Goal: Task Accomplishment & Management: Complete application form

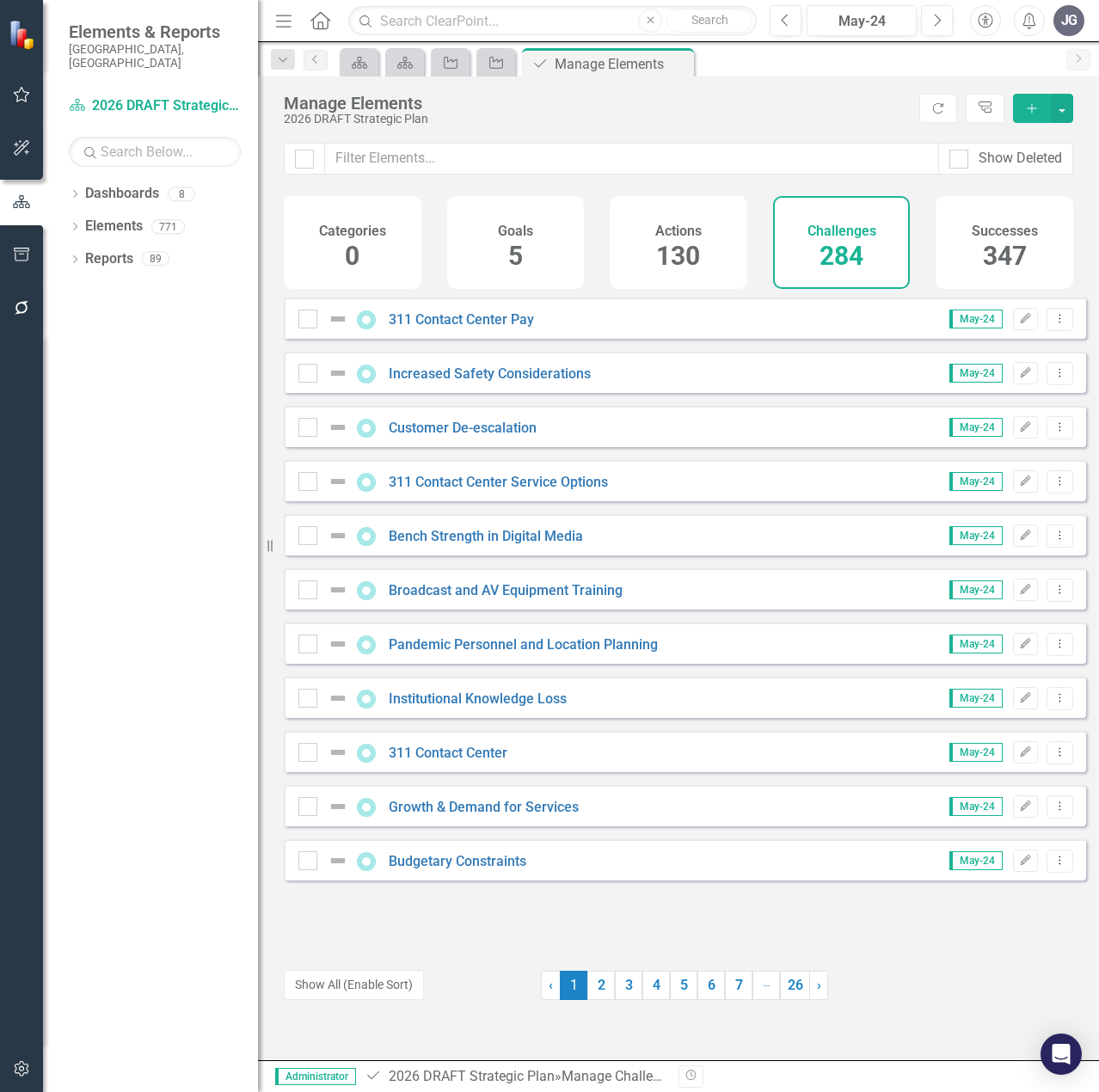
click at [282, 20] on icon "Menu" at bounding box center [284, 20] width 23 height 18
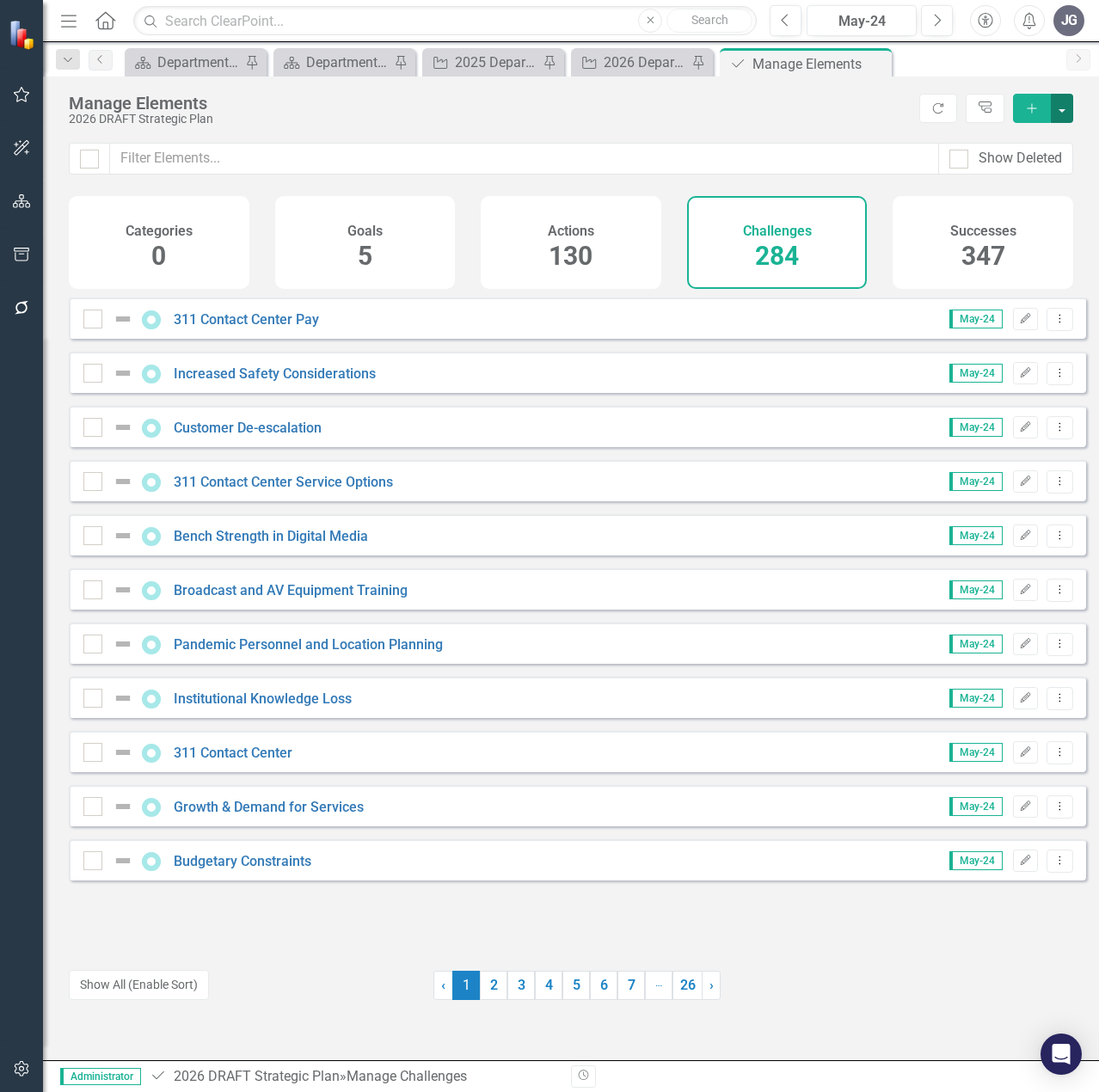
click at [1064, 109] on button "button" at bounding box center [1062, 108] width 23 height 30
click at [1042, 132] on link "Challenge Add Challenge" at bounding box center [1004, 140] width 136 height 32
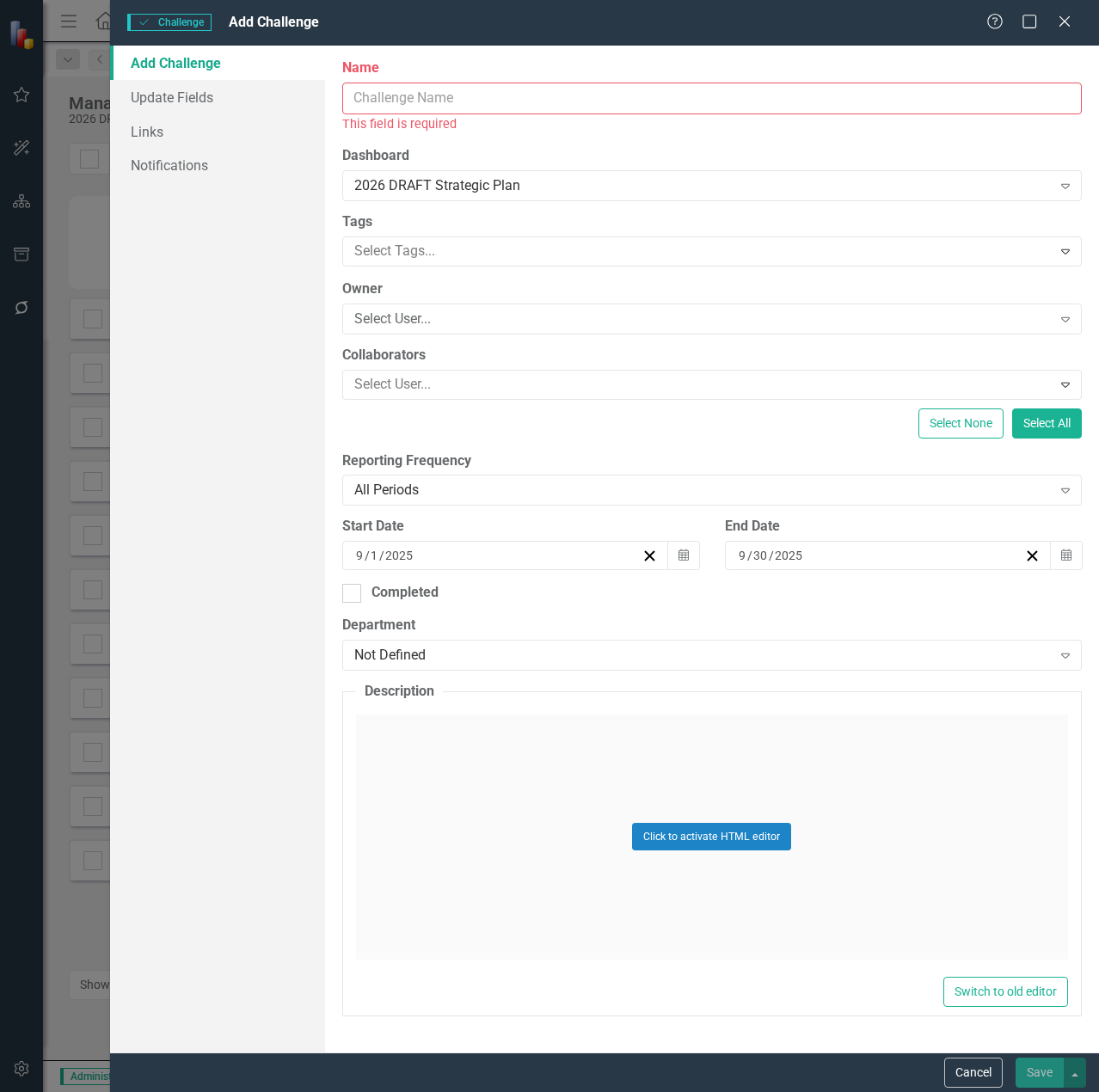
click at [453, 98] on input "Name" at bounding box center [711, 98] width 740 height 32
paste input "2024 huricanes"
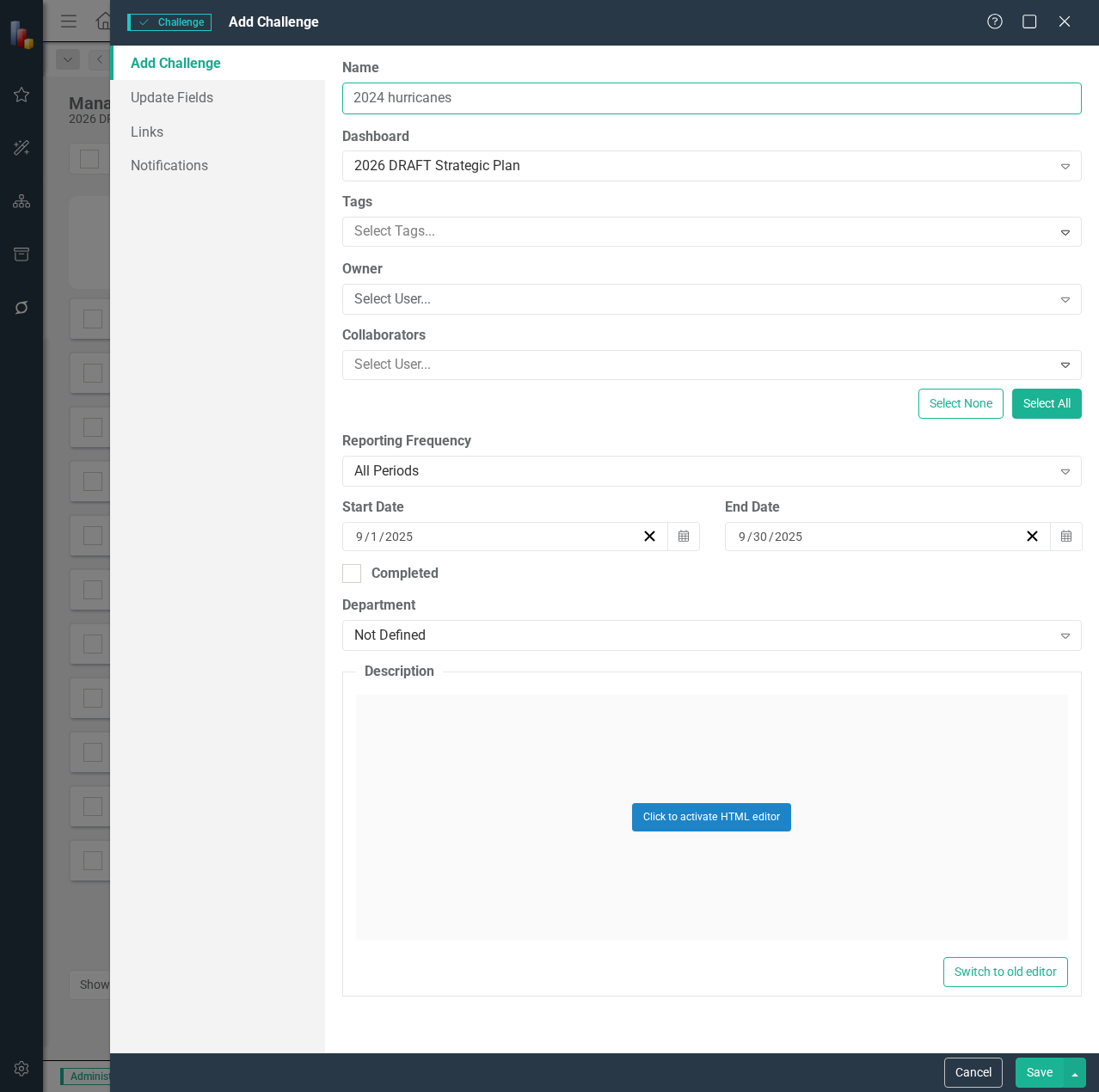
click at [394, 93] on input "2024 hurricanes" at bounding box center [711, 98] width 740 height 32
type input "2024 Hurricanes"
click at [562, 805] on div "Click to activate HTML editor" at bounding box center [711, 816] width 712 height 245
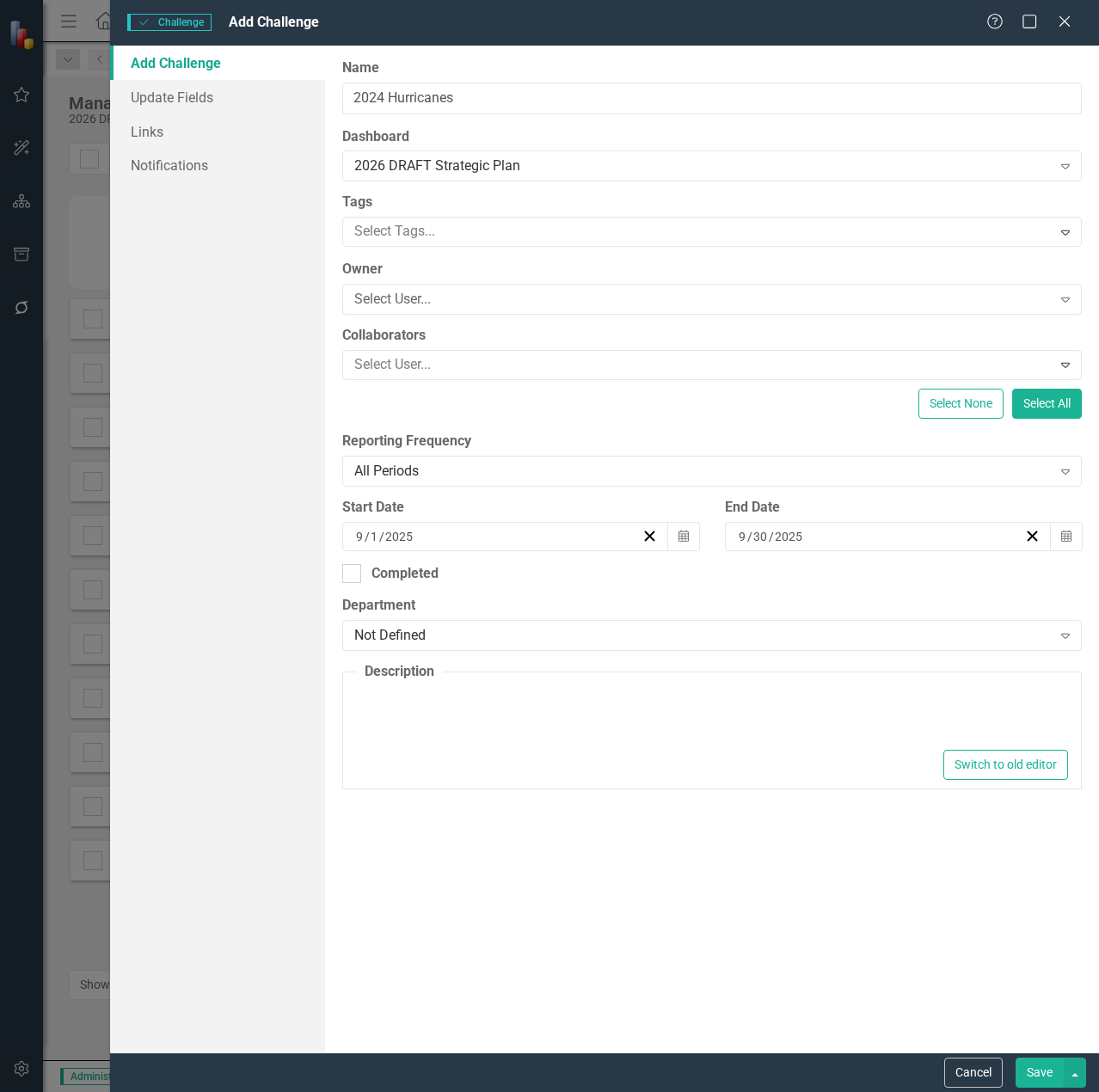
click at [522, 718] on div at bounding box center [711, 718] width 712 height 55
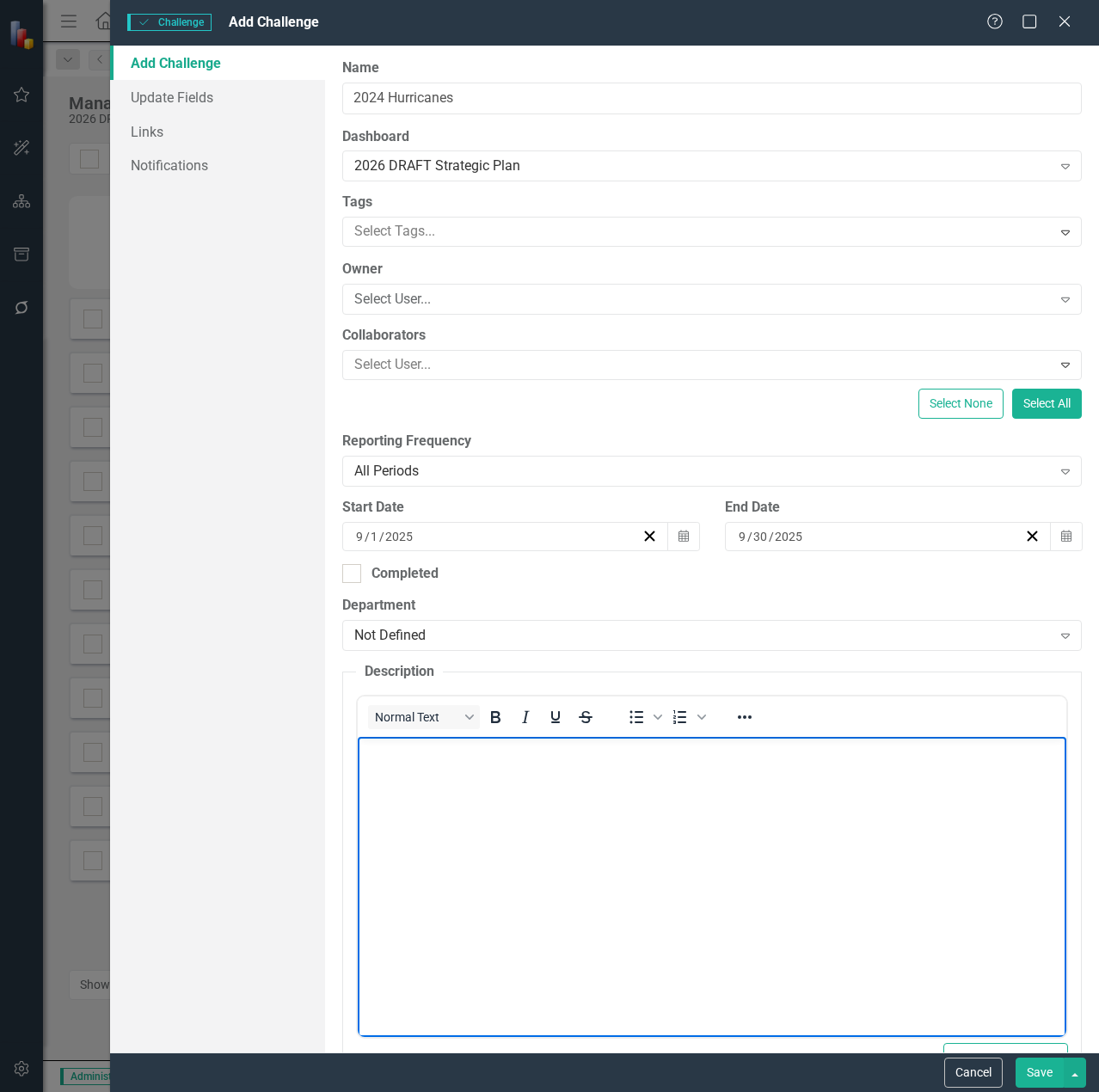
click at [505, 777] on body "Rich Text Area. Press ALT-0 for help." at bounding box center [710, 866] width 708 height 258
paste body "To enrich screen reader interactions, please activate Accessibility in Grammarl…"
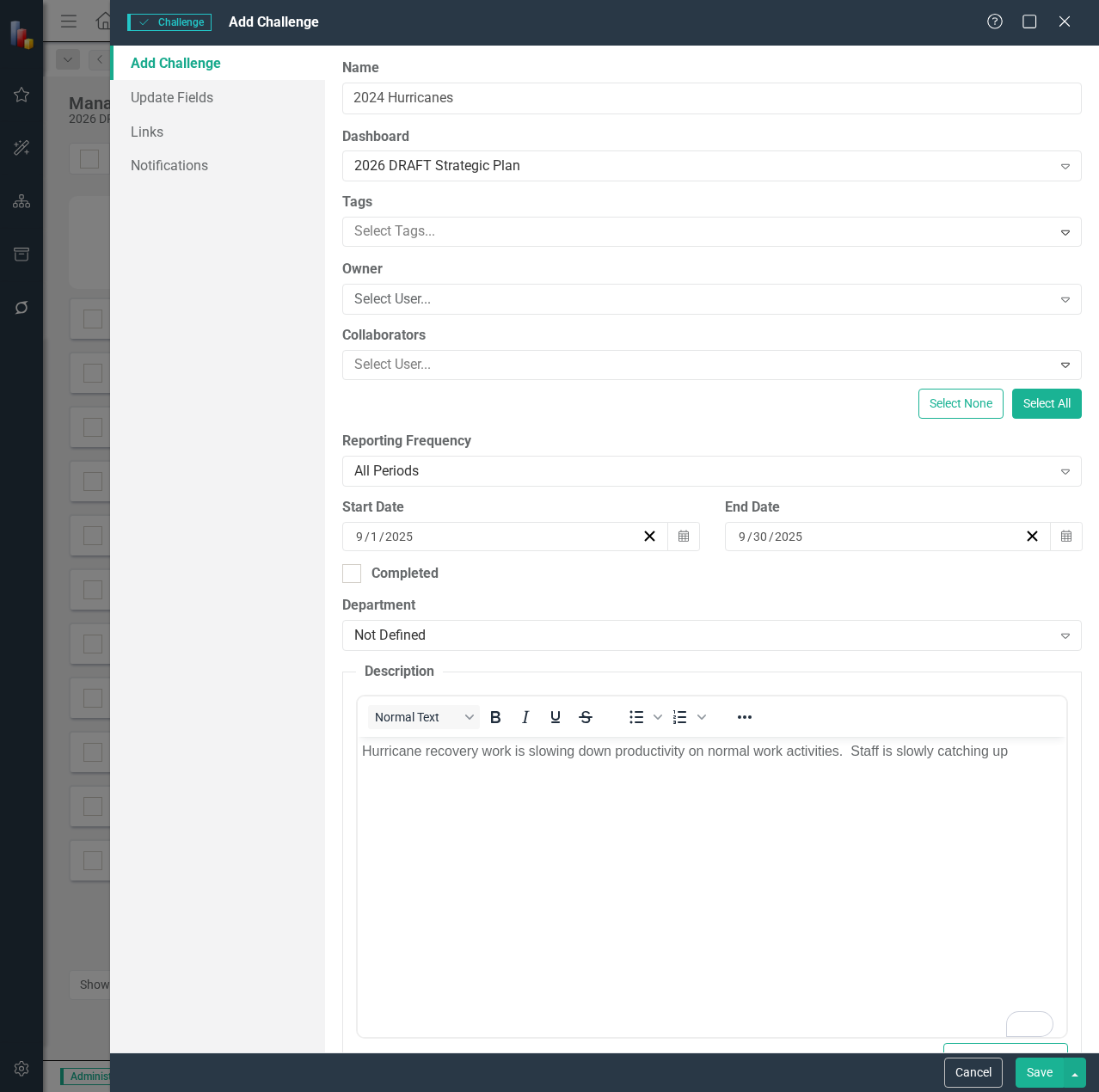
click at [680, 903] on body "Hurricane recovery work is slowing down productivity on normal work activities.…" at bounding box center [710, 866] width 708 height 258
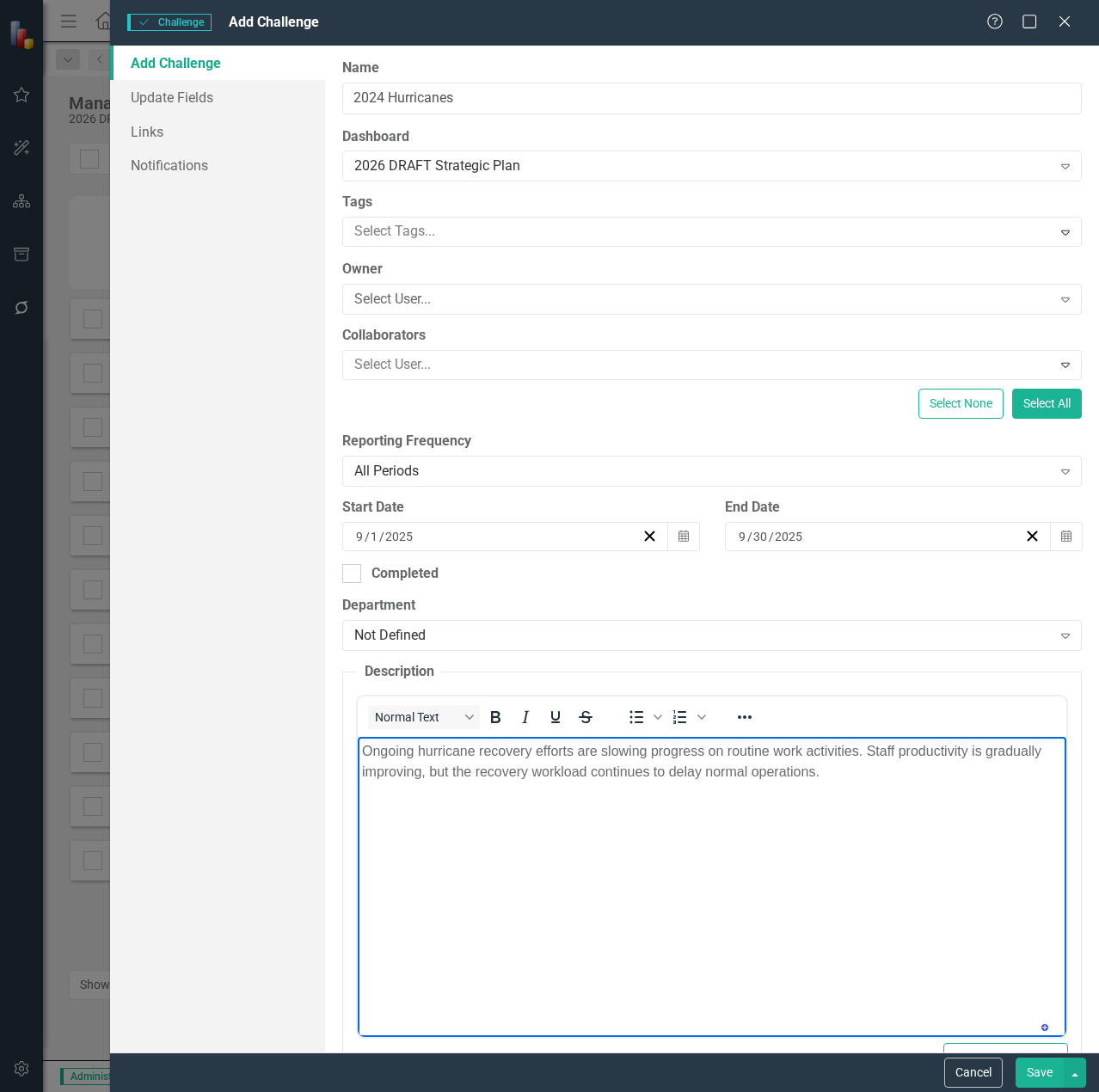
click at [698, 855] on body "Ongoing hurricane recovery efforts are slowing progress on routine work activit…" at bounding box center [710, 866] width 708 height 258
click at [1057, 639] on icon "Expand" at bounding box center [1065, 635] width 17 height 14
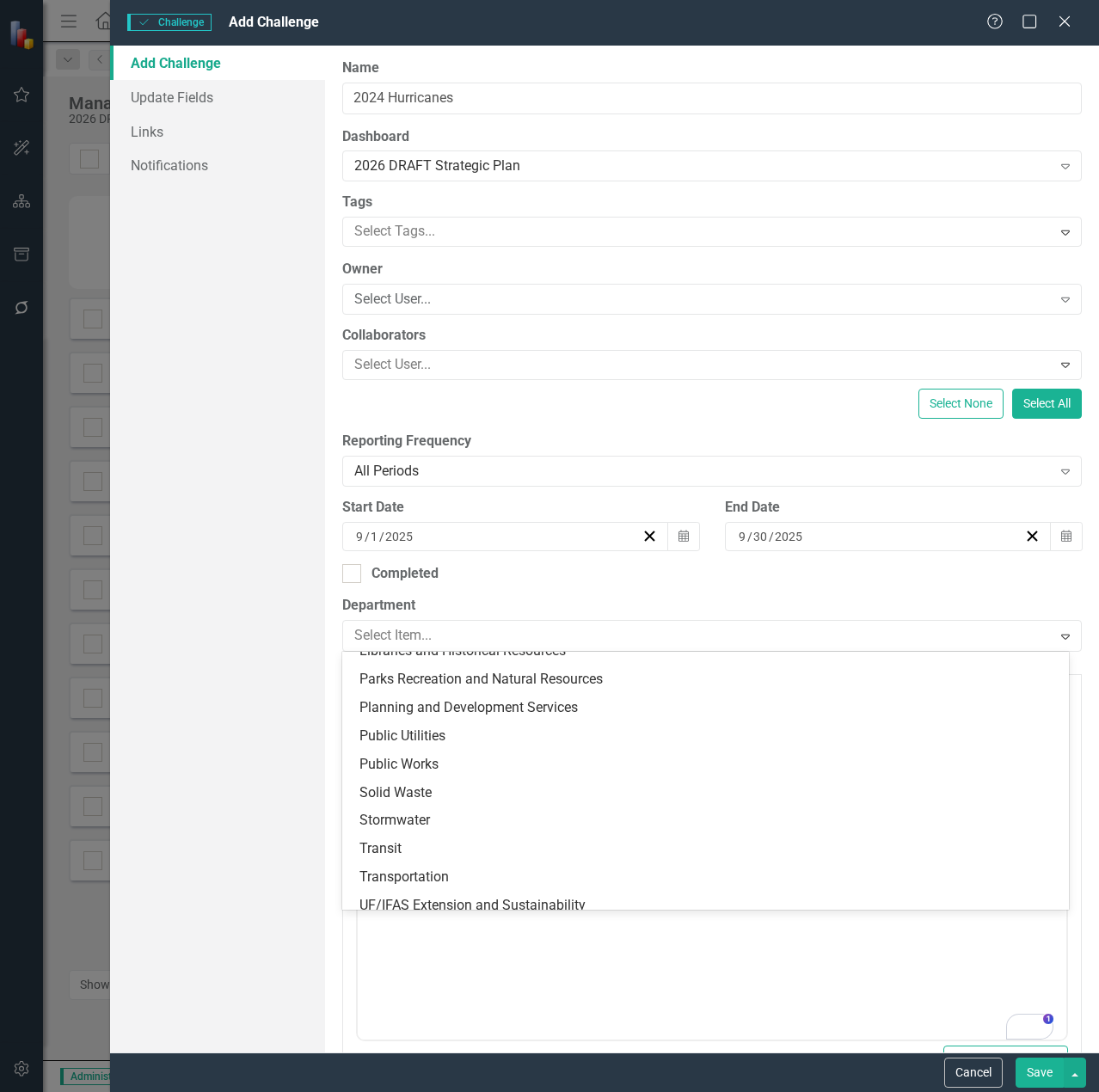
scroll to position [335, 0]
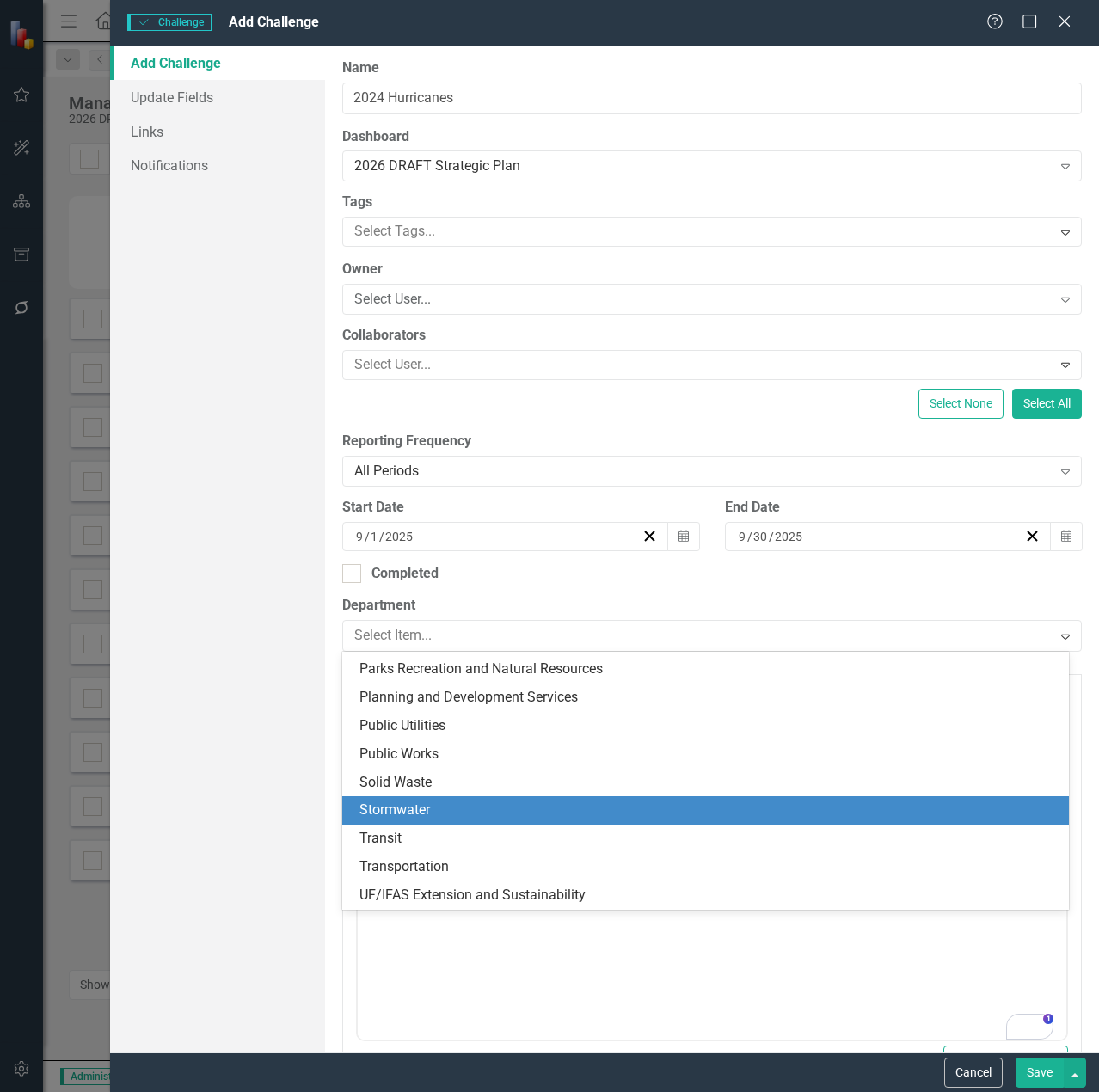
click at [629, 803] on div "Stormwater" at bounding box center [709, 810] width 699 height 20
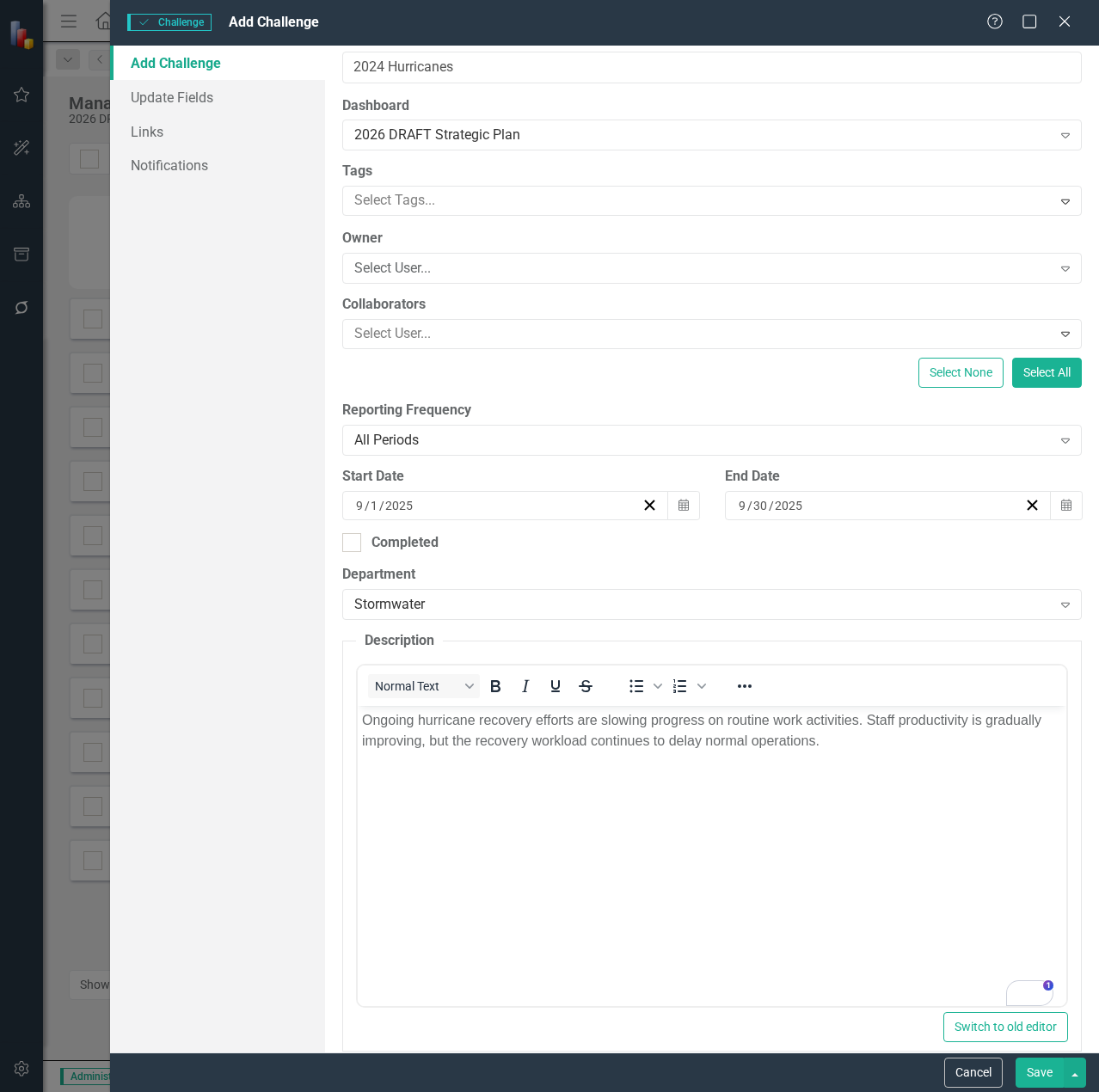
scroll to position [56, 0]
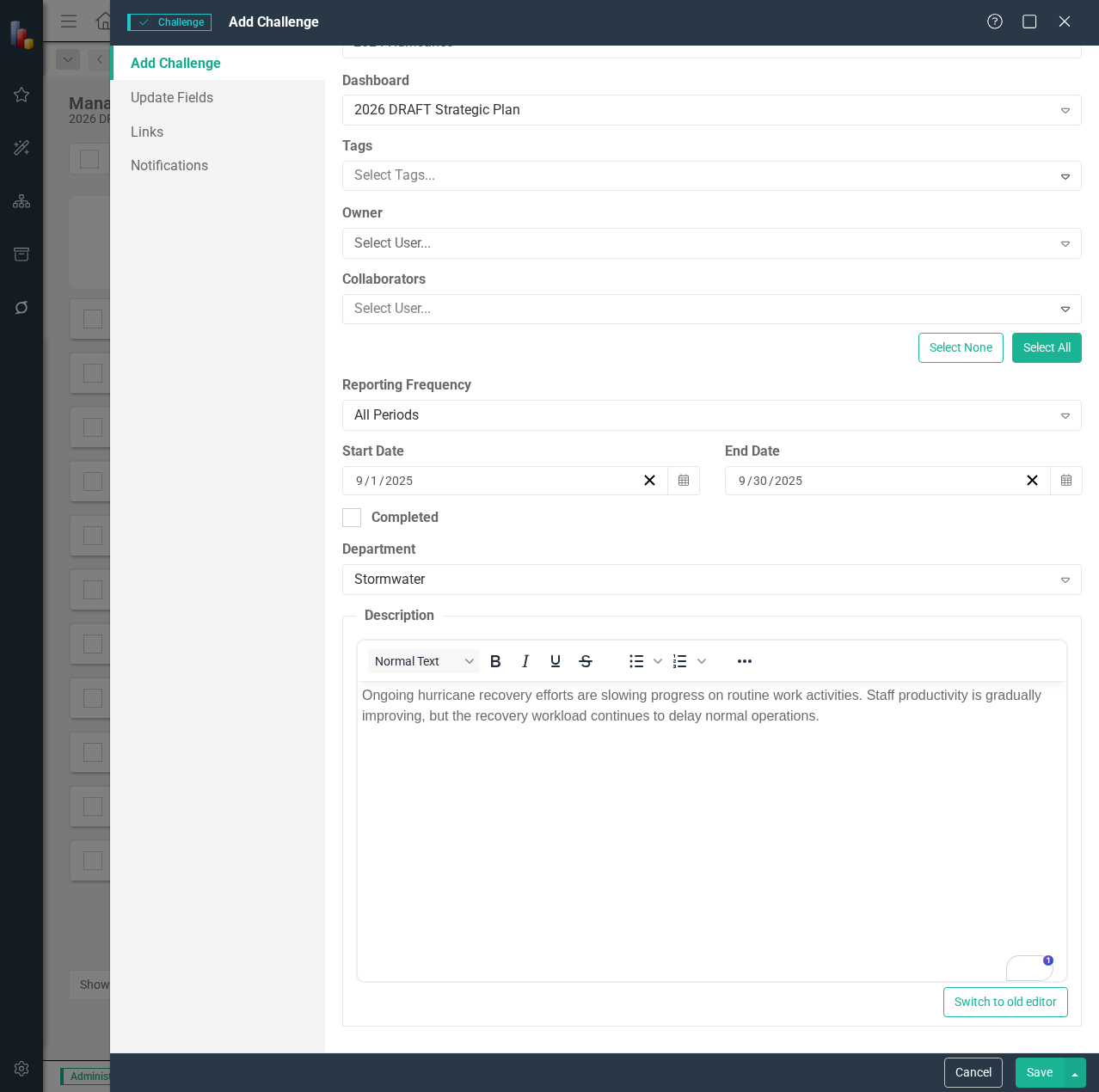
click at [1046, 1077] on button "Save" at bounding box center [1039, 1072] width 48 height 31
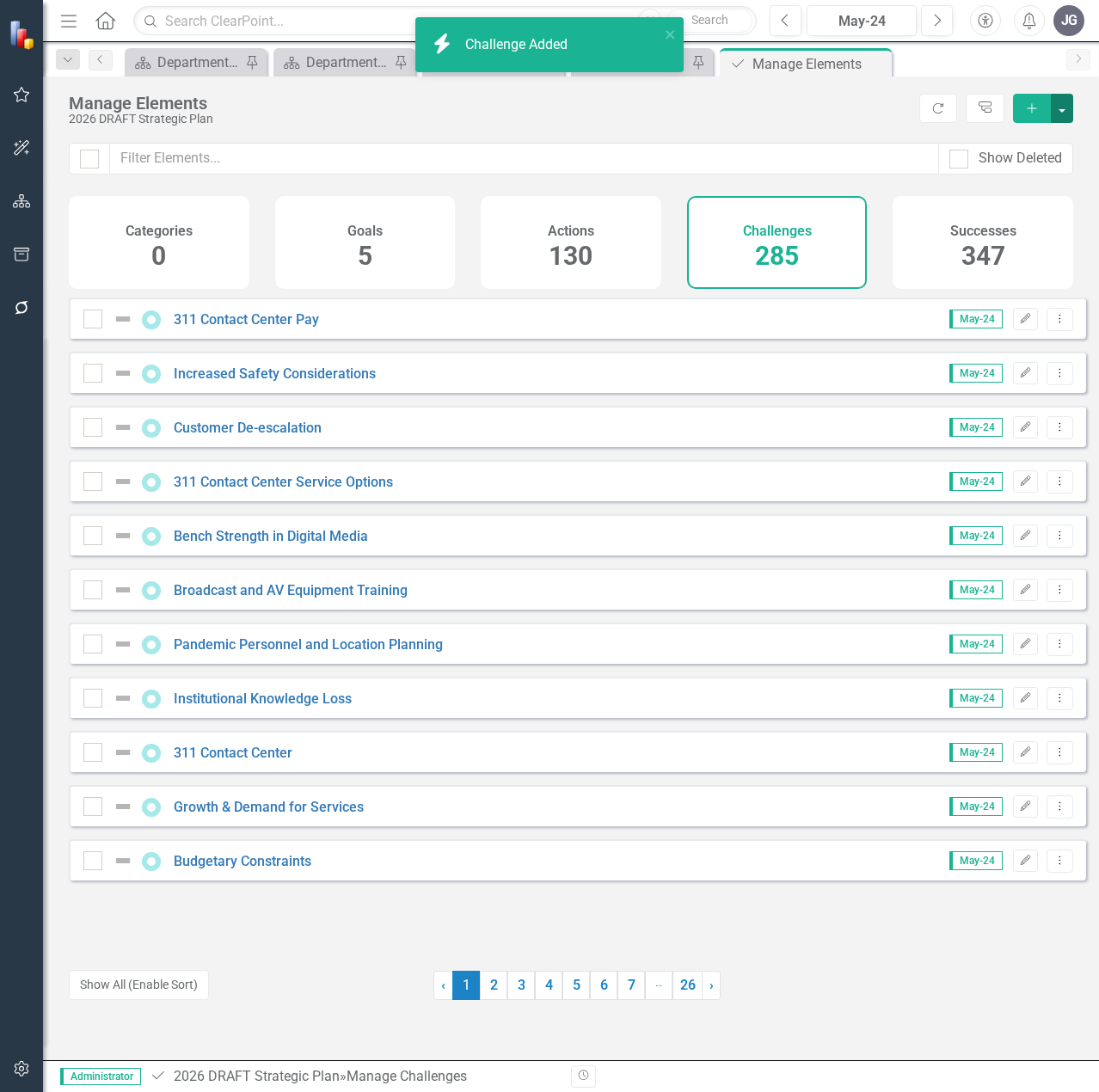
click at [1060, 113] on button "button" at bounding box center [1062, 108] width 23 height 30
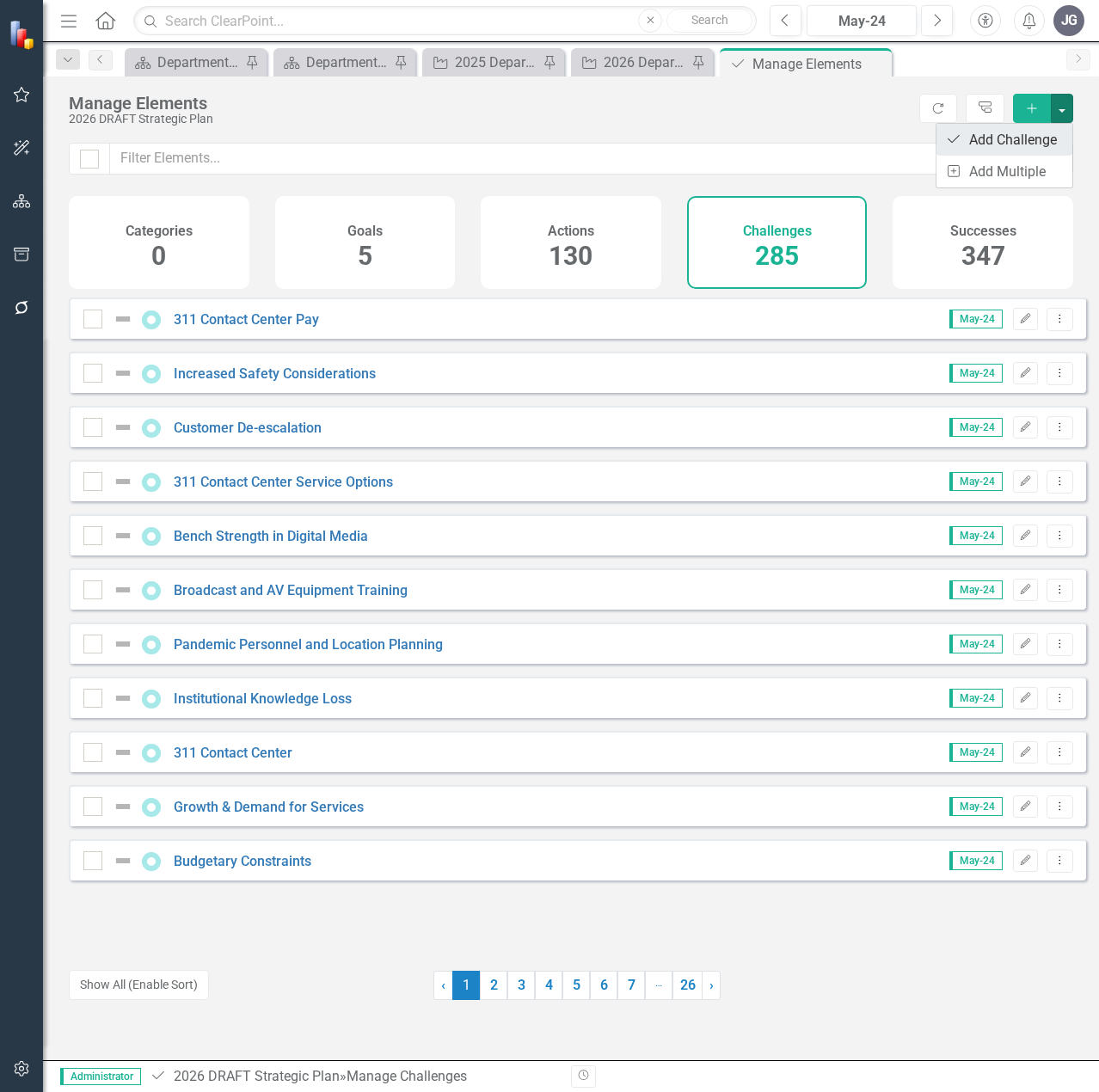
click at [1041, 135] on link "Challenge Add Challenge" at bounding box center [1004, 140] width 136 height 32
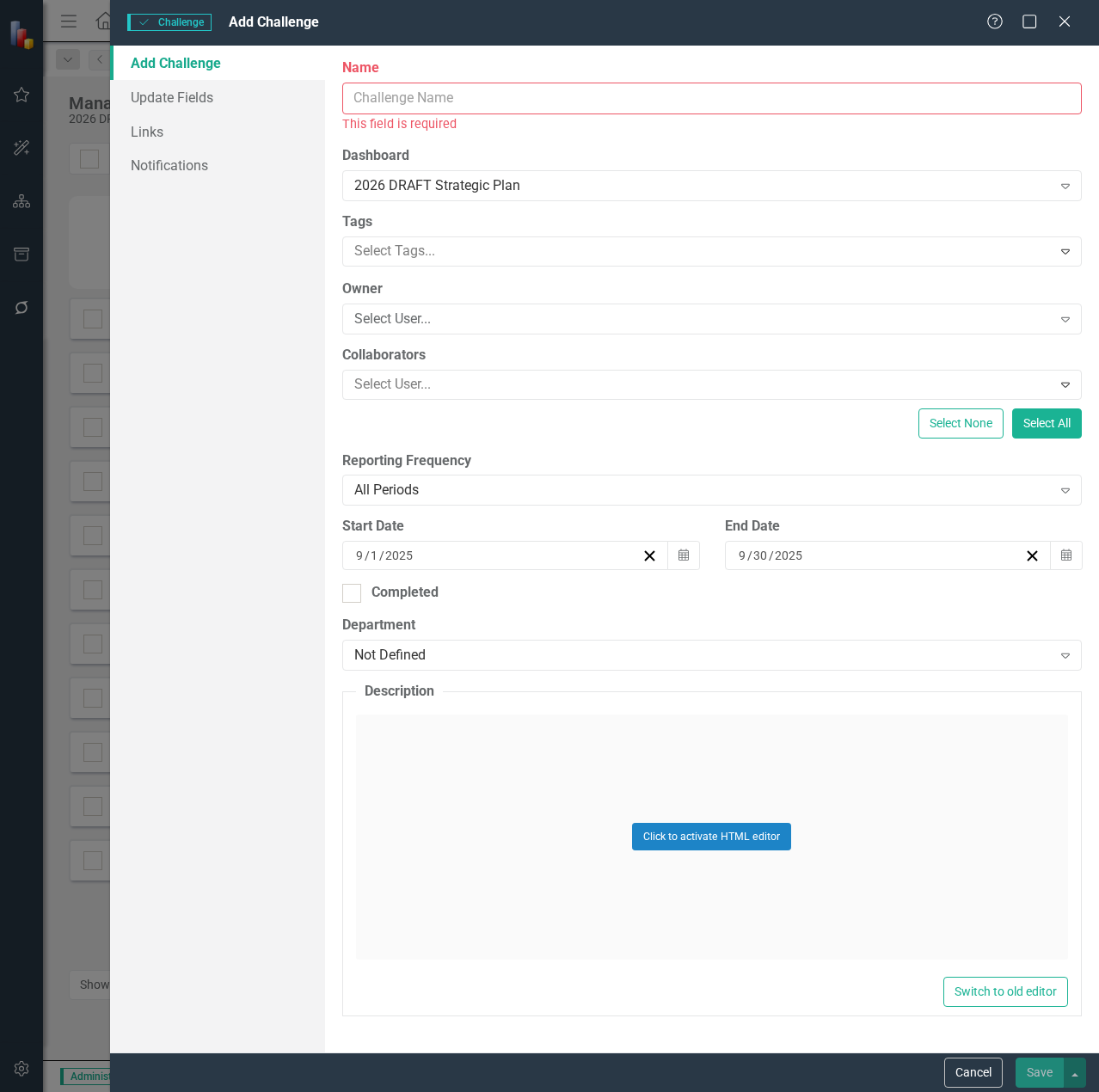
click at [426, 91] on input "Name" at bounding box center [711, 98] width 740 height 32
paste input "Staffing and Workforce Retention"
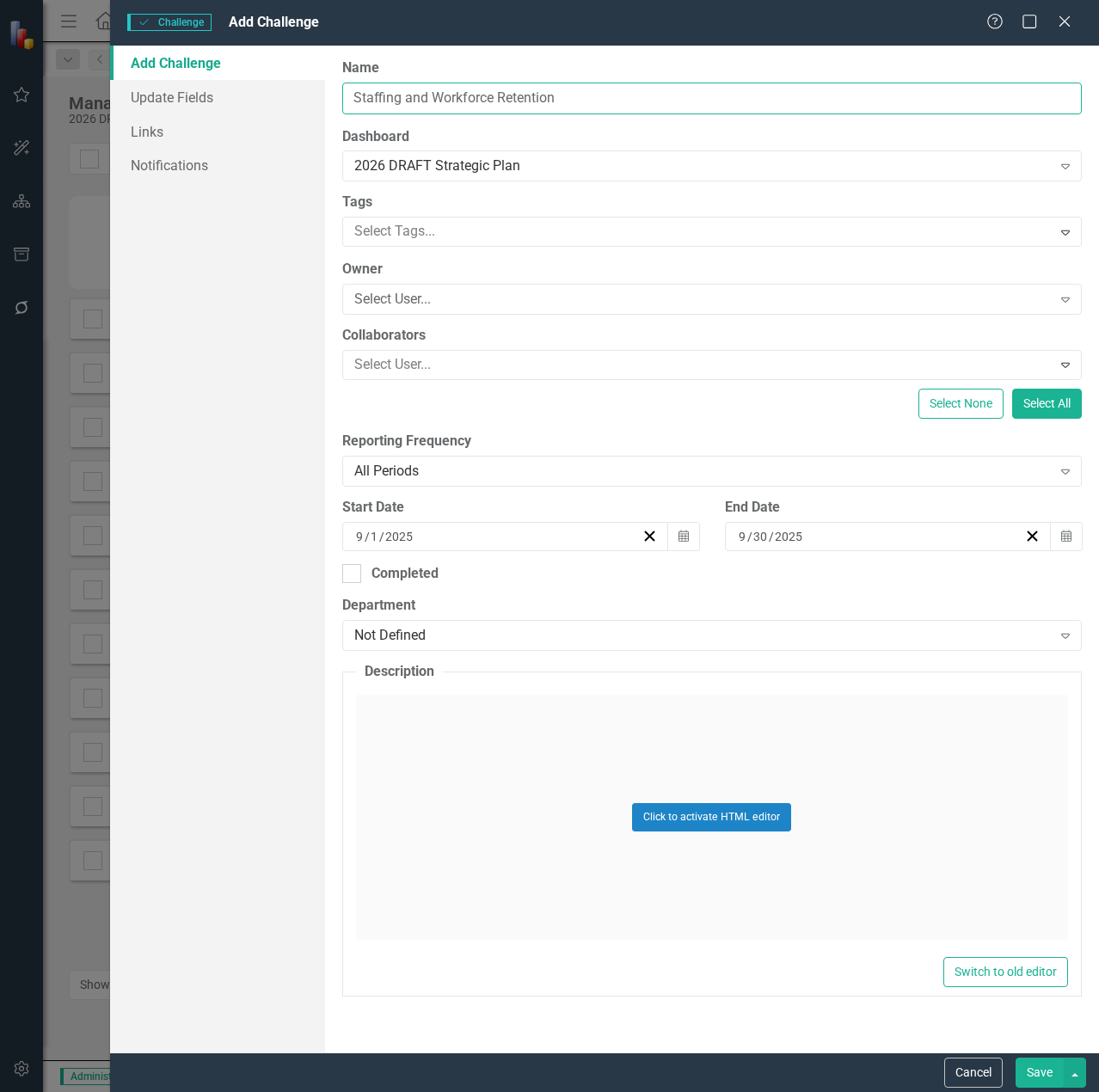
type input "Staffing and Workforce Retention"
click at [551, 731] on div "Click to activate HTML editor" at bounding box center [711, 816] width 712 height 245
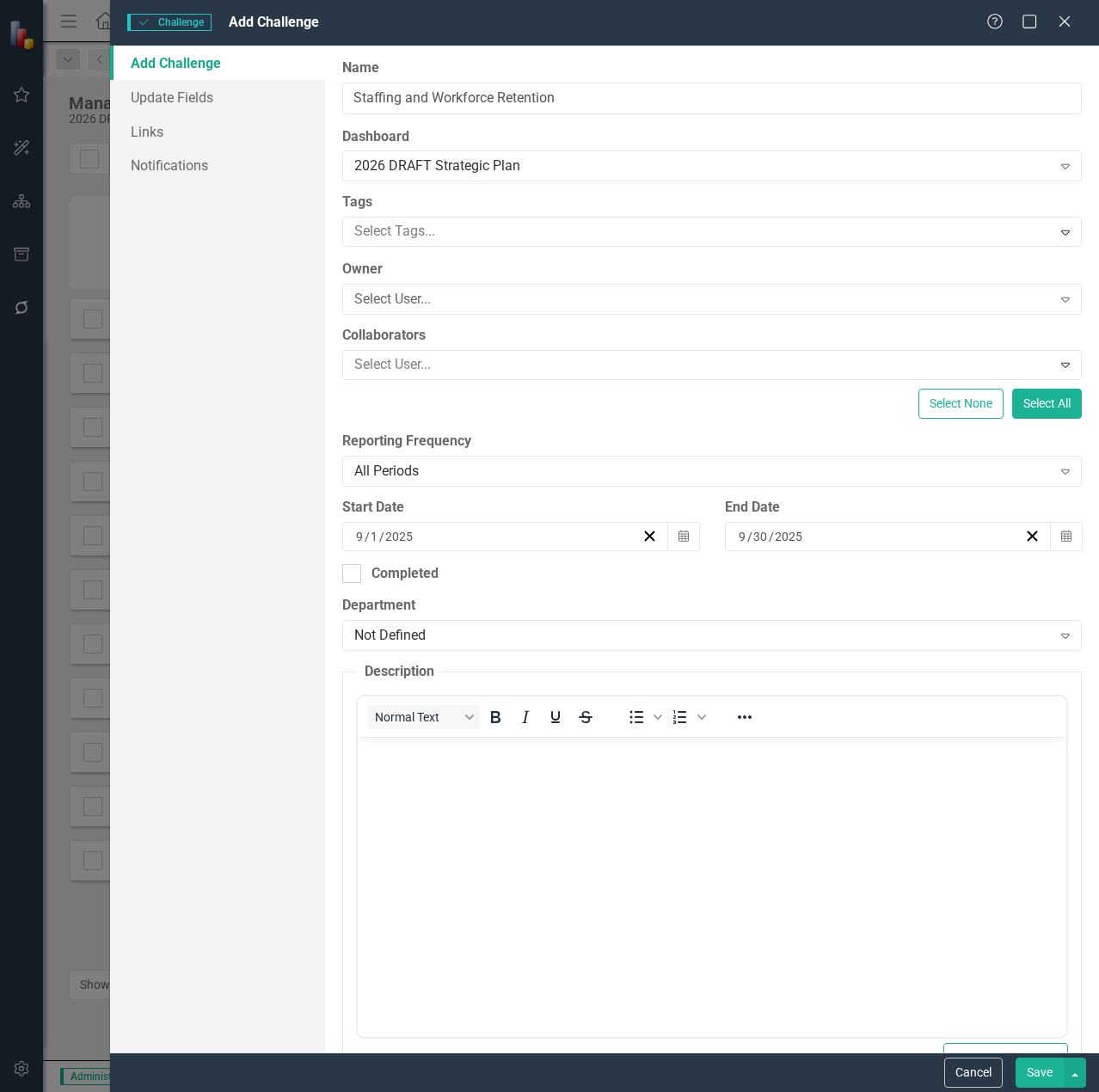
scroll to position [0, 0]
click at [546, 790] on body "Rich Text Area. Press ALT-0 for help." at bounding box center [710, 866] width 708 height 258
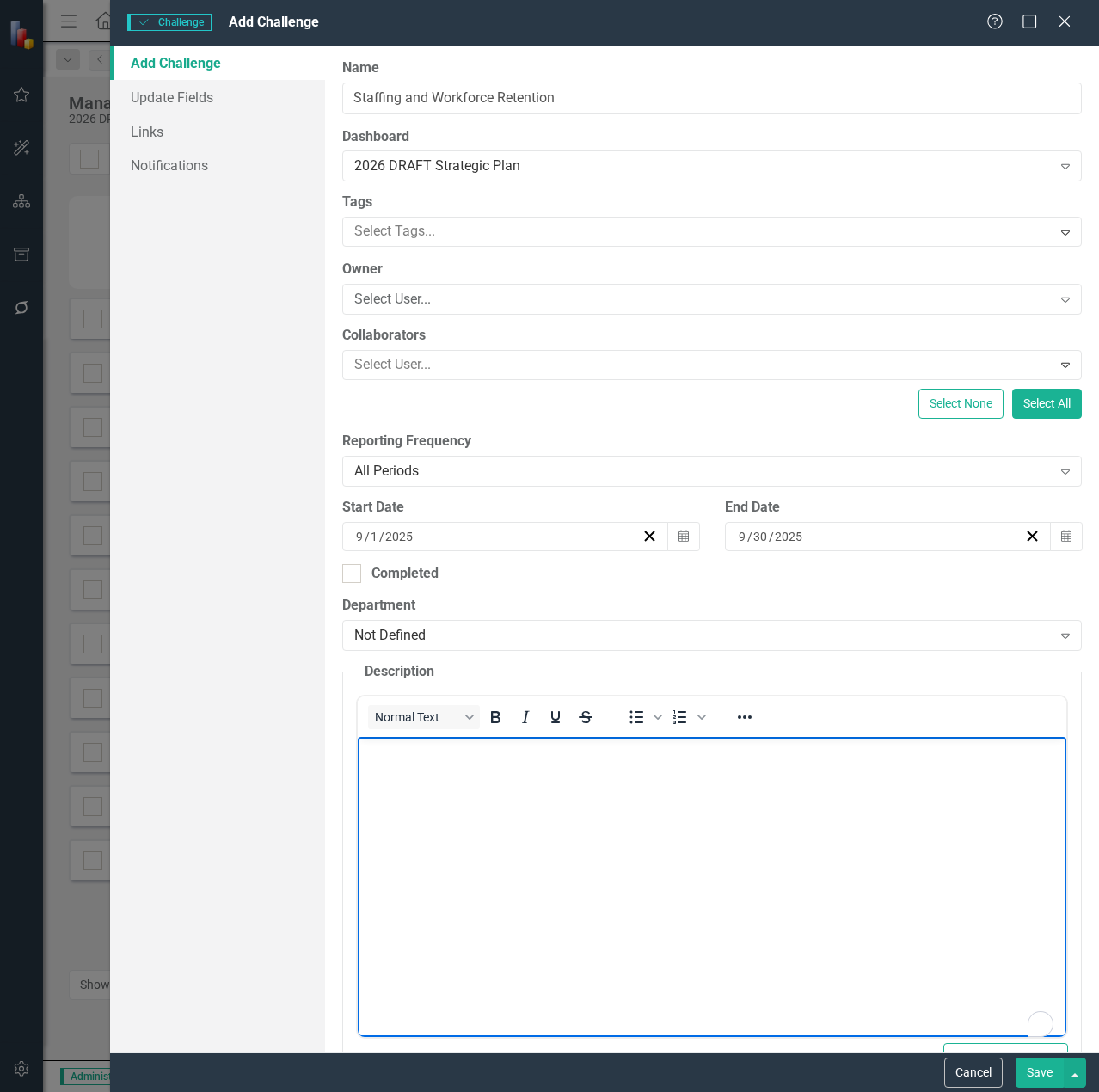
paste body "To enrich screen reader interactions, please activate Accessibility in Grammarl…"
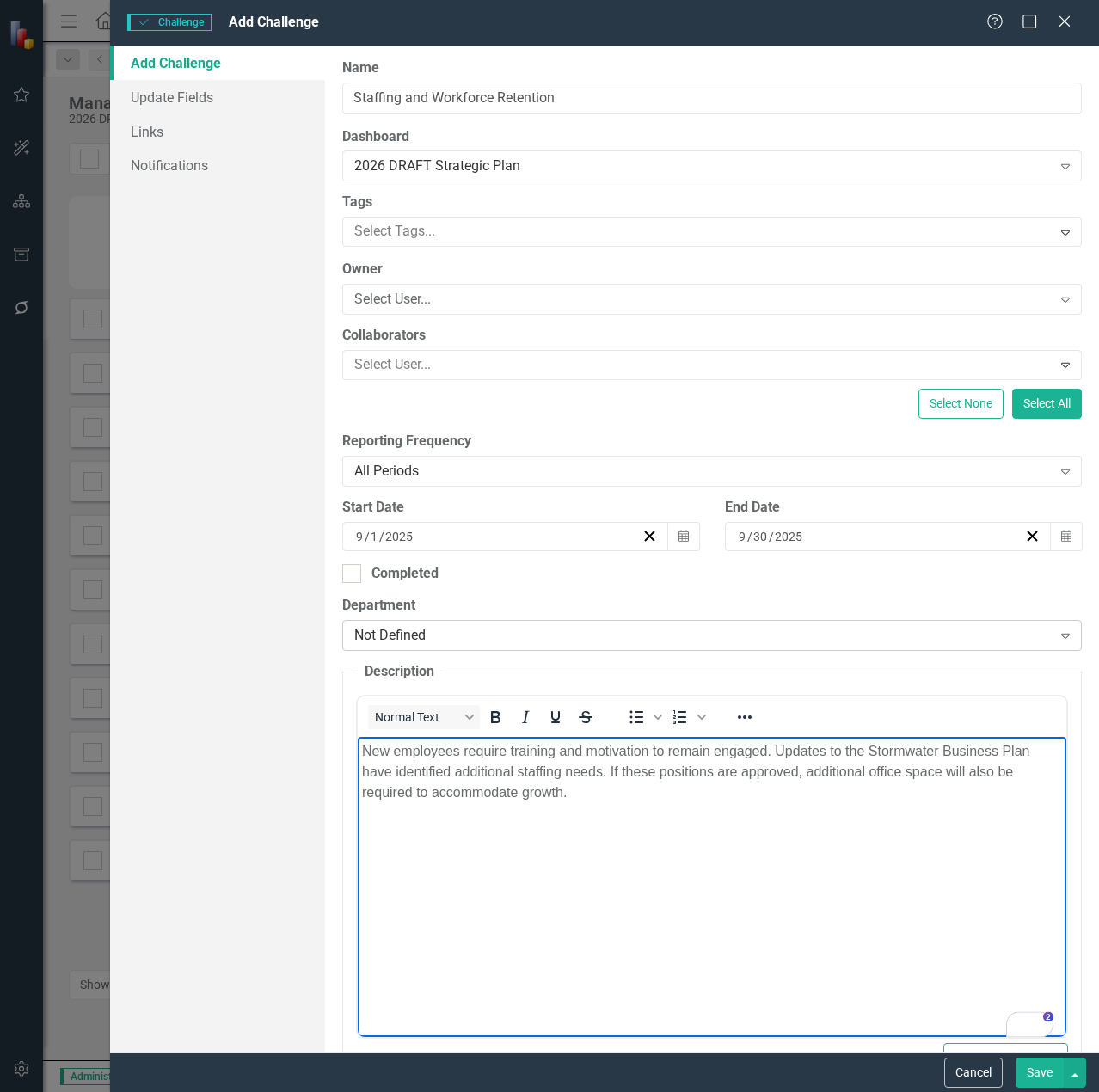
click at [1057, 634] on icon "Expand" at bounding box center [1065, 635] width 17 height 14
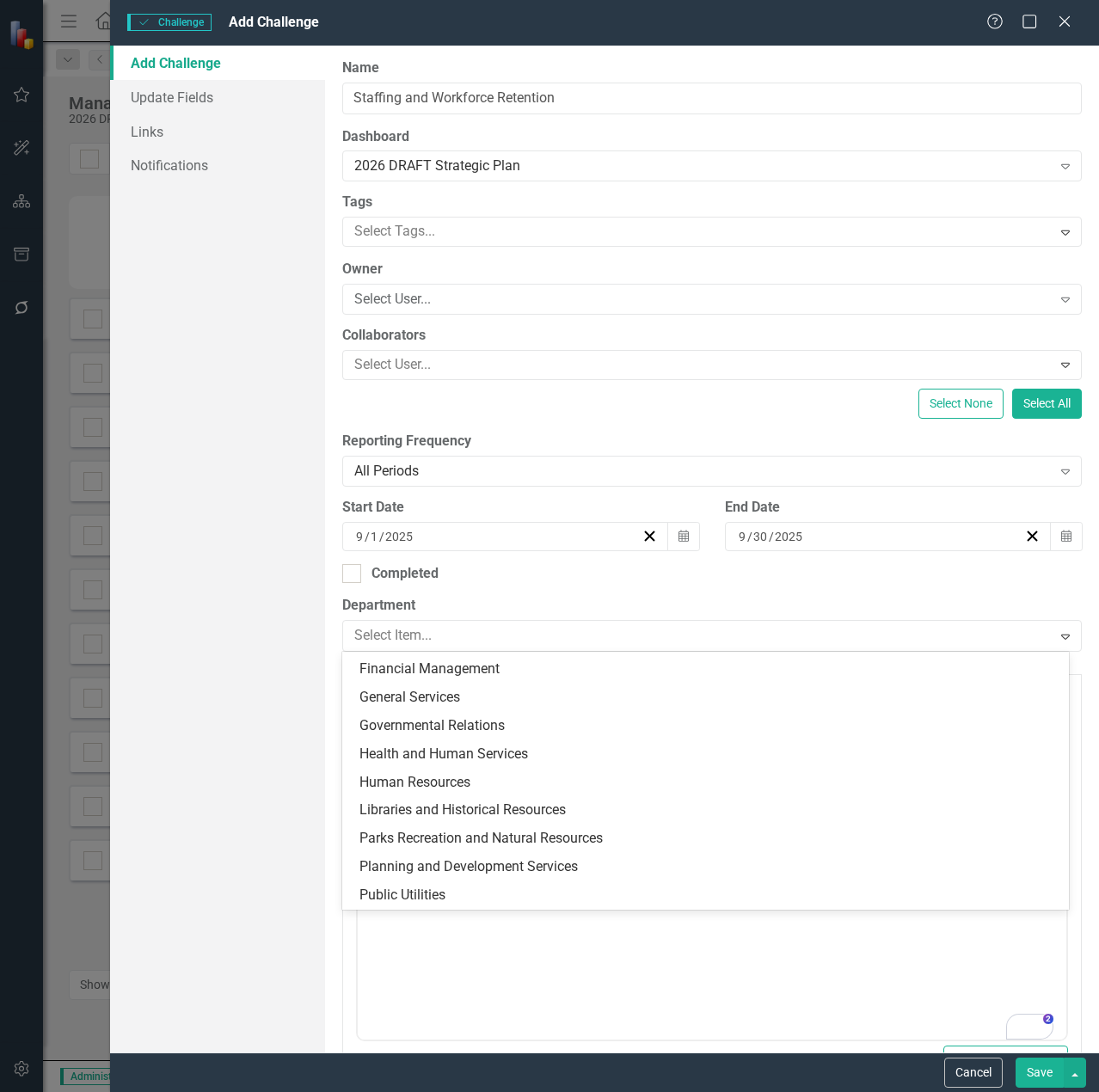
scroll to position [335, 0]
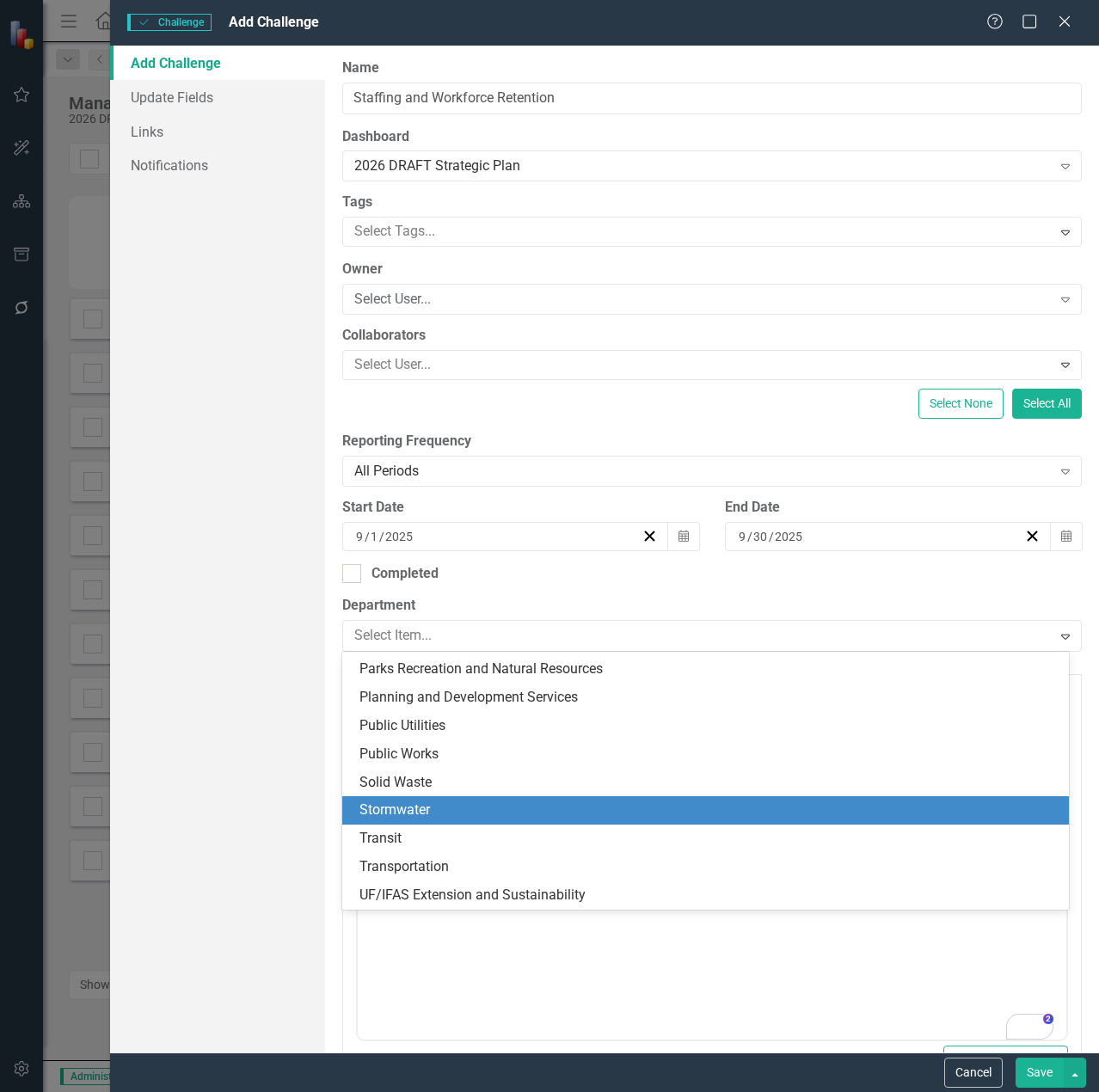
click at [595, 808] on div "Stormwater" at bounding box center [709, 810] width 699 height 20
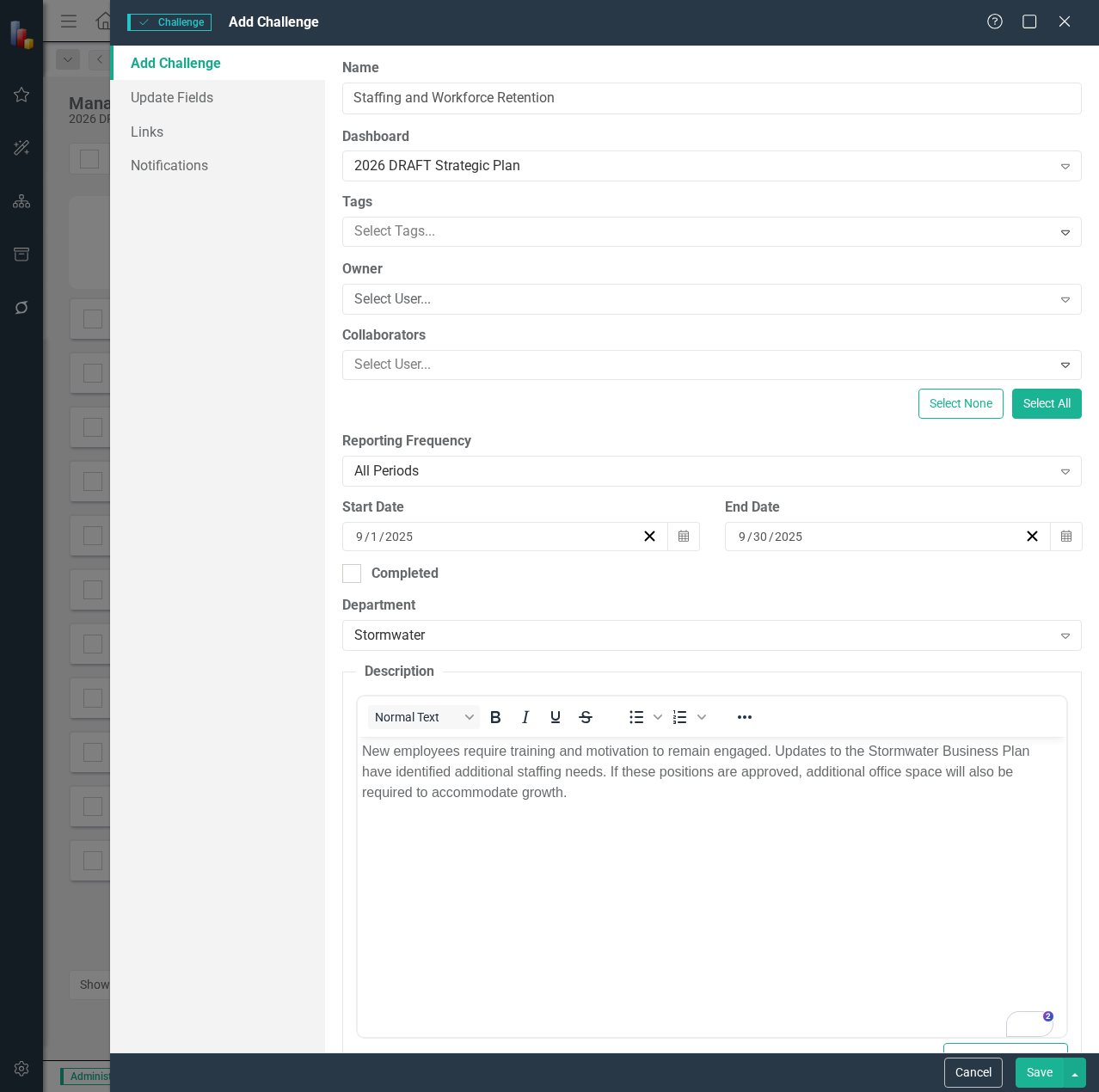
click at [1045, 1072] on button "Save" at bounding box center [1039, 1072] width 48 height 31
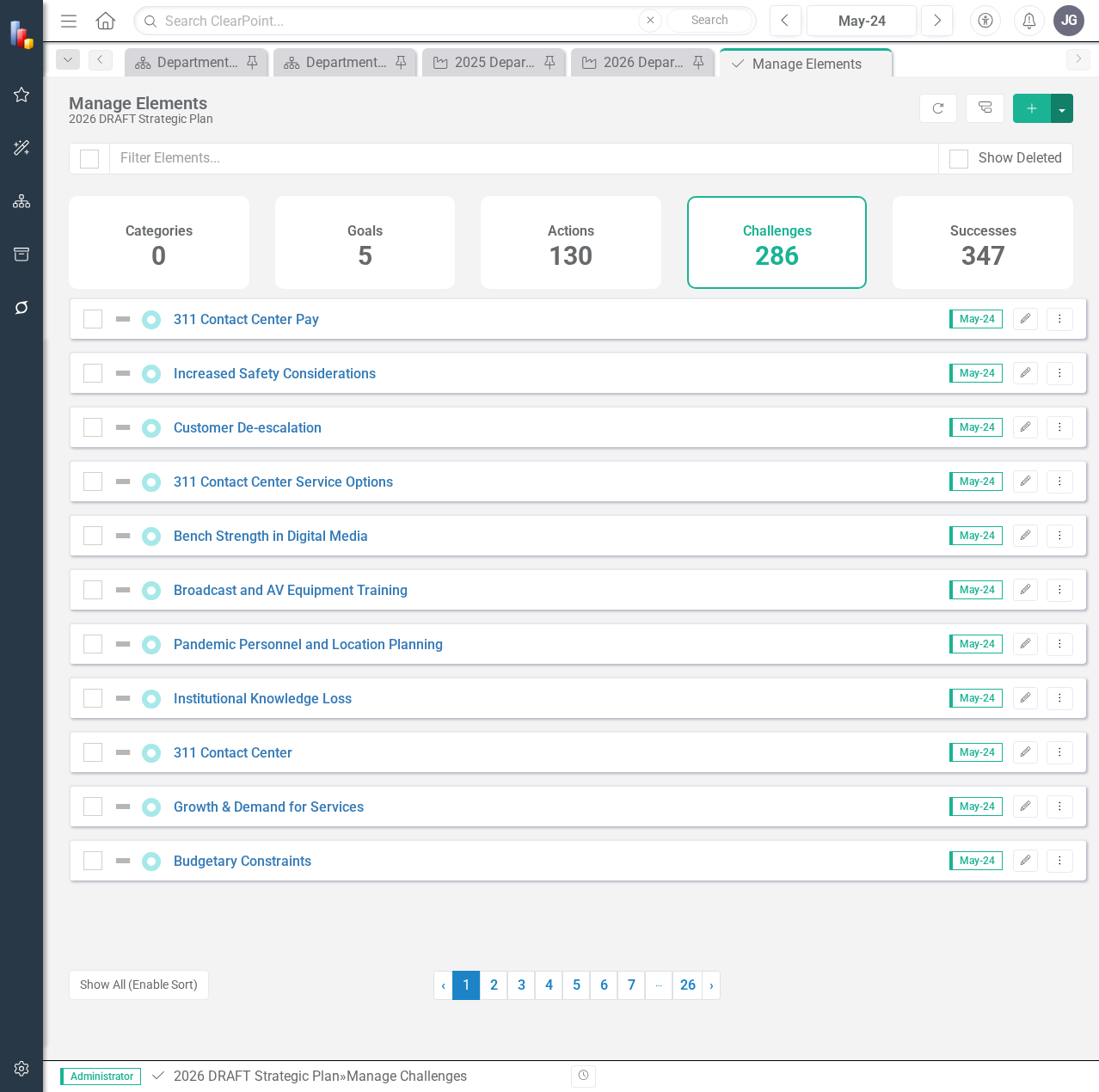
click at [1062, 108] on button "button" at bounding box center [1062, 108] width 23 height 30
click at [1027, 138] on link "Challenge Add Challenge" at bounding box center [1004, 140] width 136 height 32
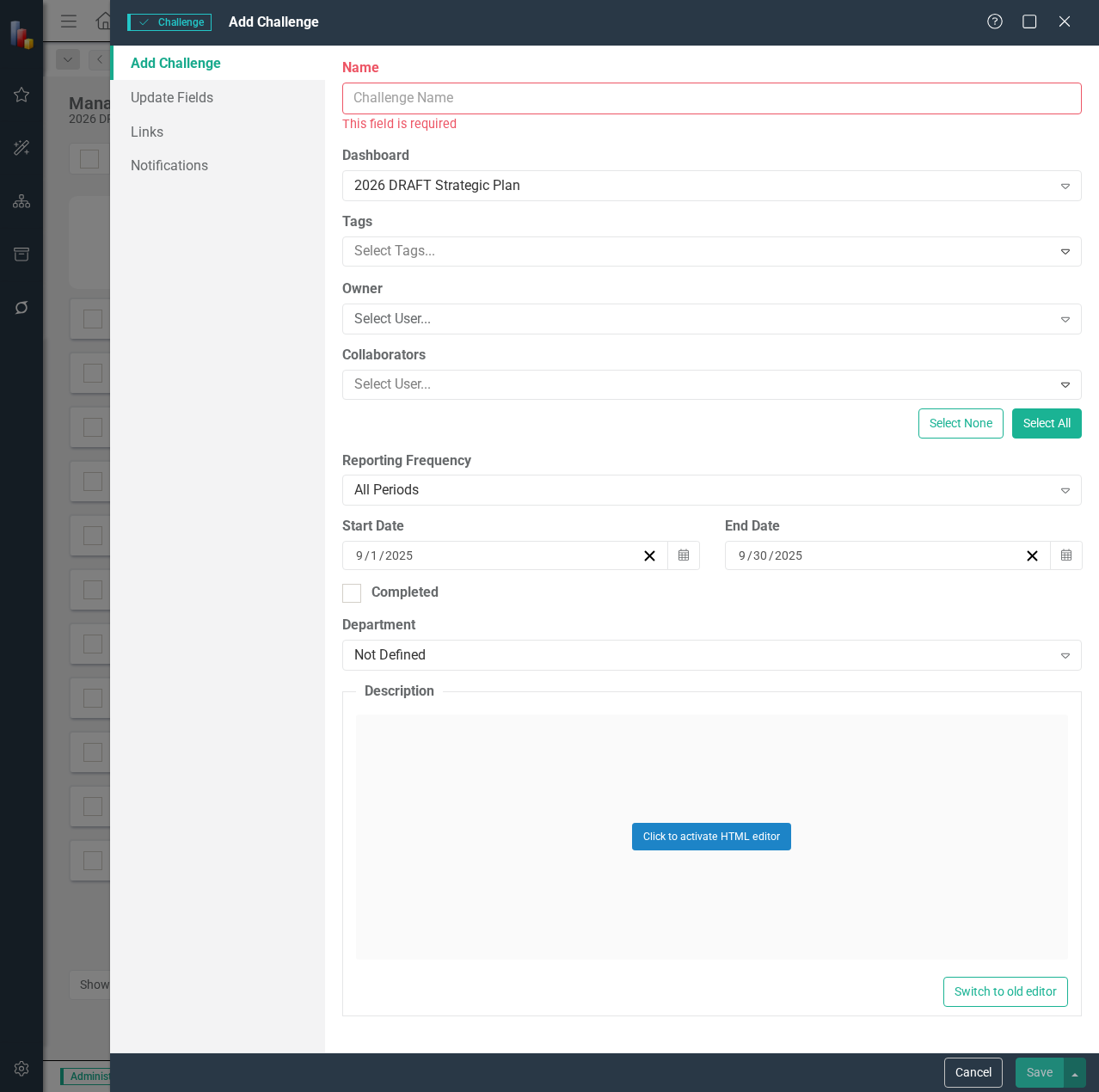
click at [442, 101] on input "Name" at bounding box center [711, 98] width 740 height 32
paste input "CIP Project Reprioritization"
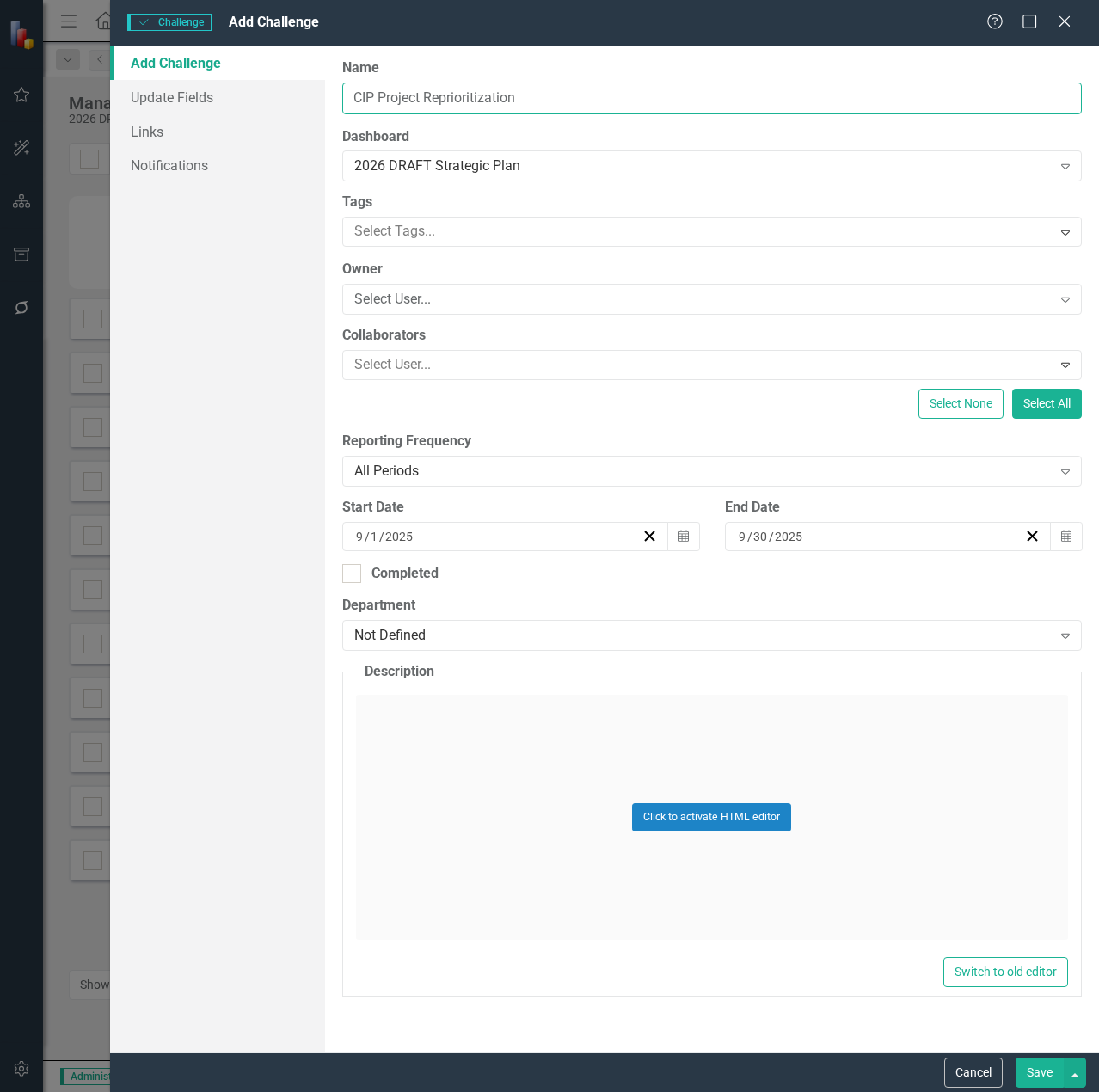
type input "CIP Project Reprioritization"
click at [514, 774] on div "Click to activate HTML editor" at bounding box center [711, 816] width 712 height 245
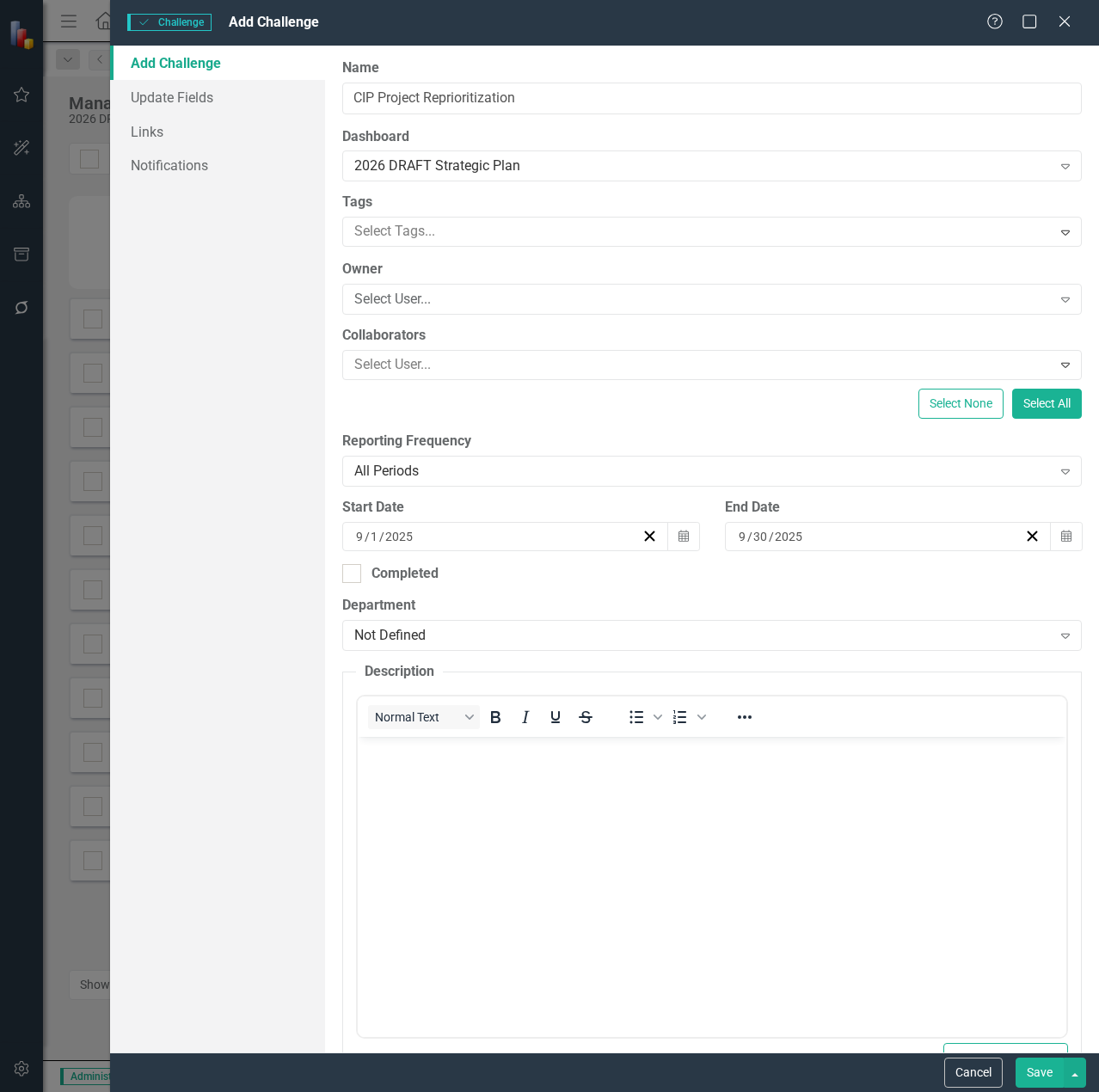
scroll to position [0, 0]
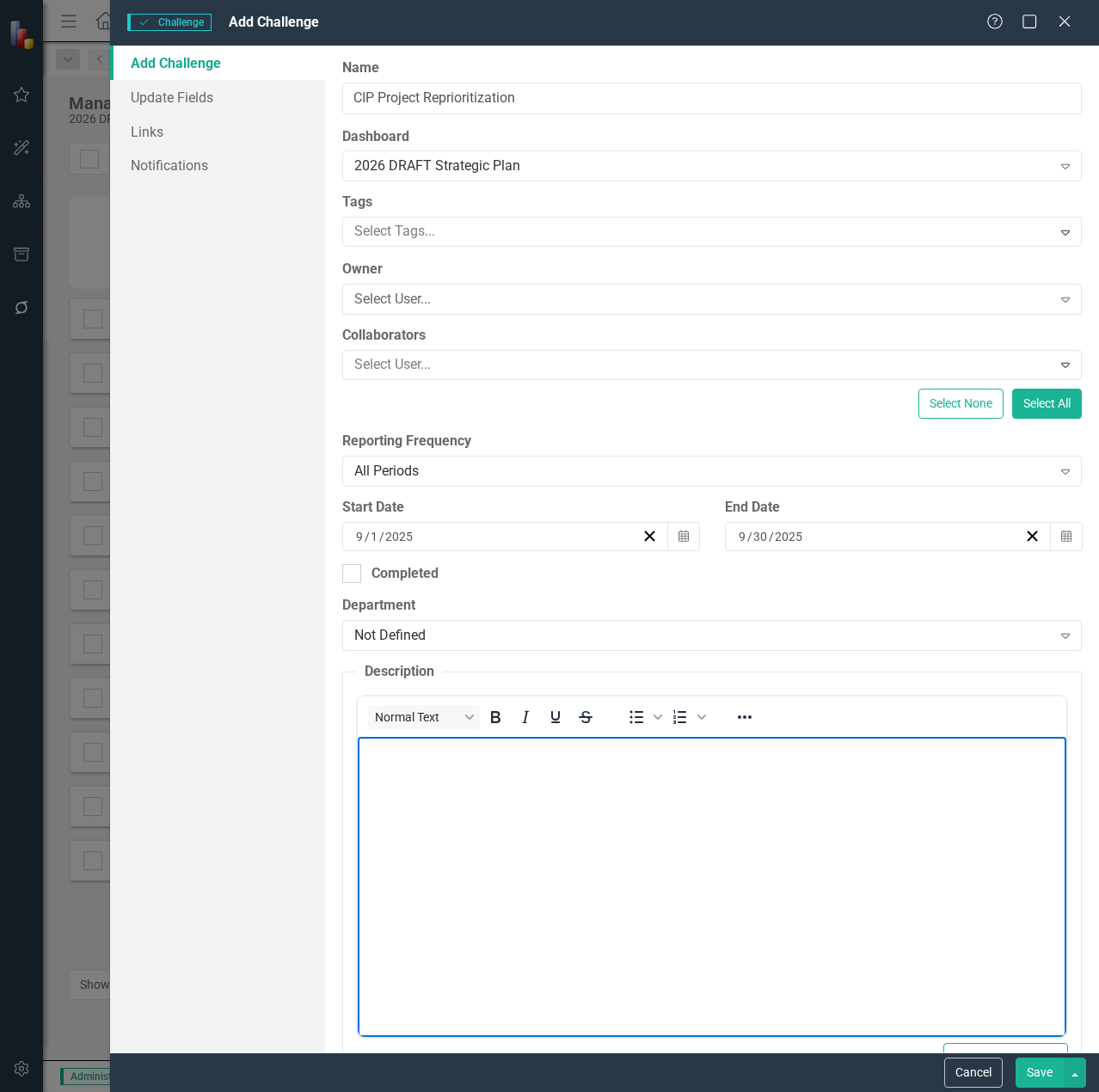
click at [523, 799] on body "Rich Text Area. Press ALT-0 for help." at bounding box center [710, 866] width 708 height 258
paste body "To enrich screen reader interactions, please activate Accessibility in Grammarl…"
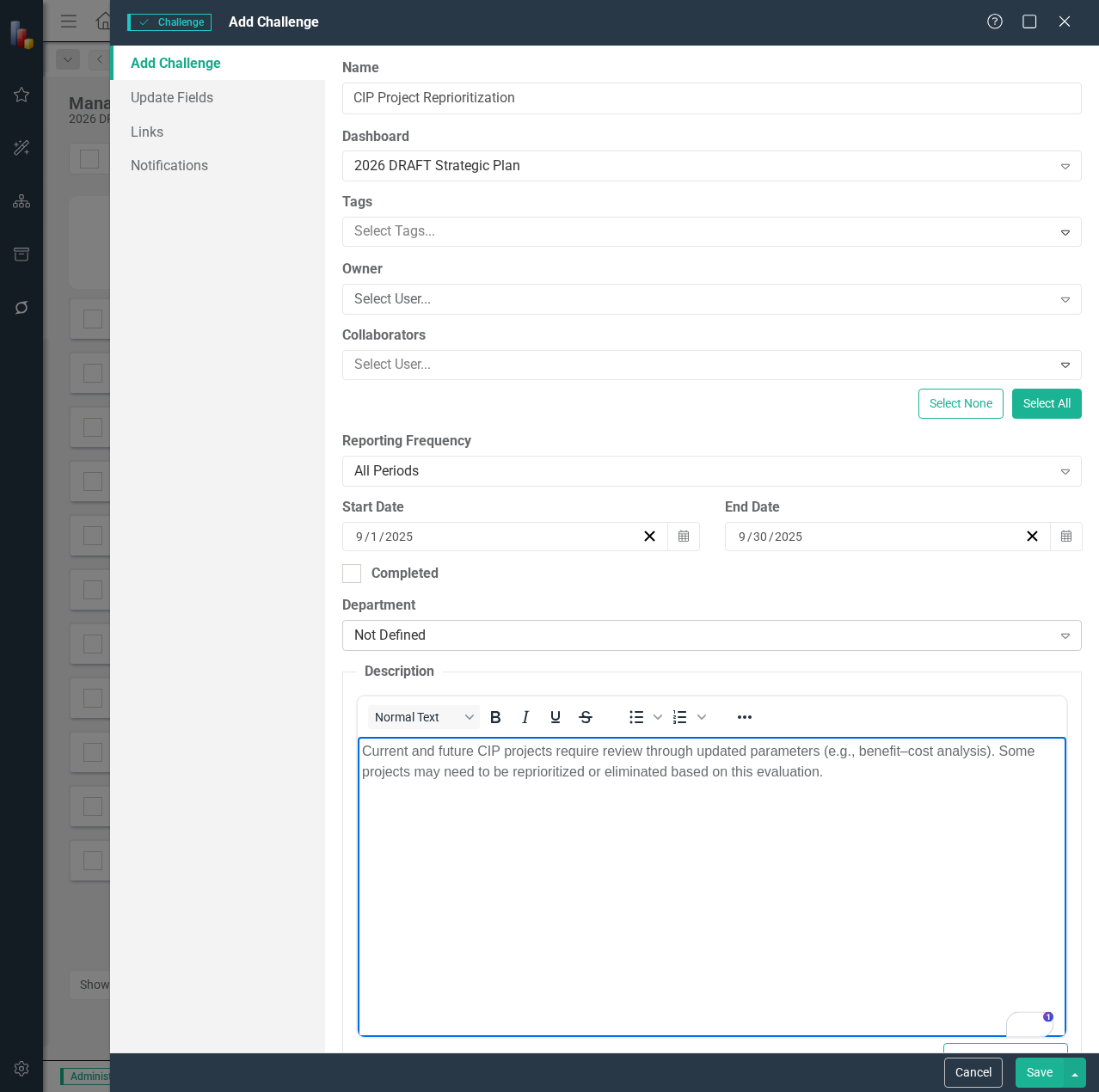
click at [1062, 633] on div "Expand" at bounding box center [1065, 635] width 31 height 28
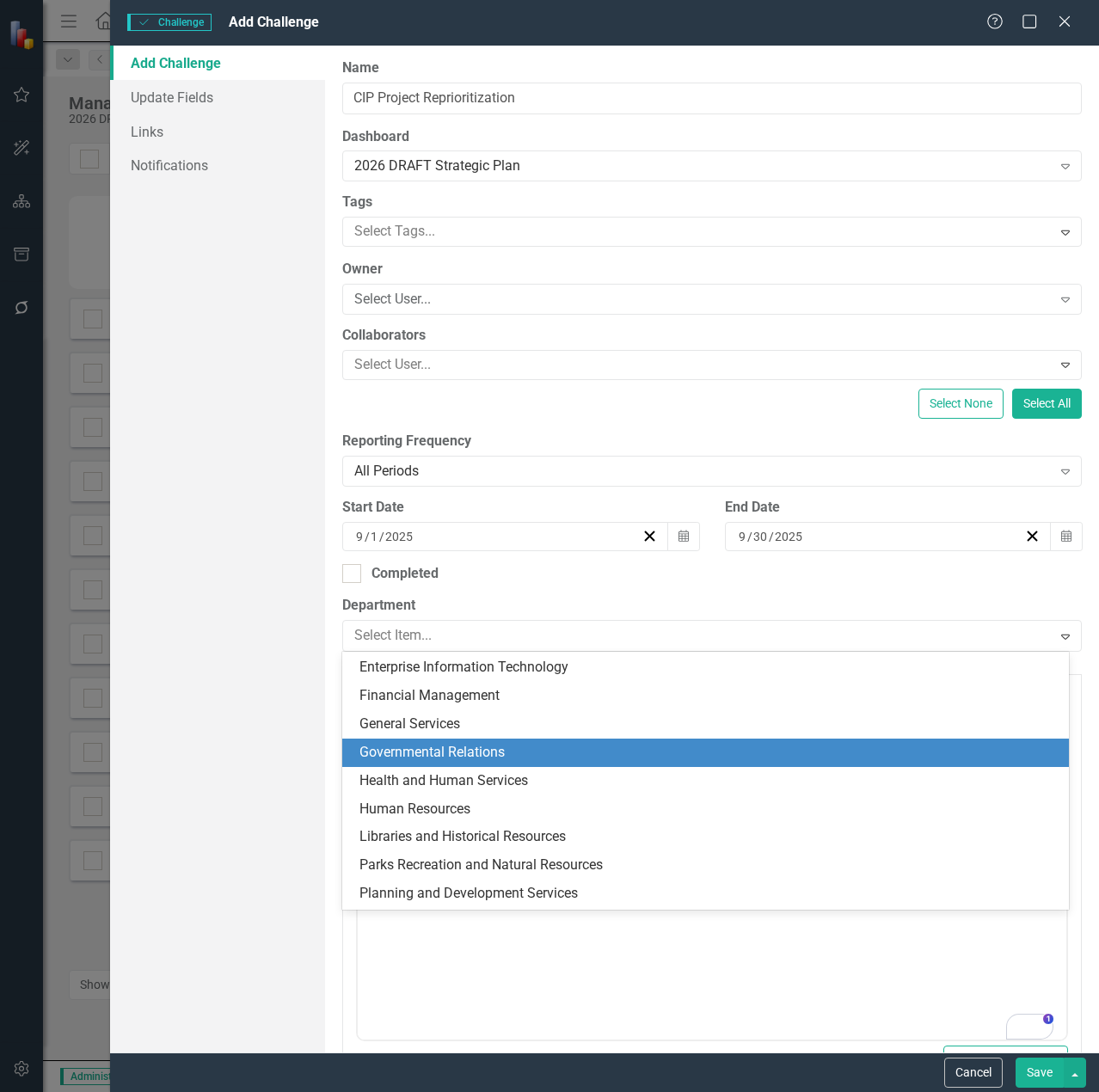
scroll to position [335, 0]
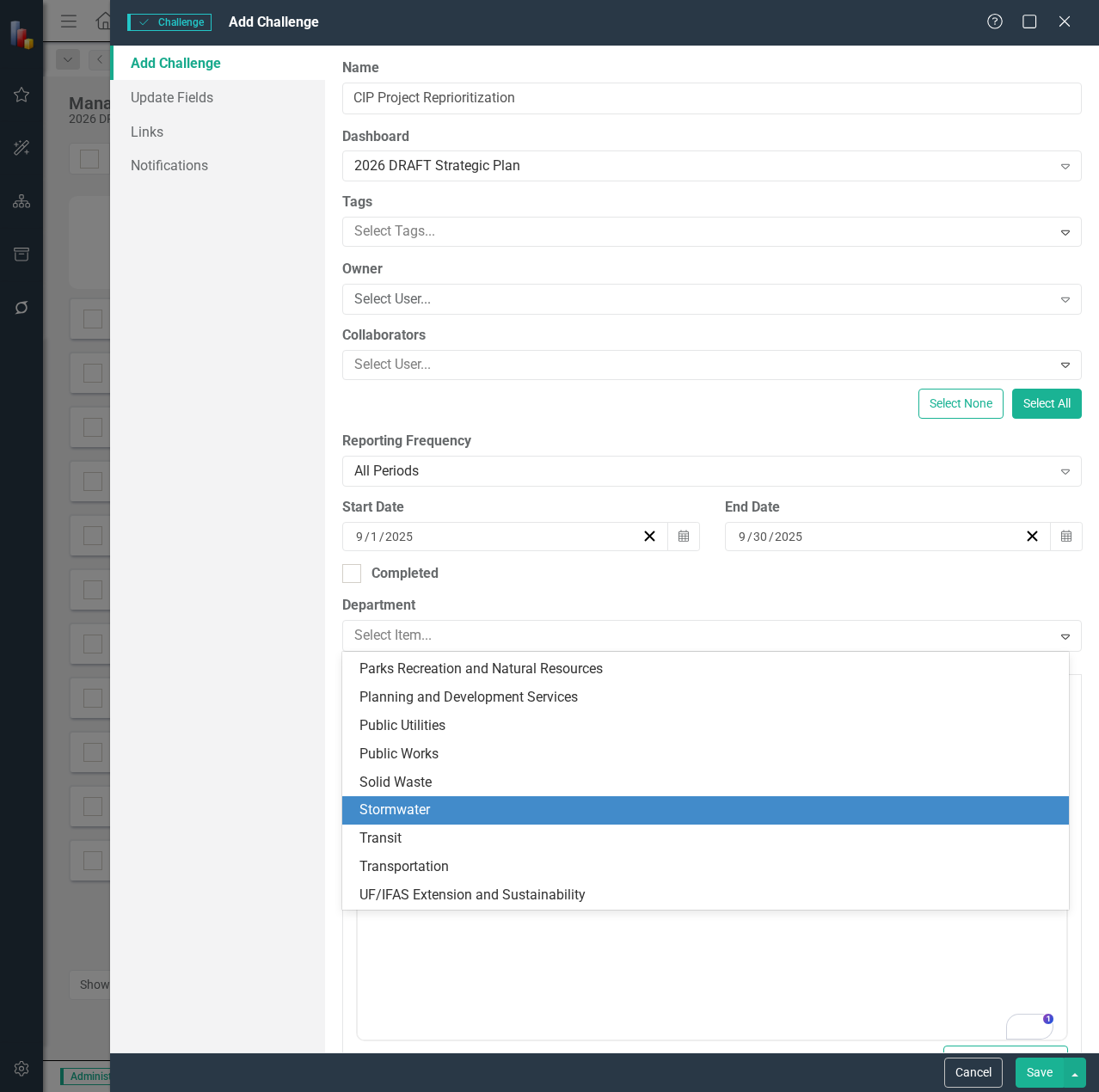
click at [561, 817] on div "Stormwater" at bounding box center [709, 810] width 699 height 20
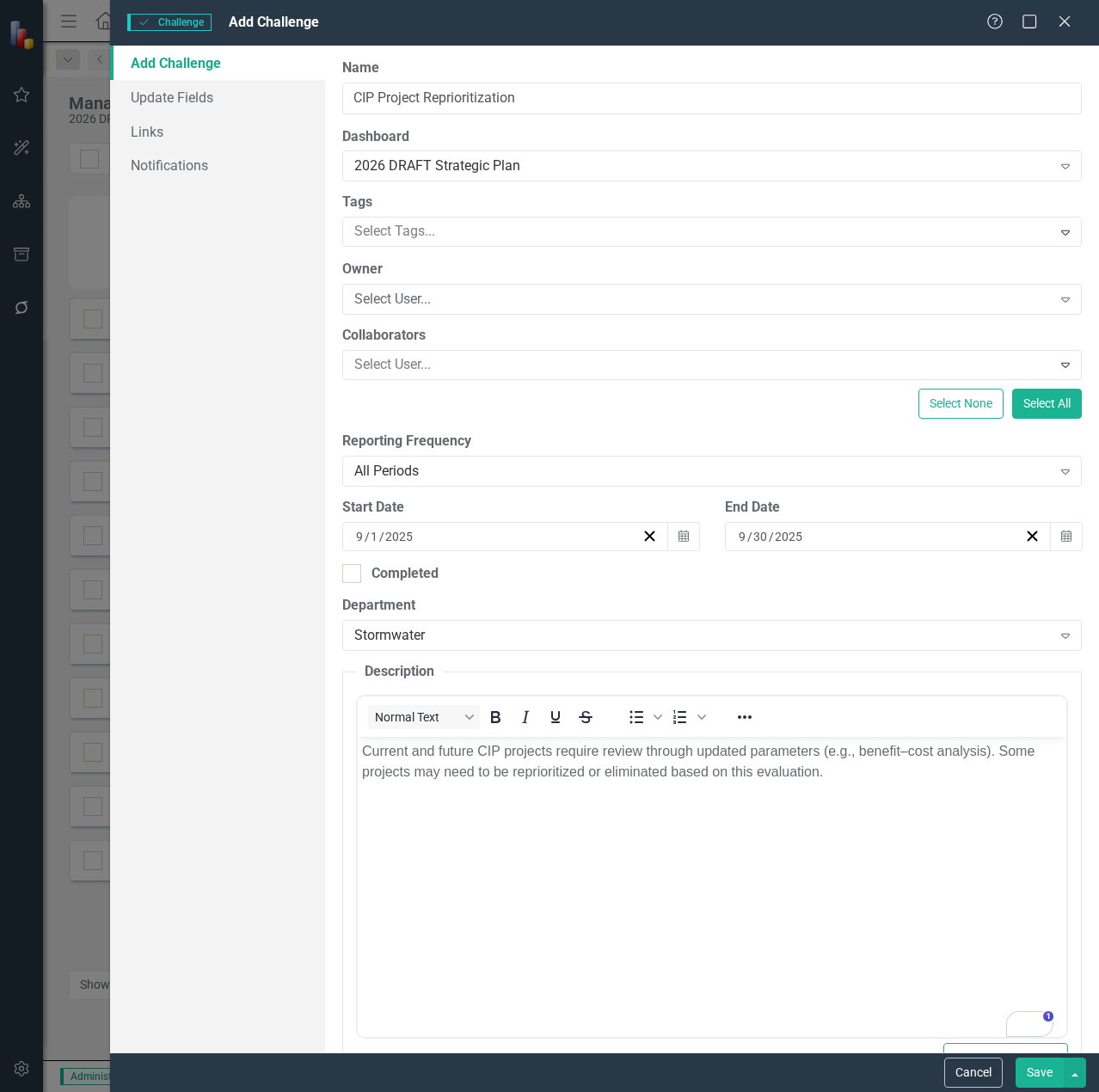
drag, startPoint x: 1052, startPoint y: 1074, endPoint x: 1044, endPoint y: 1069, distance: 9.4
click at [1052, 1075] on button "Save" at bounding box center [1039, 1072] width 48 height 31
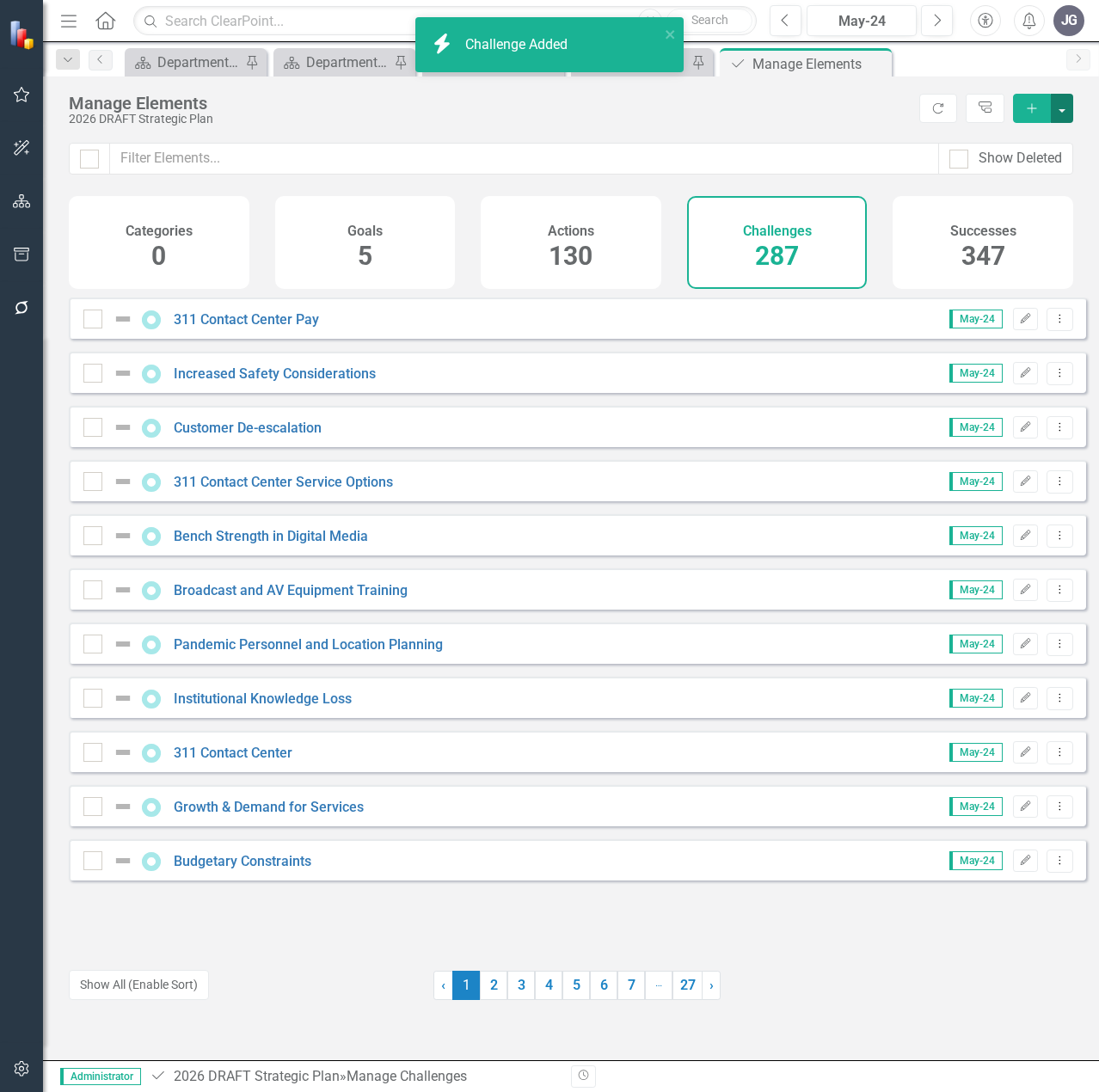
click at [1067, 113] on button "button" at bounding box center [1062, 108] width 23 height 30
click at [1038, 133] on link "Challenge Add Challenge" at bounding box center [1004, 140] width 136 height 32
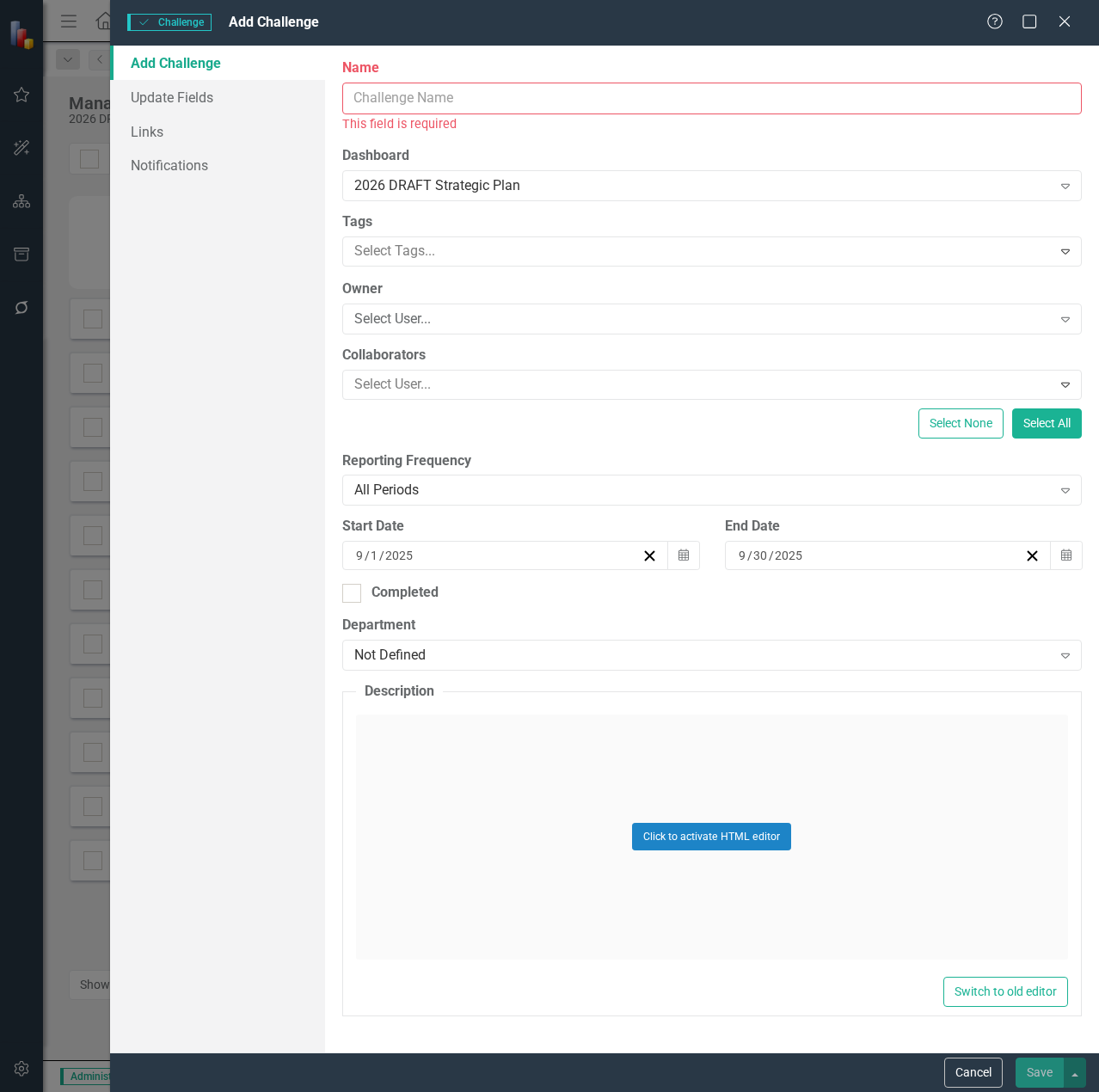
click at [543, 104] on input "Name" at bounding box center [711, 98] width 740 height 32
paste input "Regulatory Restrictions (Senate Bill 180)"
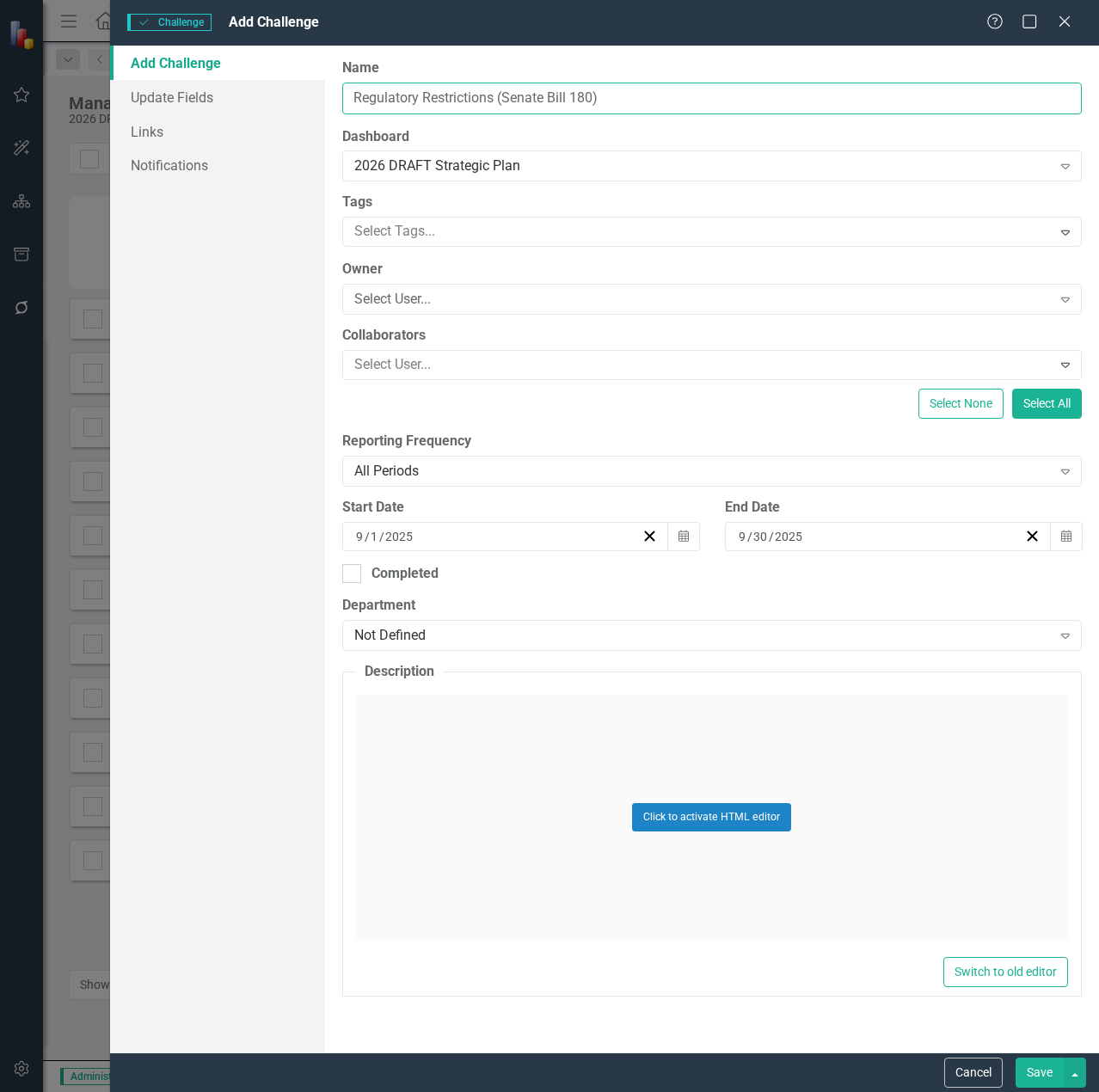
type input "Regulatory Restrictions (Senate Bill 180)"
click at [563, 754] on div "Click to activate HTML editor" at bounding box center [711, 816] width 712 height 245
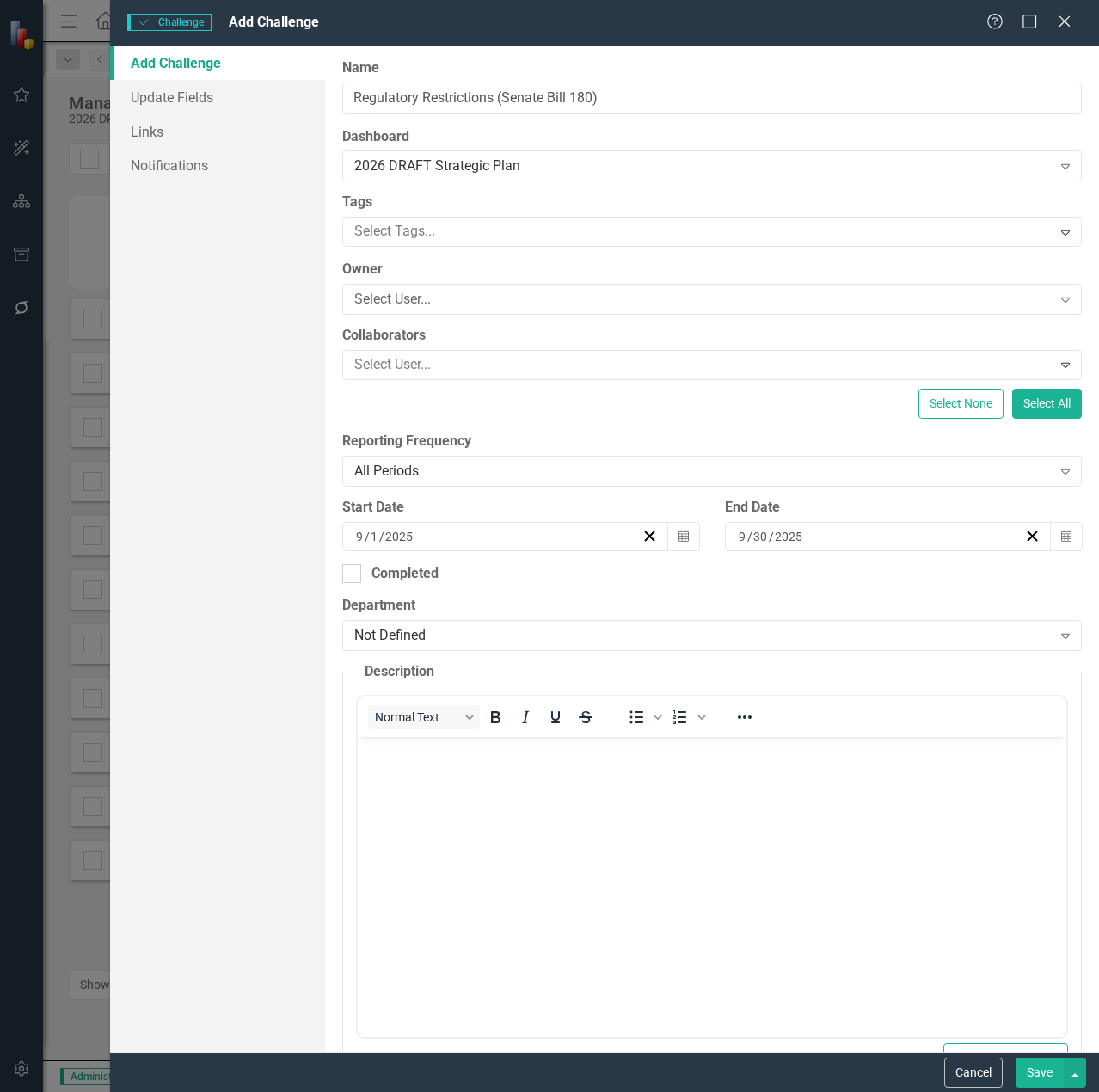
scroll to position [0, 0]
click at [524, 801] on body "Rich Text Area. Press ALT-0 for help." at bounding box center [710, 866] width 708 height 258
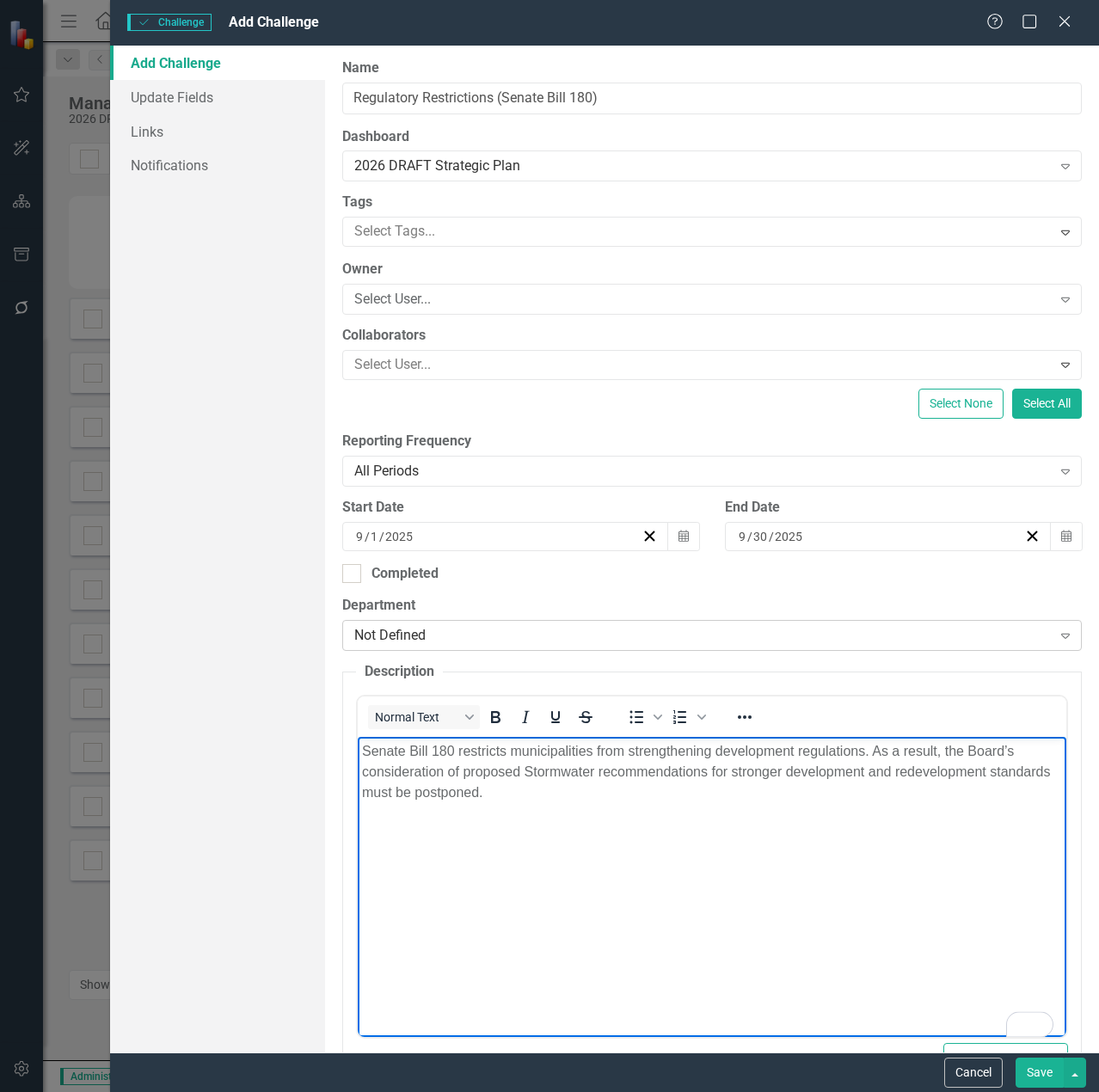
click at [977, 643] on div "Not Defined" at bounding box center [703, 635] width 697 height 20
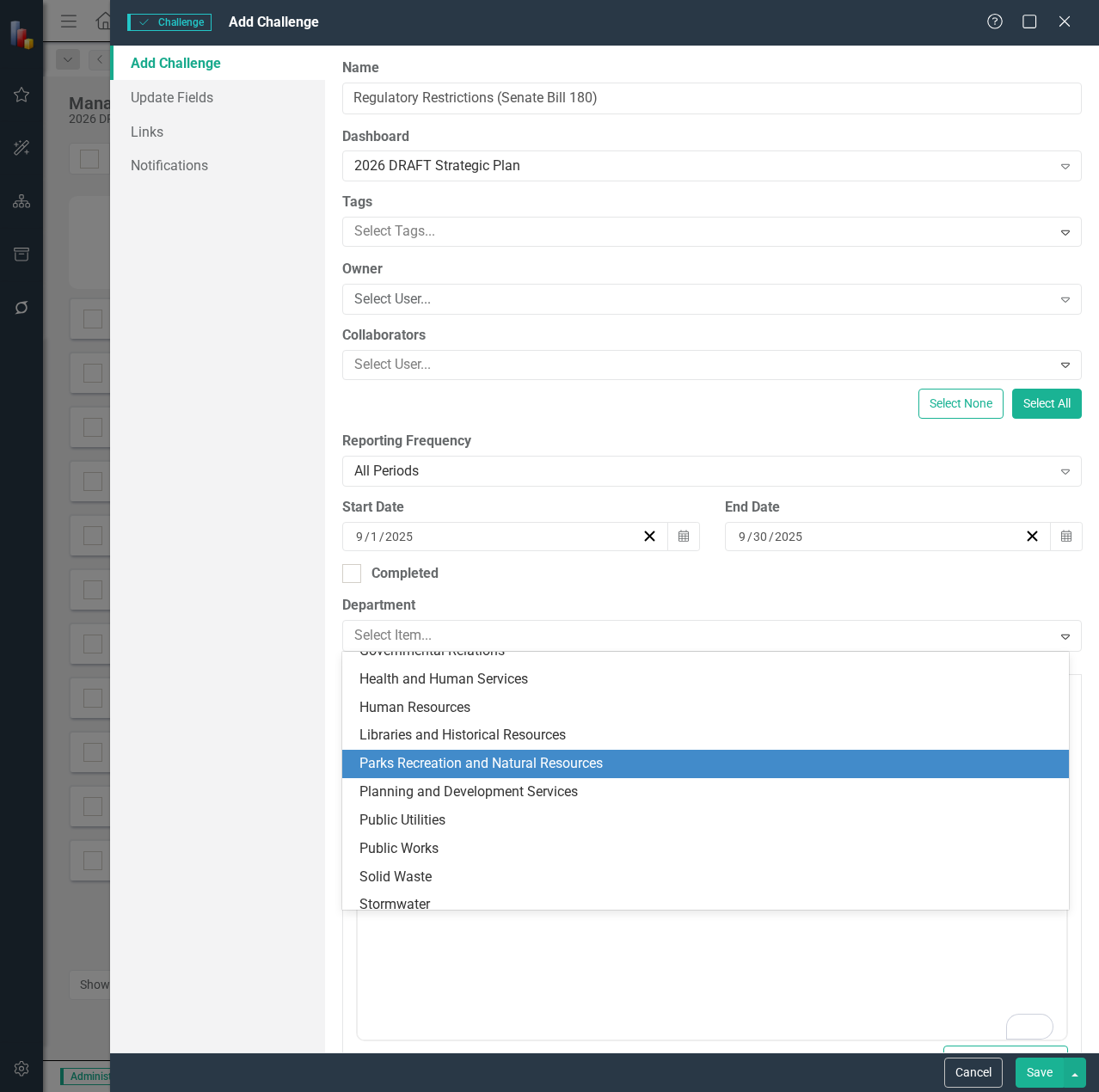
scroll to position [335, 0]
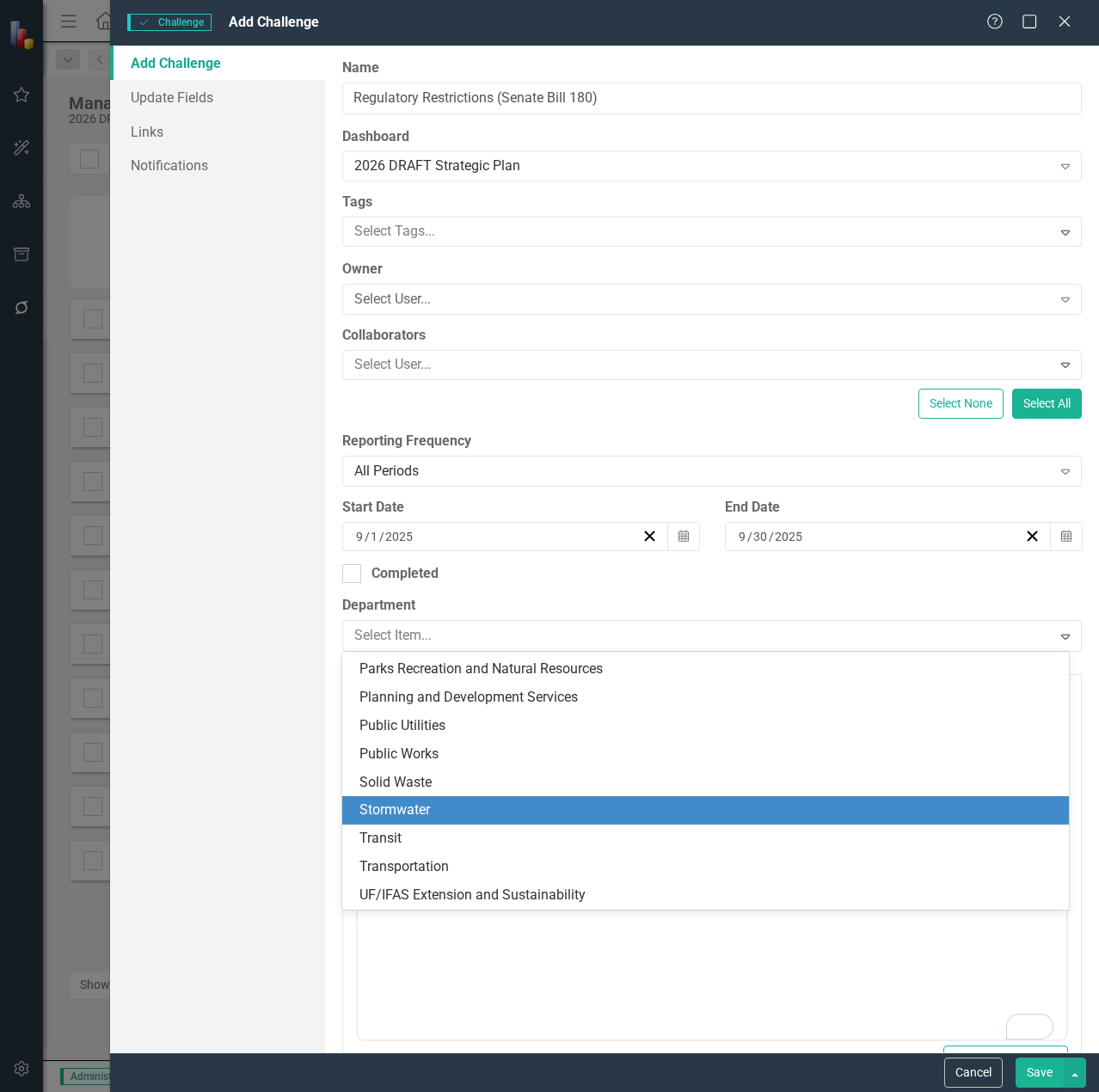
click at [592, 812] on div "Stormwater" at bounding box center [709, 810] width 699 height 20
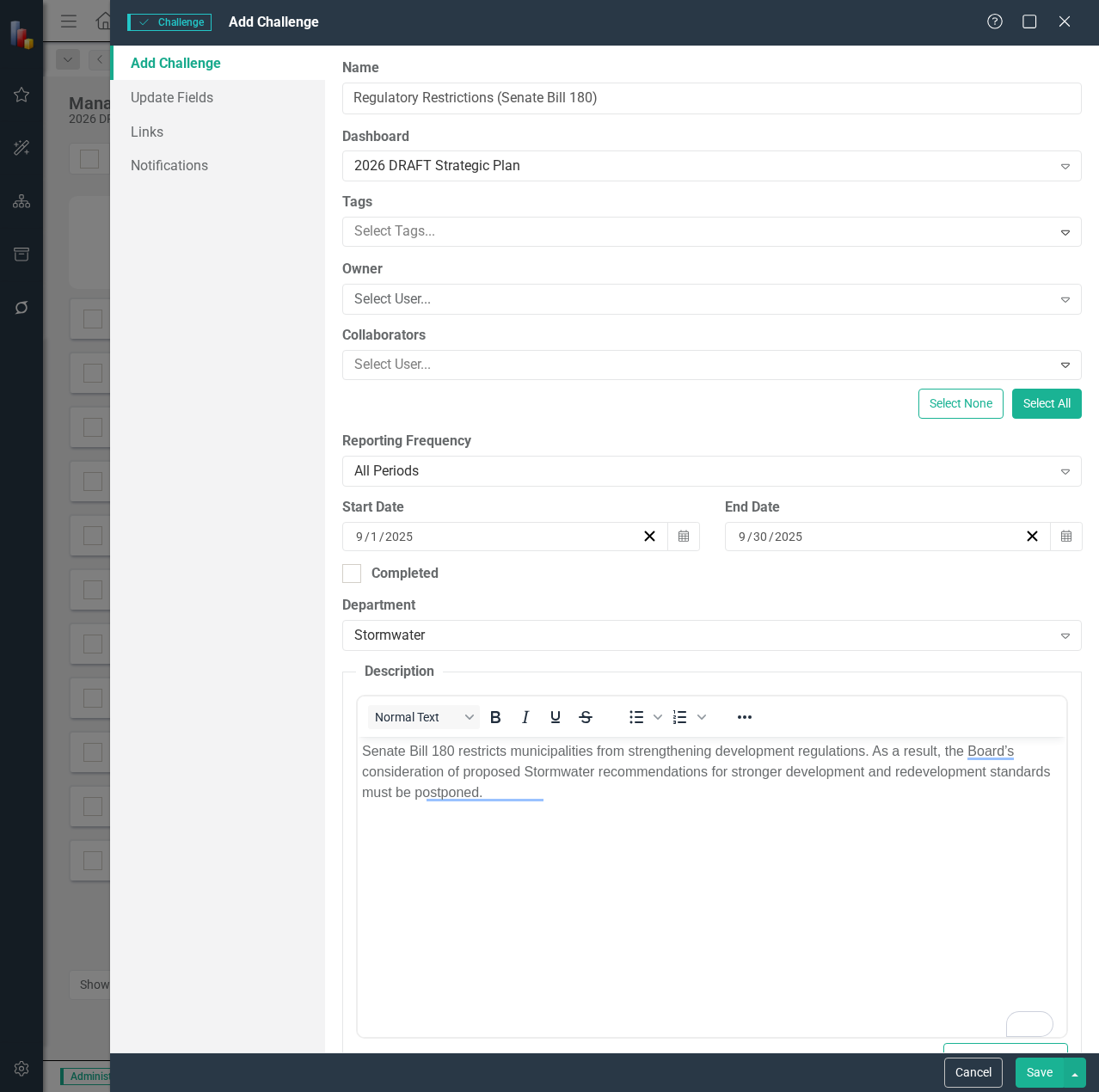
click at [1044, 1078] on button "Save" at bounding box center [1039, 1072] width 48 height 31
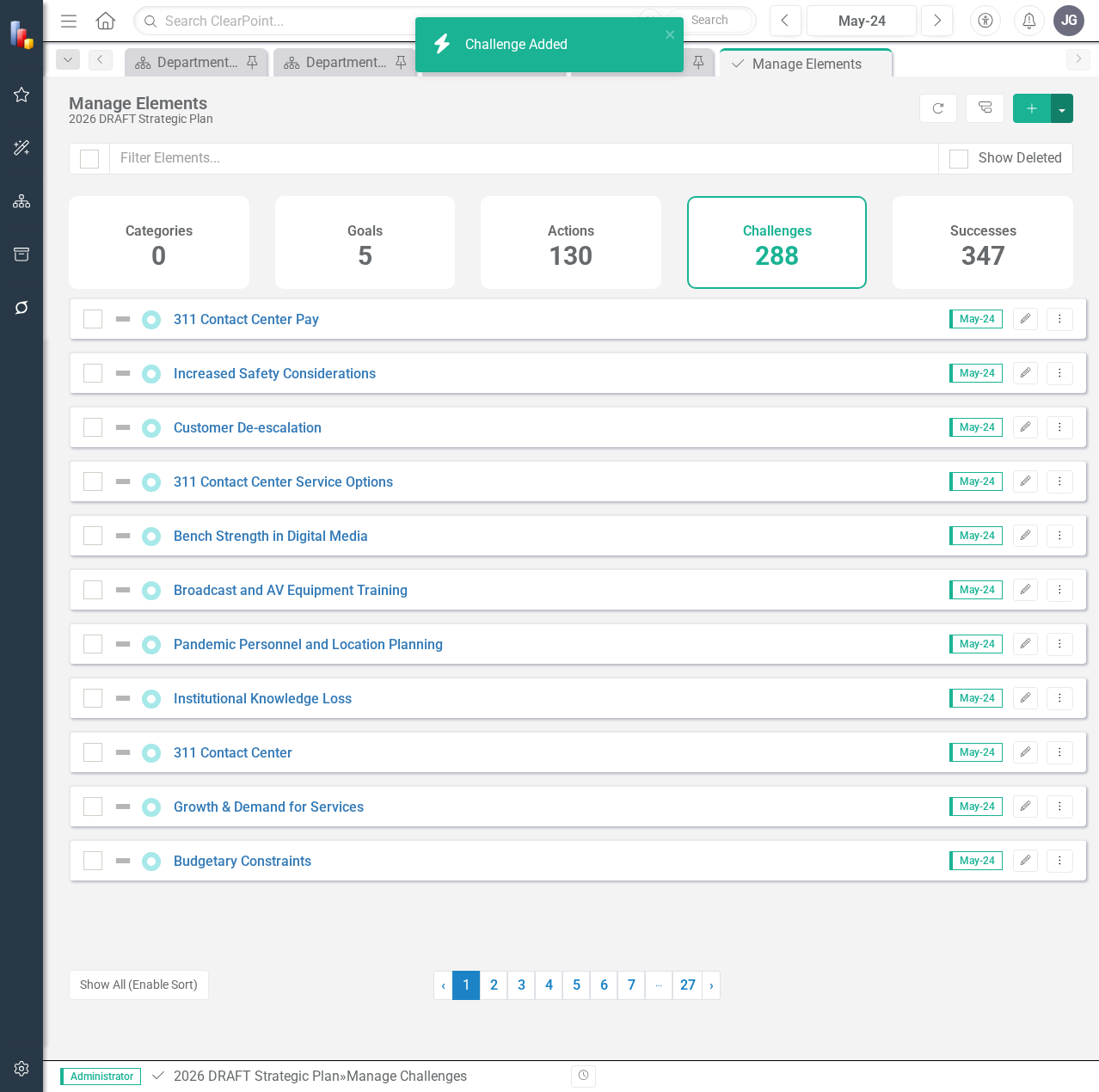
click at [1064, 111] on button "button" at bounding box center [1062, 108] width 23 height 30
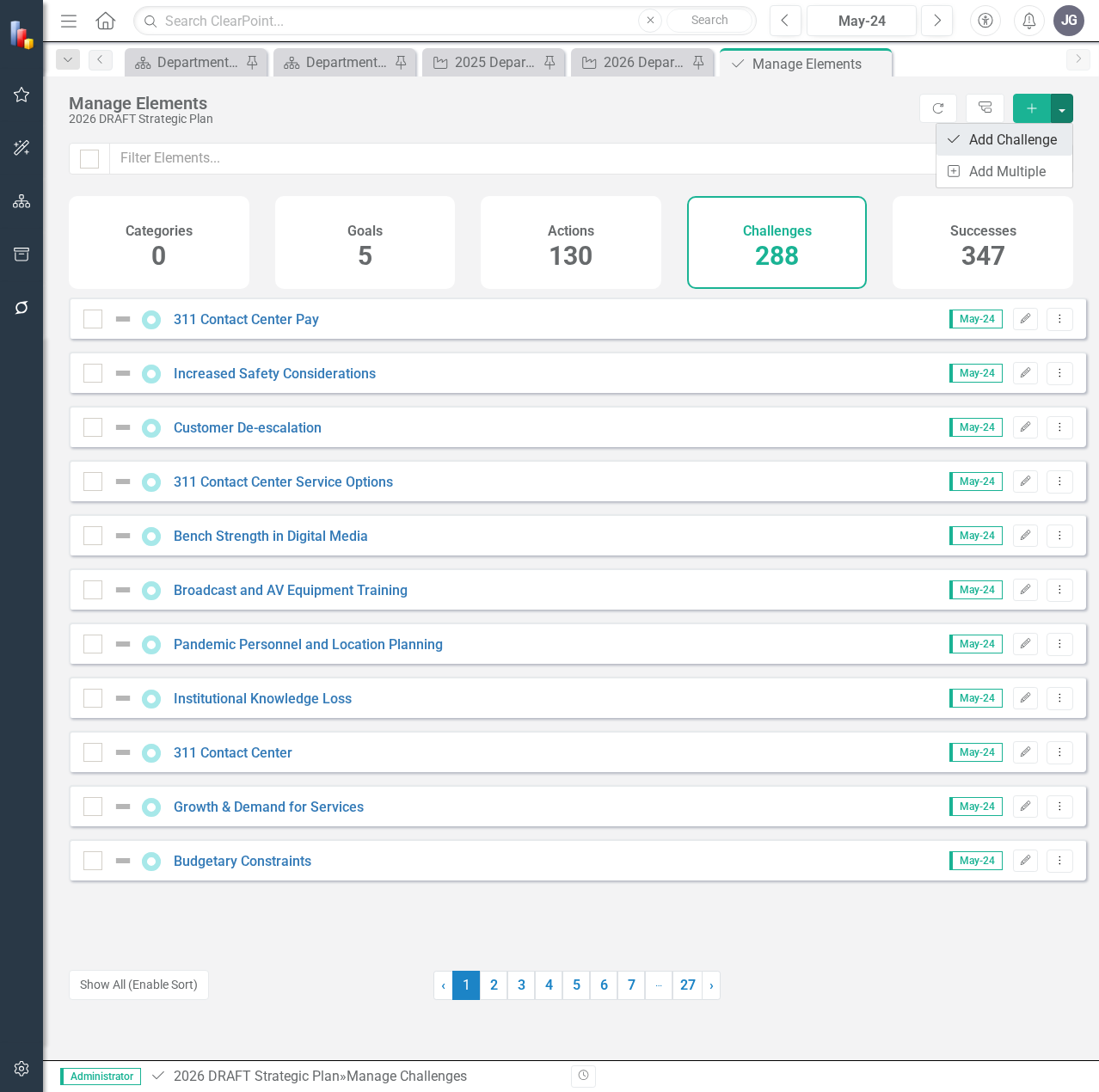
click at [1036, 138] on link "Challenge Add Challenge" at bounding box center [1004, 140] width 136 height 32
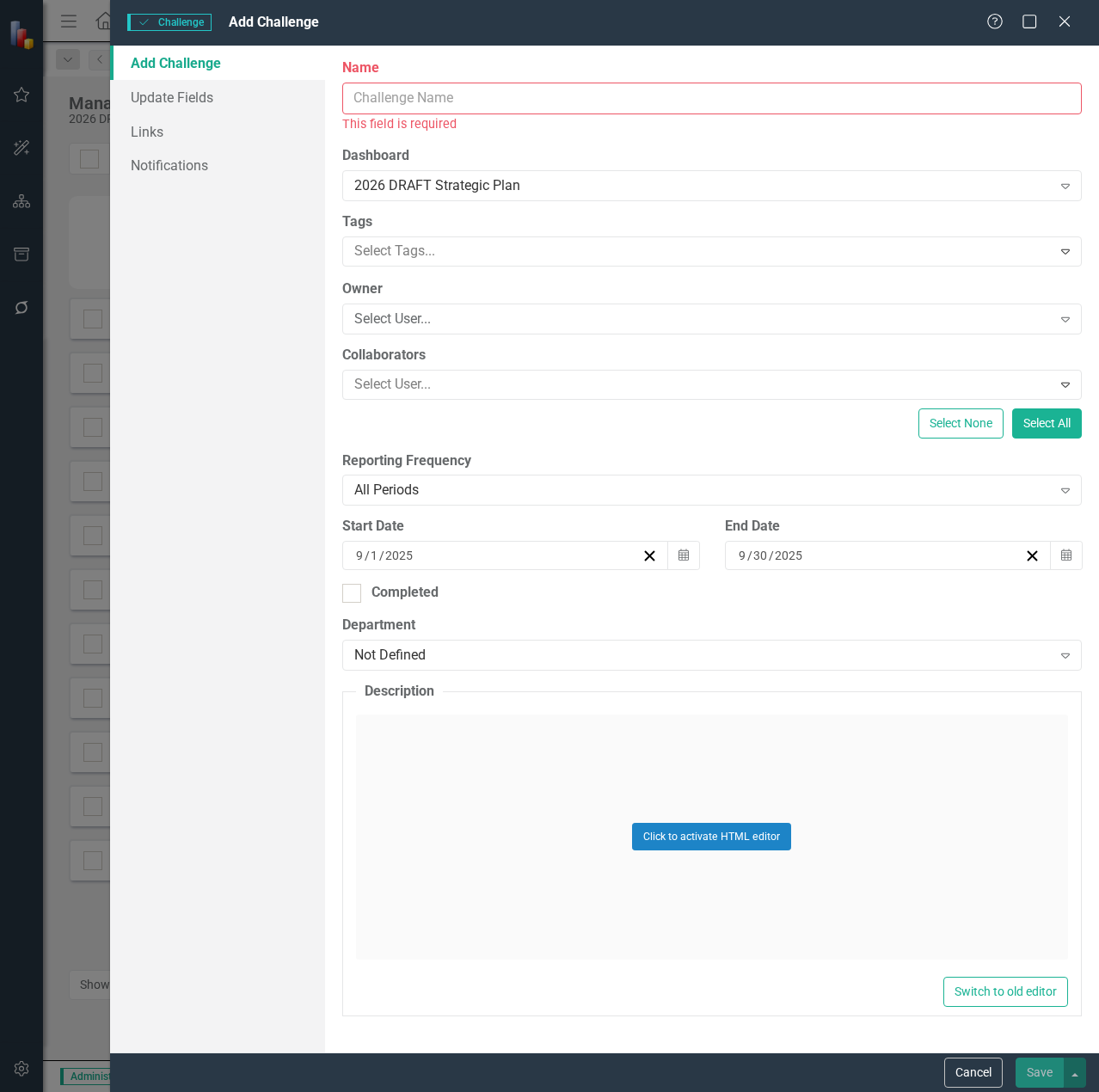
click at [521, 99] on input "Name" at bounding box center [711, 98] width 740 height 32
paste input "Survey and Mapping Space Planning"
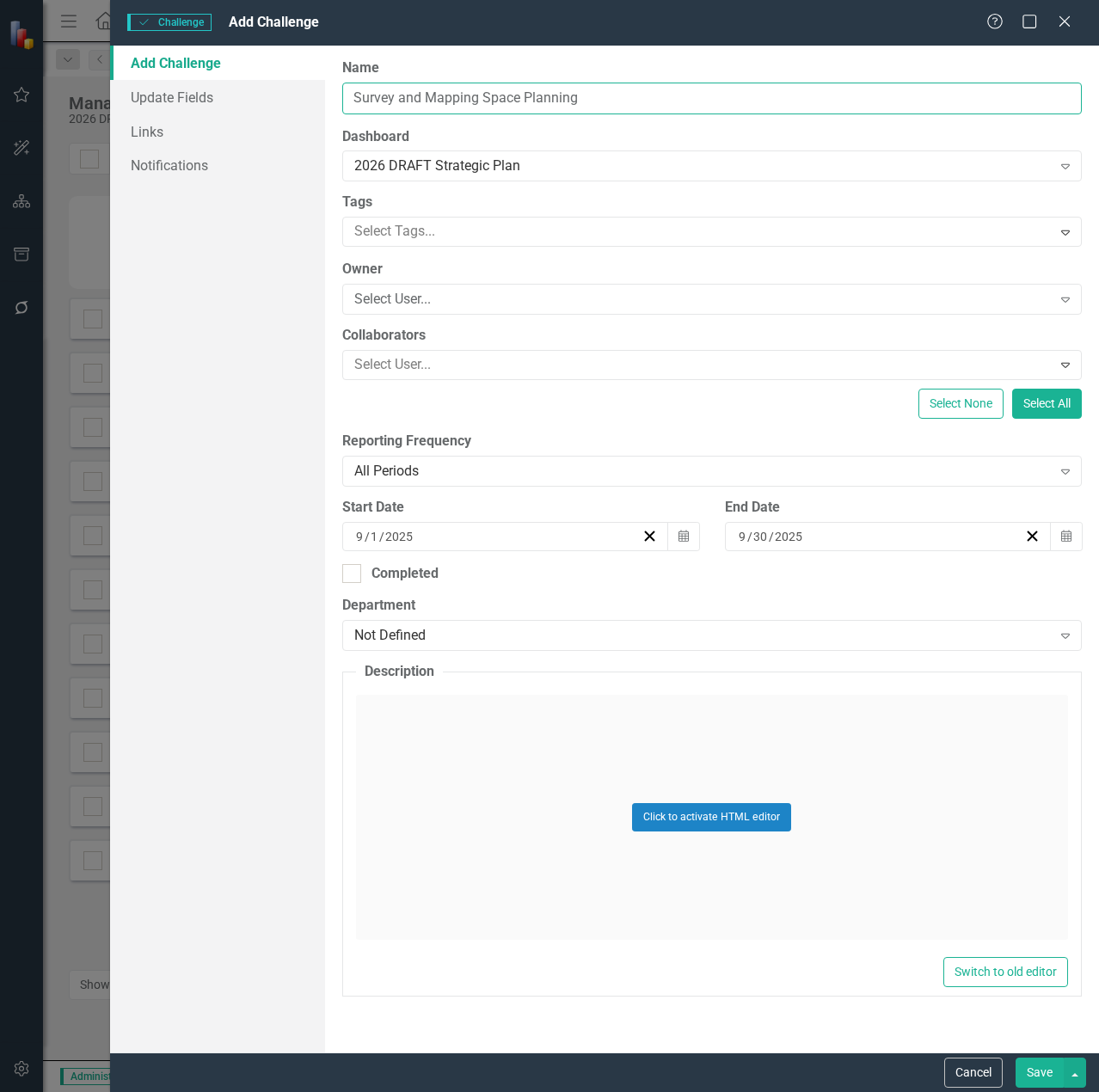
type input "Survey and Mapping Space Planning"
click at [503, 786] on div "Click to activate HTML editor" at bounding box center [711, 816] width 712 height 245
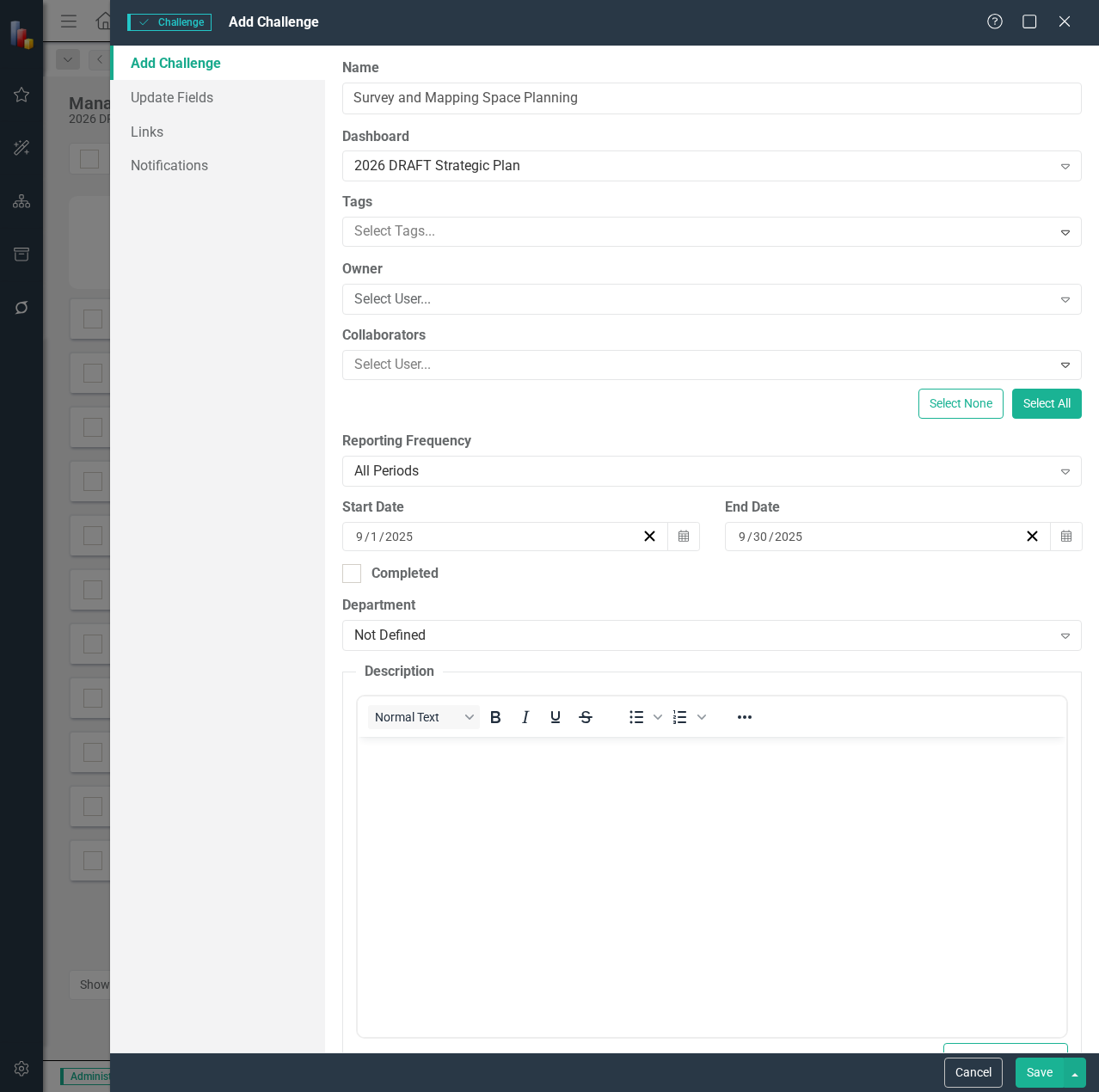
scroll to position [0, 0]
click at [550, 818] on body "Rich Text Area. Press ALT-0 for help." at bounding box center [710, 866] width 708 height 258
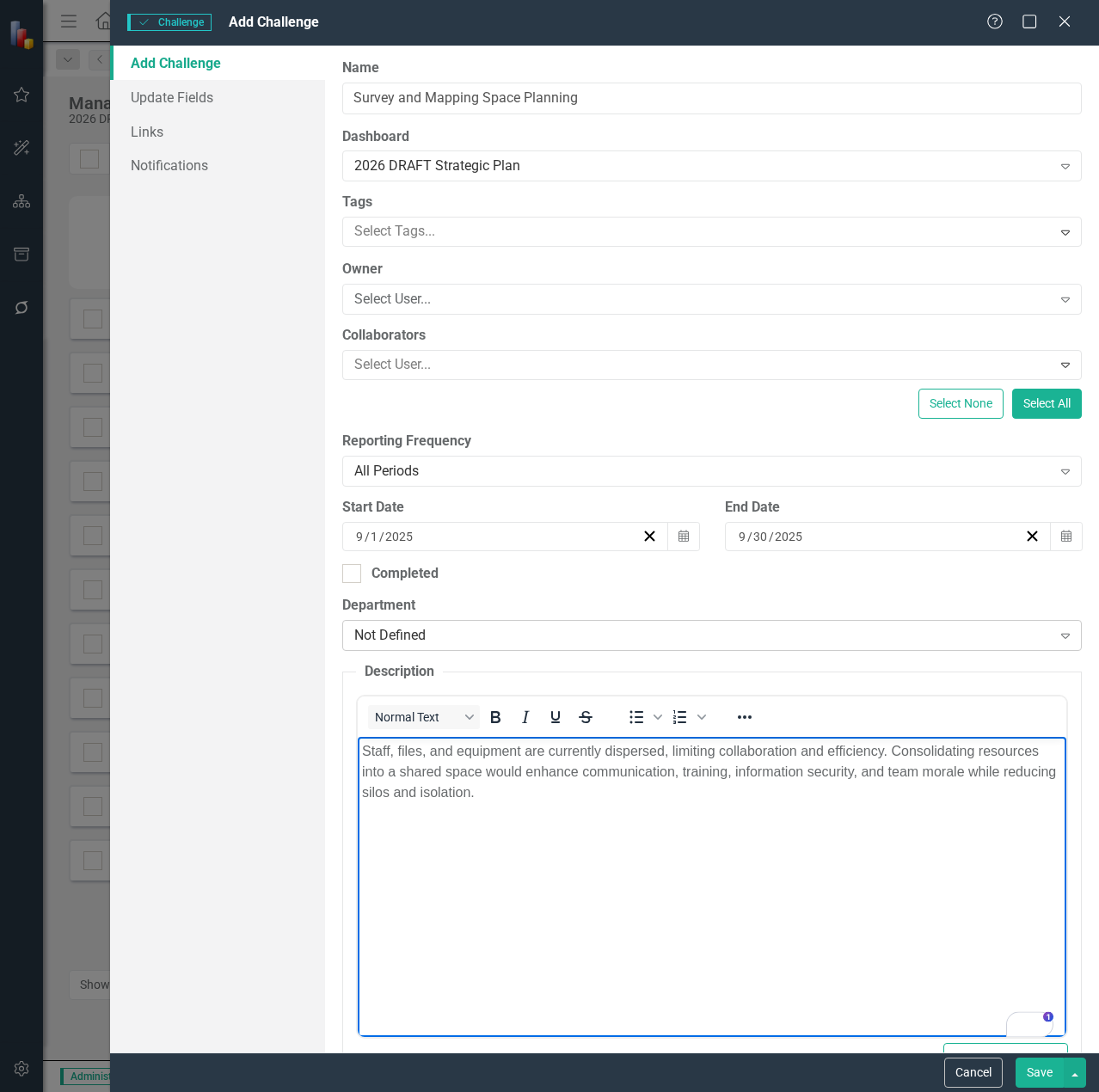
click at [1057, 633] on icon "Expand" at bounding box center [1065, 635] width 17 height 14
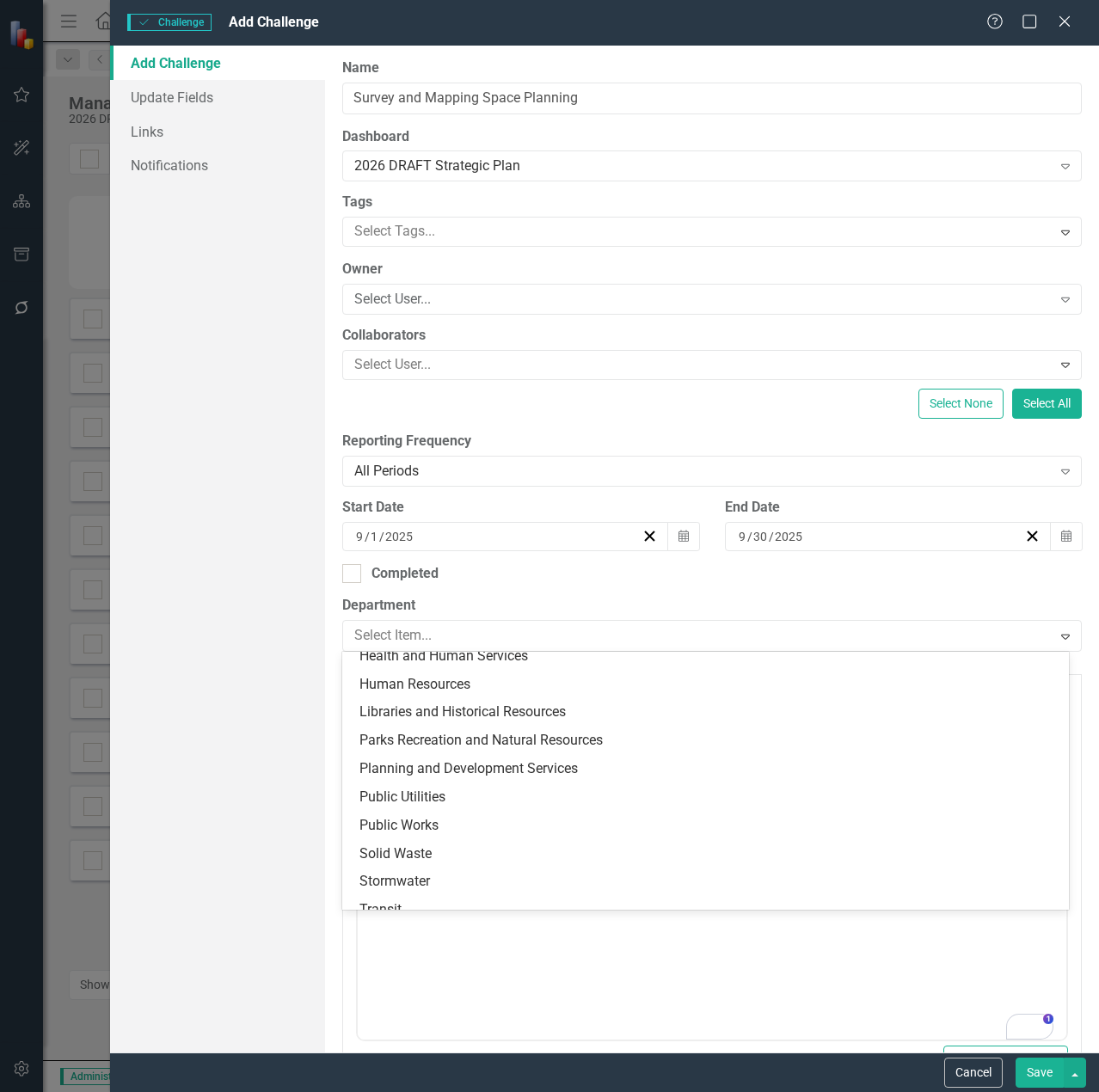
scroll to position [335, 0]
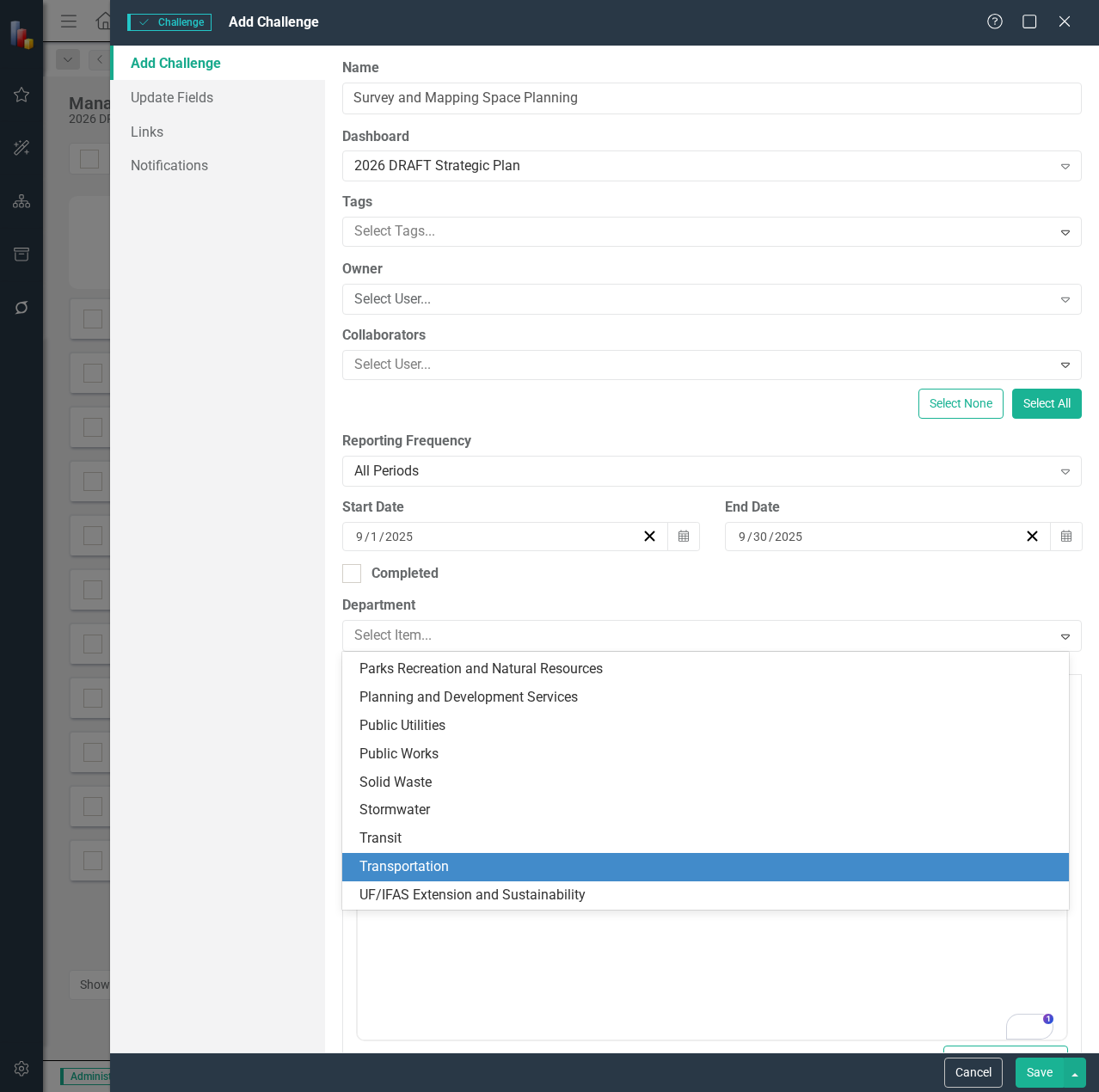
click at [568, 862] on div "Transportation" at bounding box center [709, 867] width 699 height 20
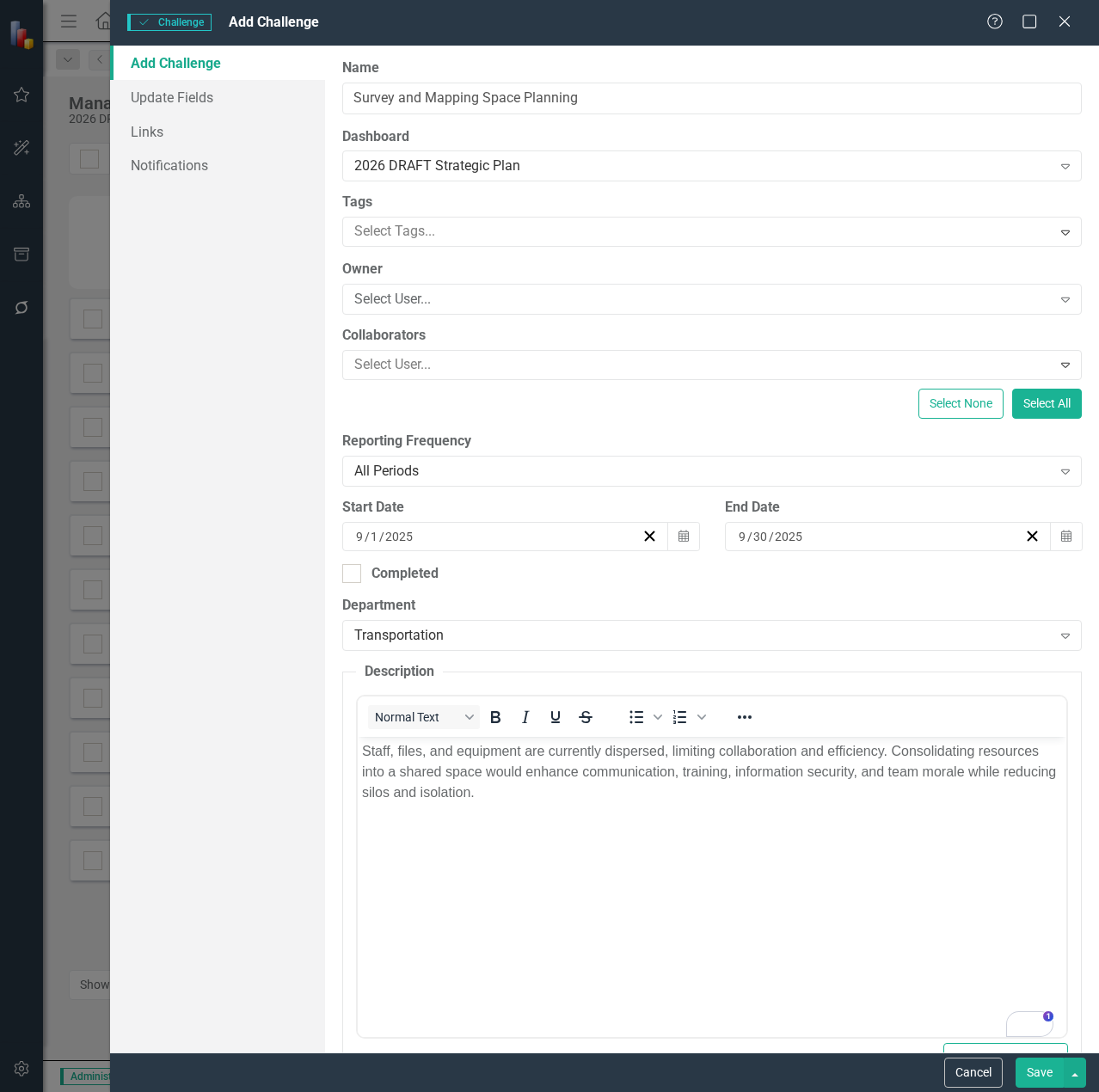
click at [1045, 1072] on button "Save" at bounding box center [1039, 1072] width 48 height 31
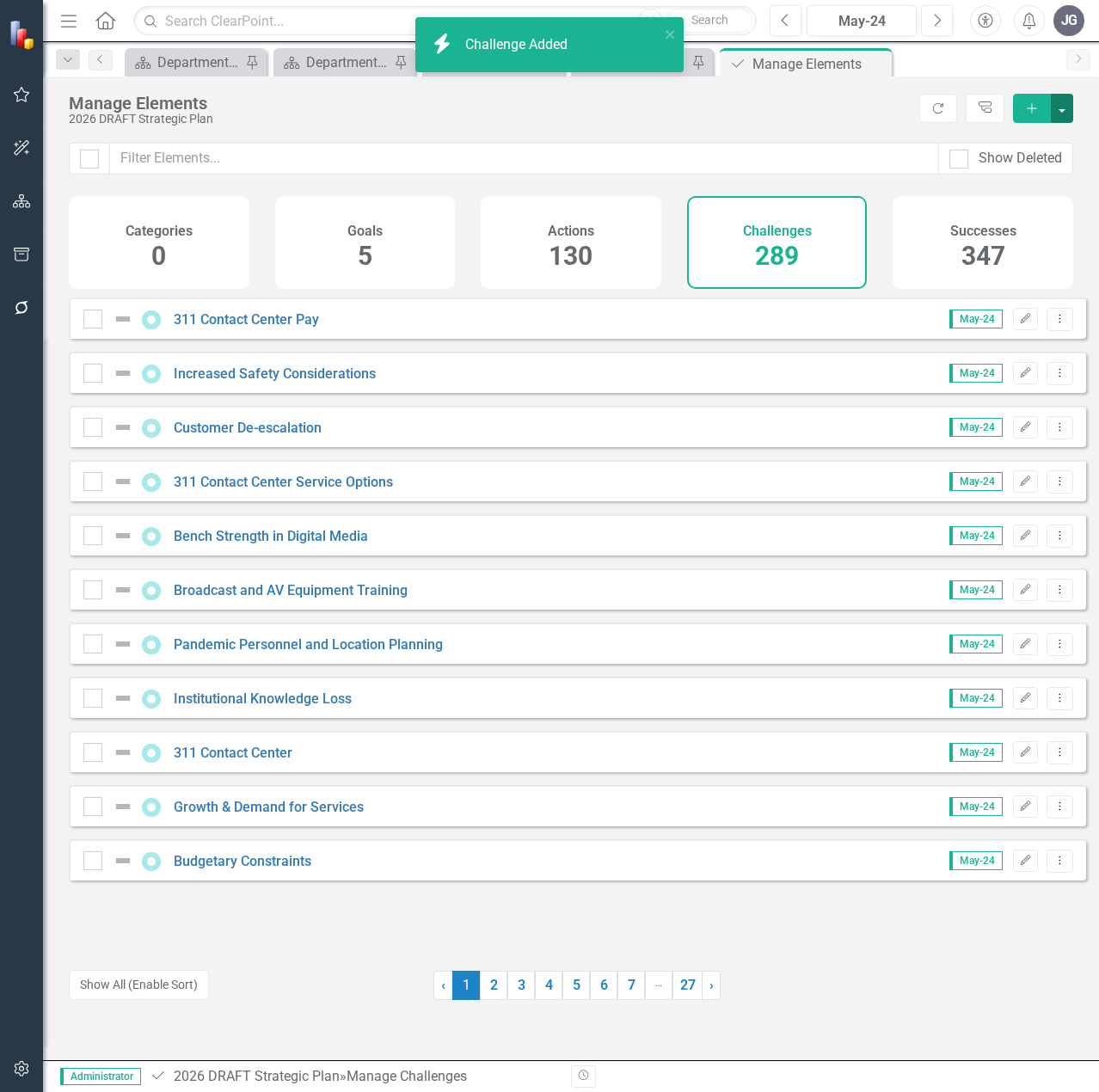
click at [1061, 110] on button "button" at bounding box center [1062, 108] width 23 height 30
click at [1032, 139] on link "Challenge Add Challenge" at bounding box center [1004, 140] width 136 height 32
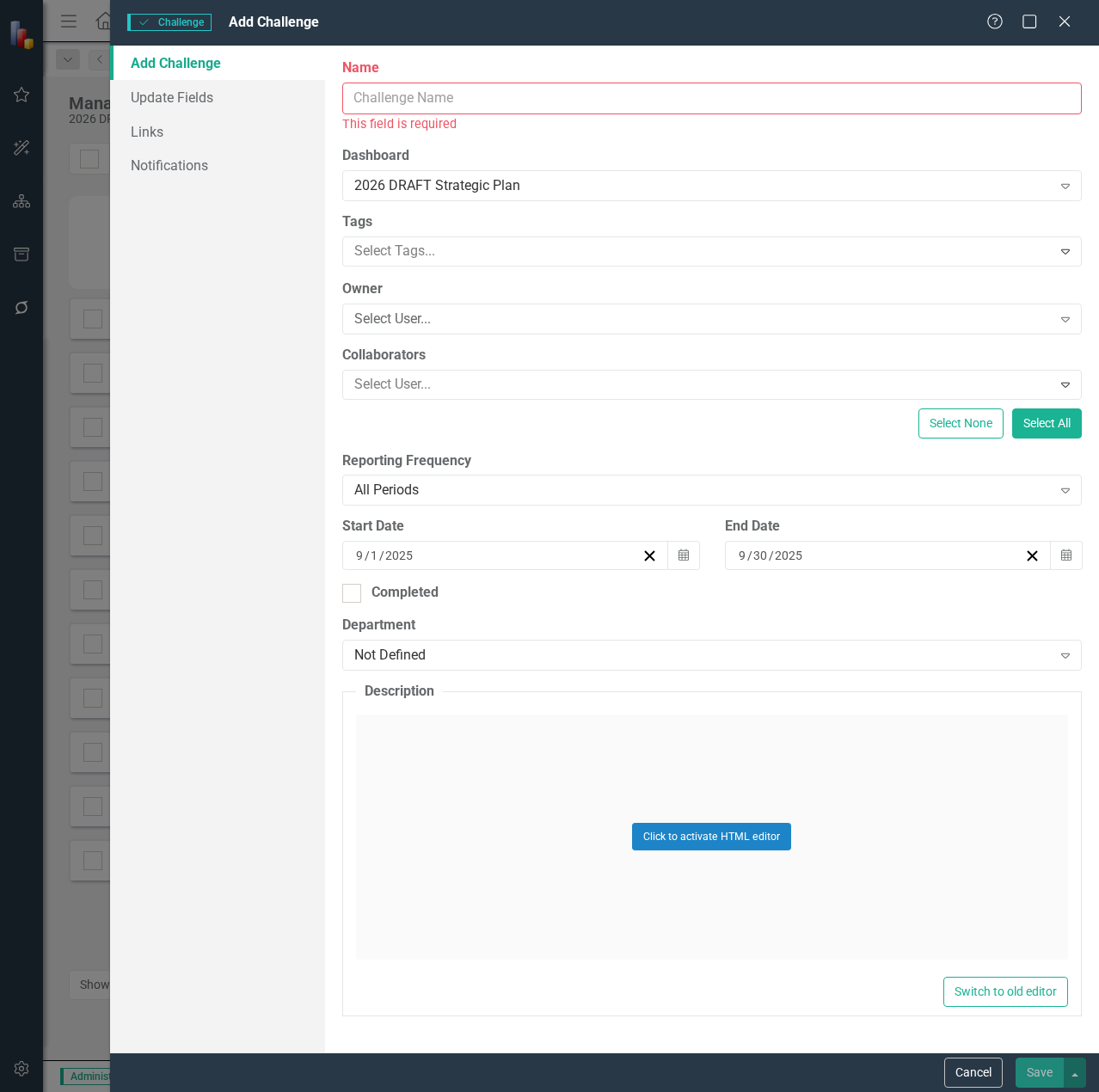
click at [425, 102] on input "Name" at bounding box center [711, 98] width 740 height 32
paste input "Transportation Staffing Gaps"
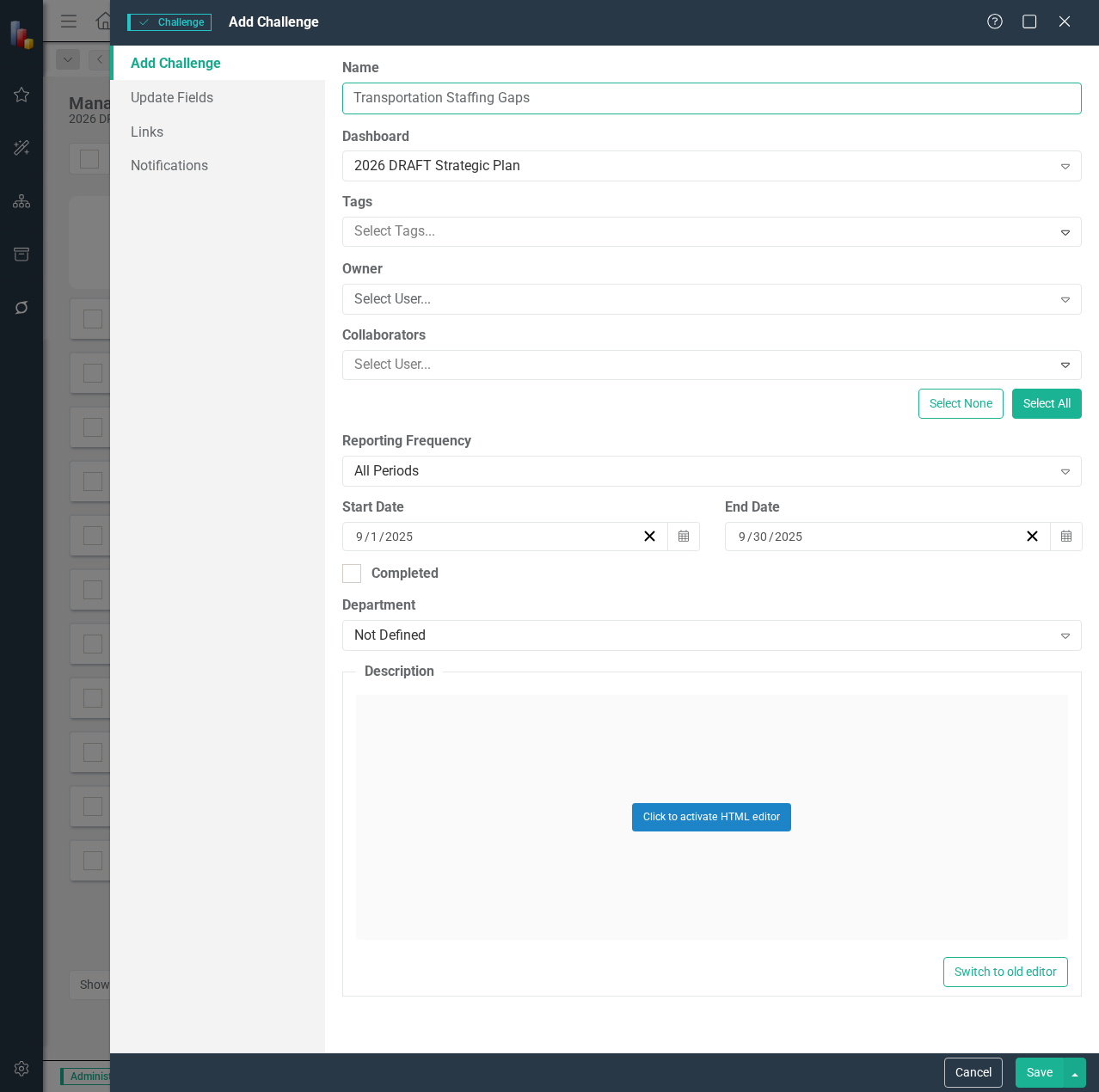
type input "Transportation Staffing Gaps"
click at [561, 633] on div "Not Defined" at bounding box center [703, 635] width 697 height 20
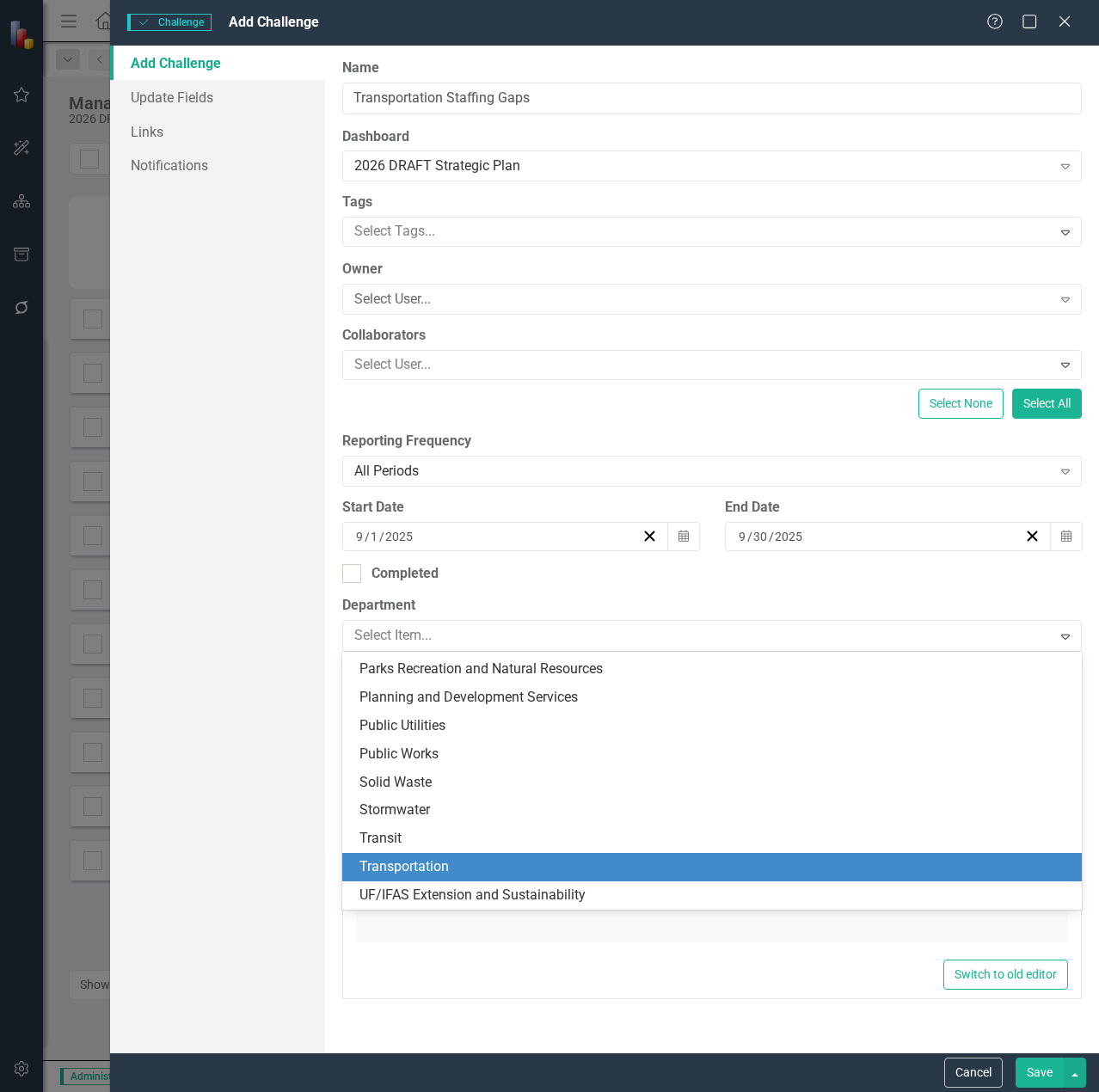
click at [515, 863] on div "Transportation" at bounding box center [715, 867] width 712 height 20
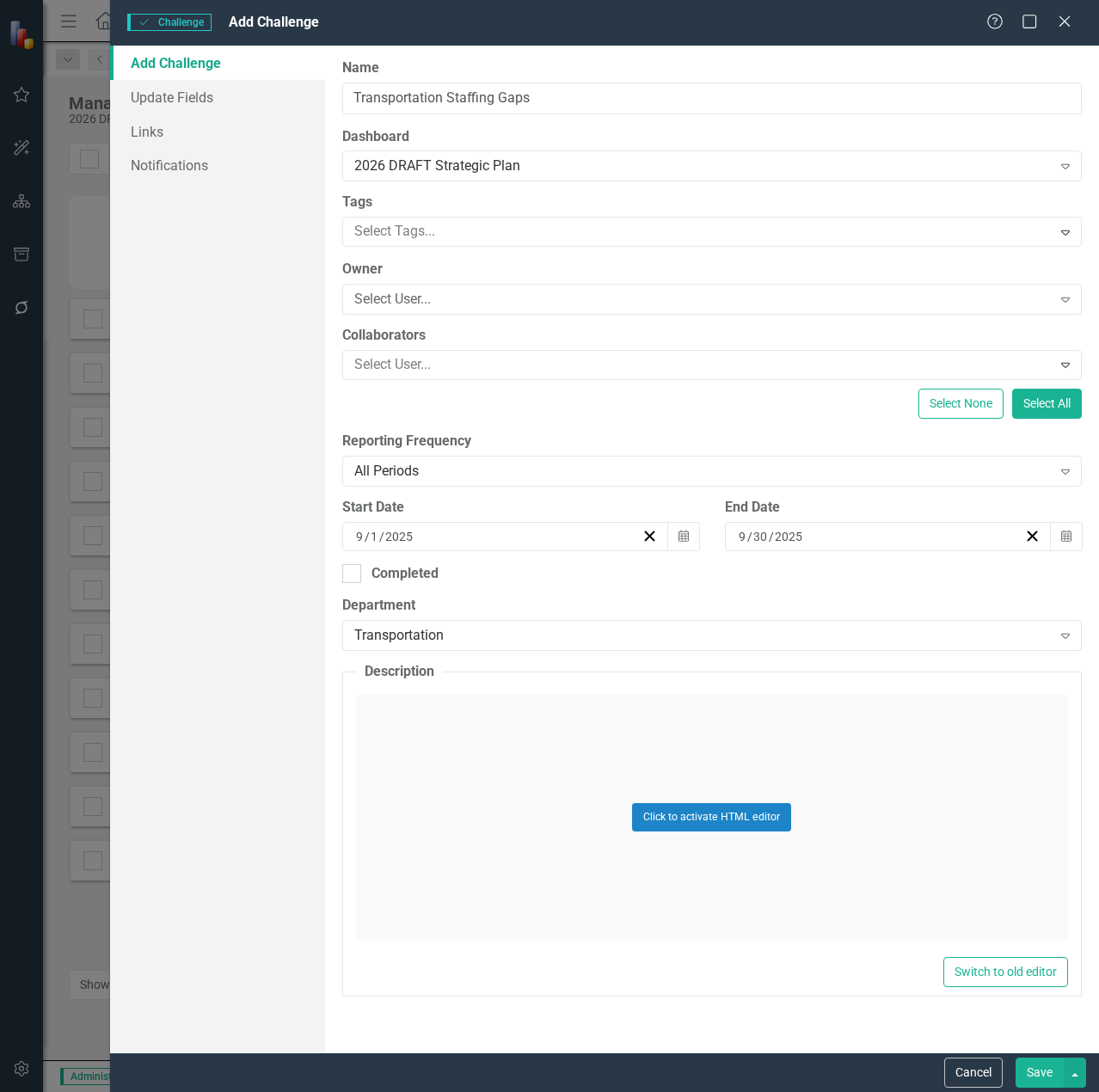
click at [517, 856] on div "Click to activate HTML editor" at bounding box center [711, 816] width 712 height 245
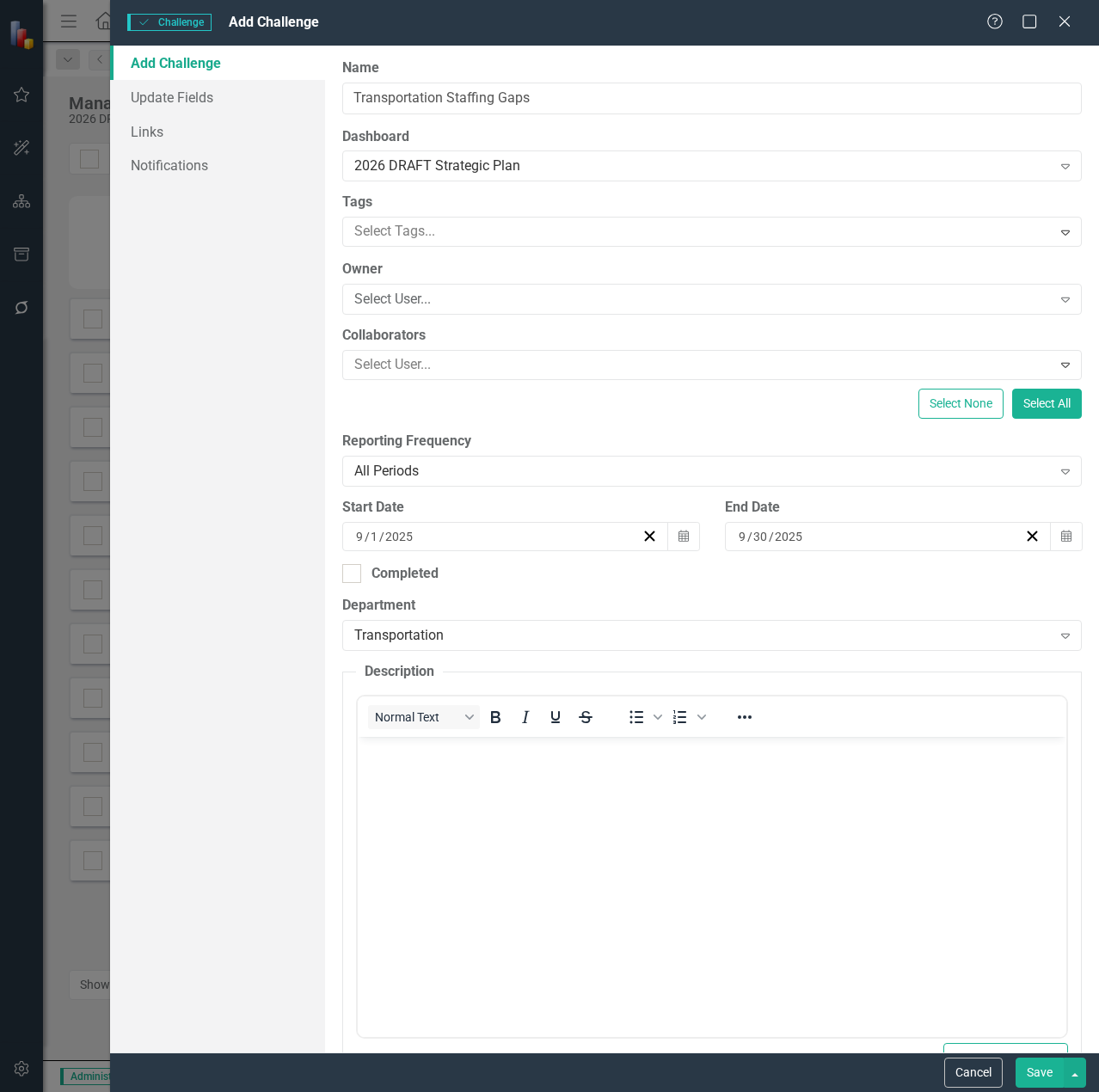
click at [554, 838] on body "Rich Text Area. Press ALT-0 for help." at bounding box center [710, 866] width 708 height 258
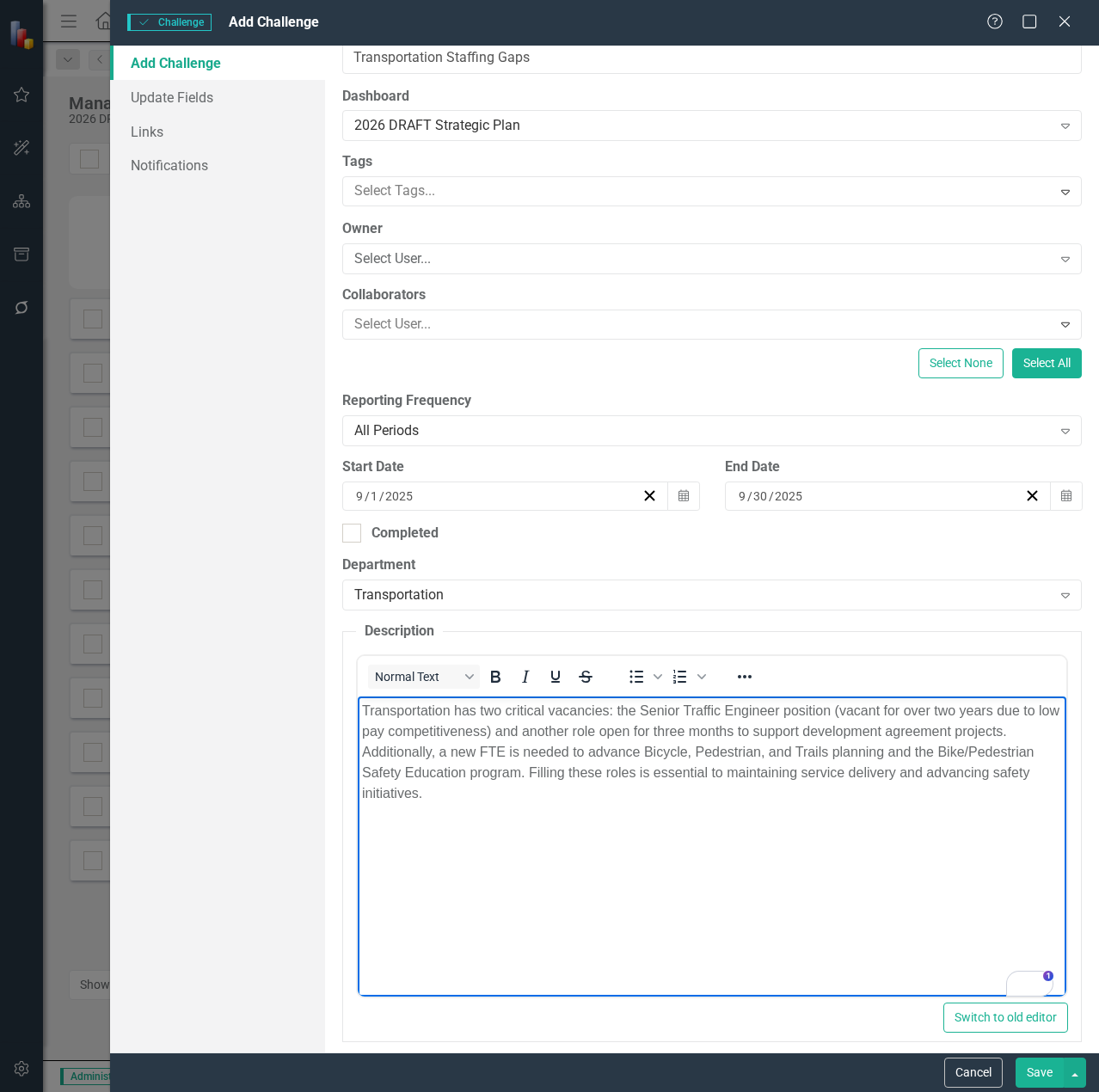
scroll to position [56, 0]
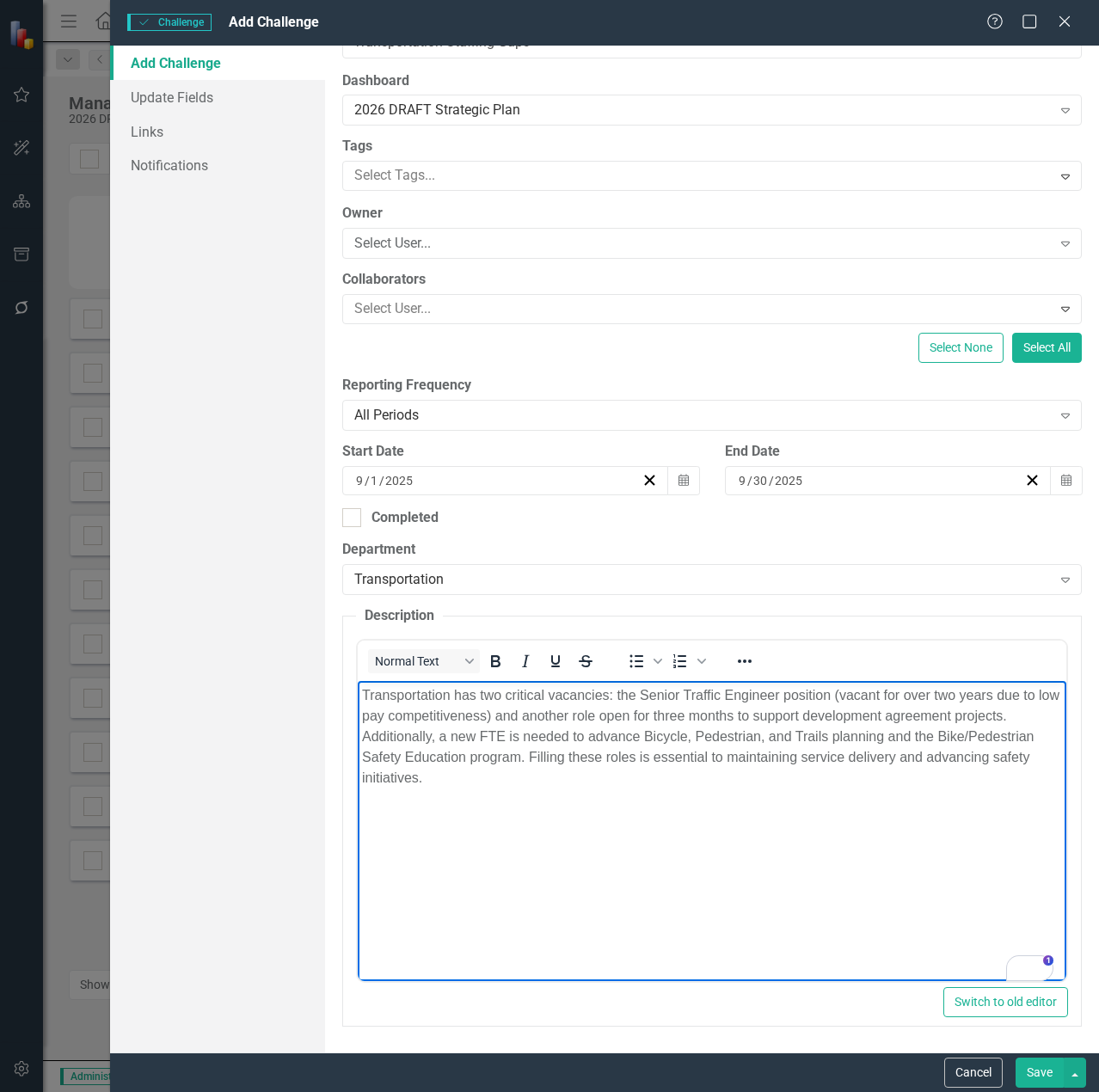
click at [1050, 1071] on button "Save" at bounding box center [1039, 1072] width 48 height 31
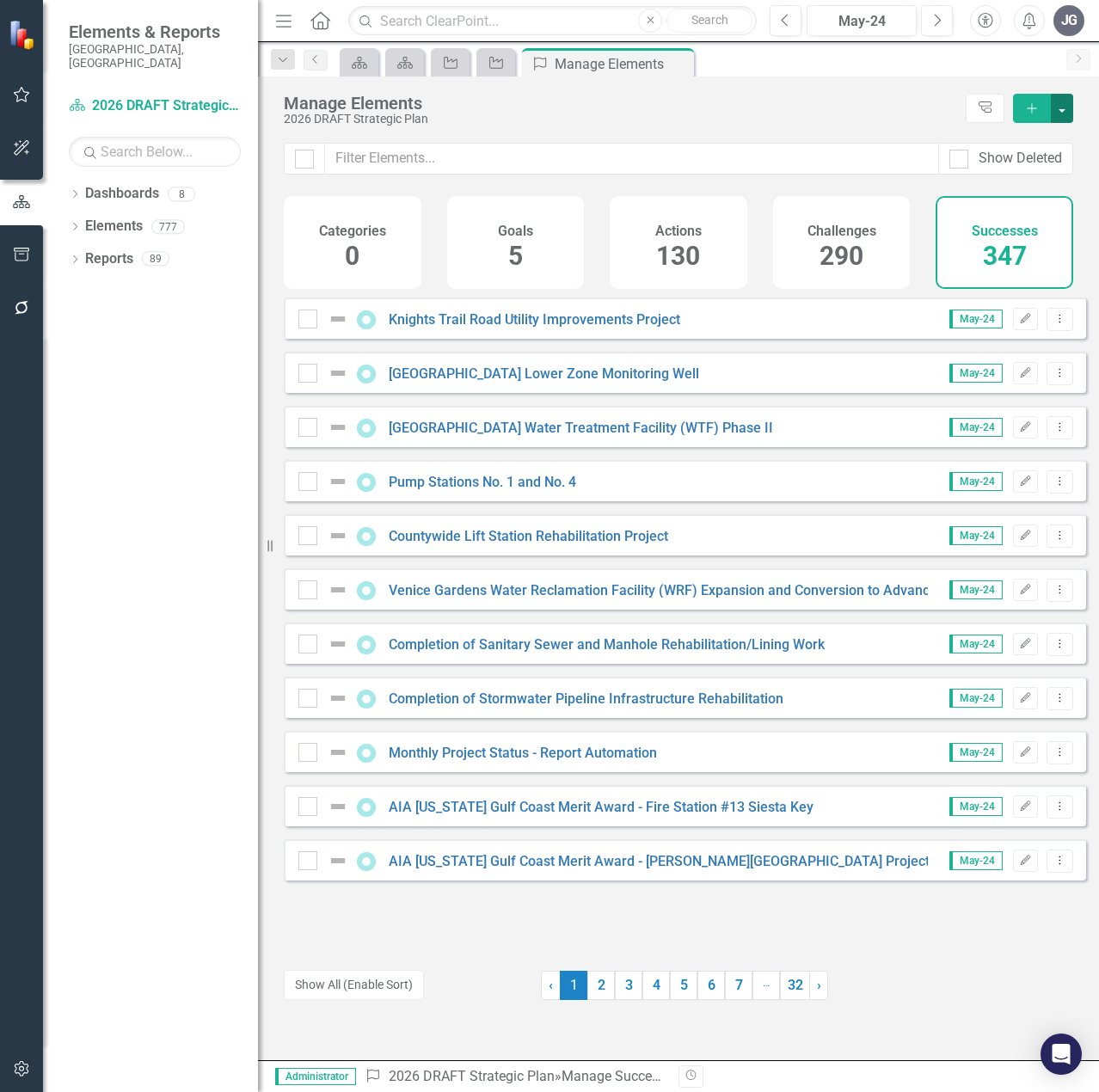
click at [1065, 108] on button "button" at bounding box center [1062, 108] width 23 height 30
click at [1033, 165] on link "Add Multiple Add Multiple" at bounding box center [1004, 171] width 136 height 32
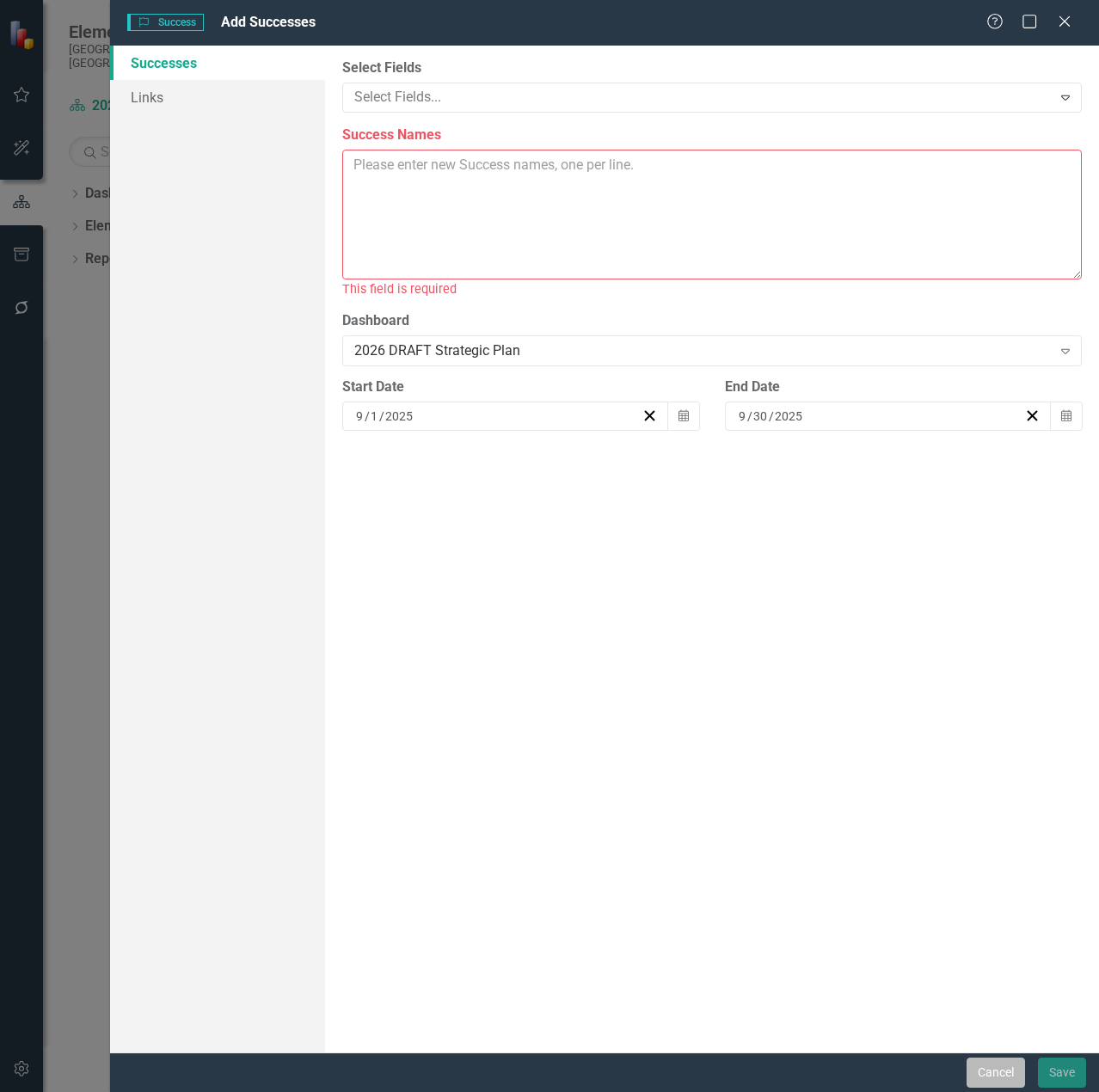
click at [1011, 1073] on button "Cancel" at bounding box center [995, 1072] width 58 height 31
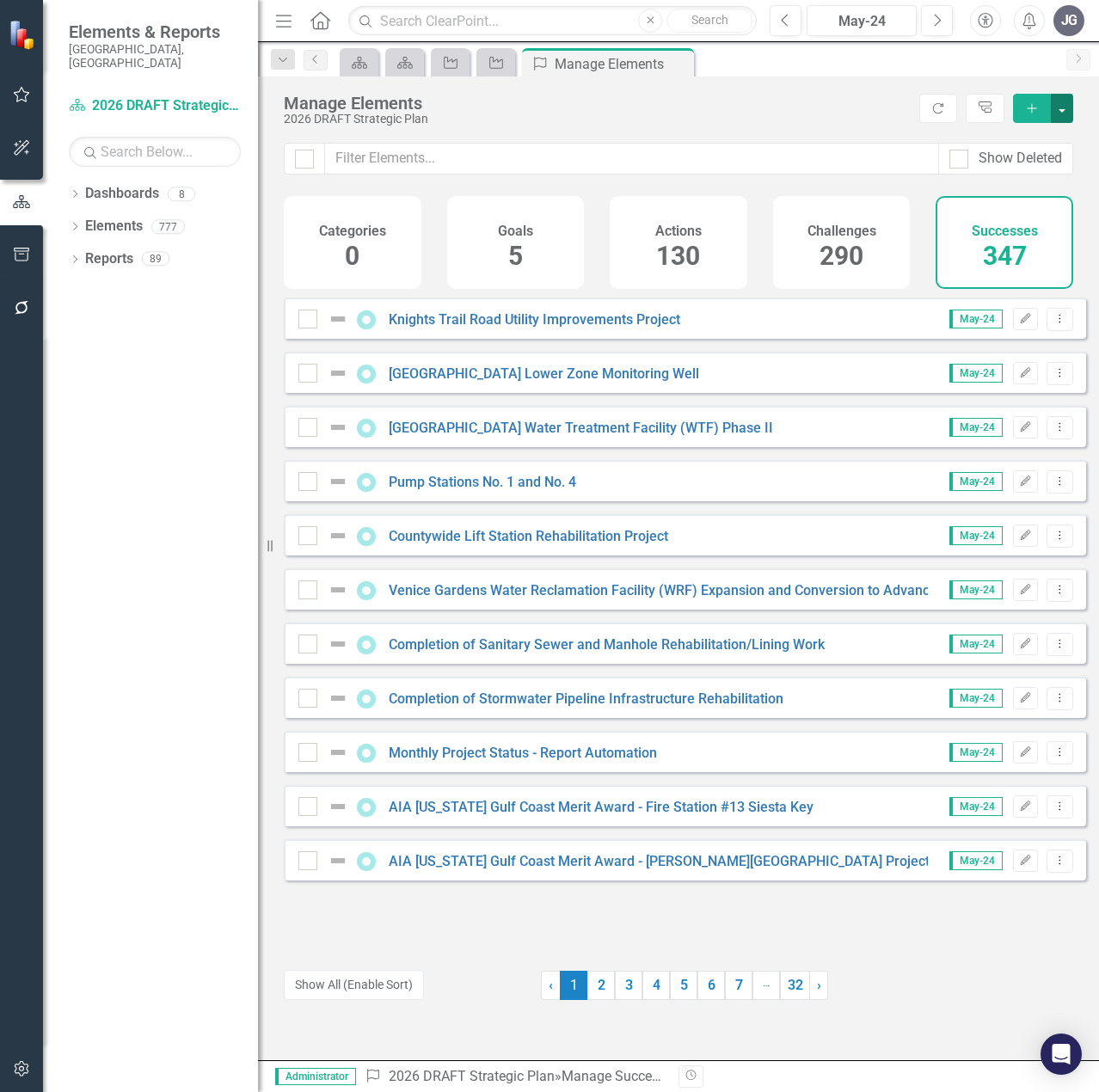
click at [1061, 106] on button "button" at bounding box center [1062, 108] width 23 height 30
click at [1012, 146] on link "Success Add Success" at bounding box center [1004, 140] width 136 height 32
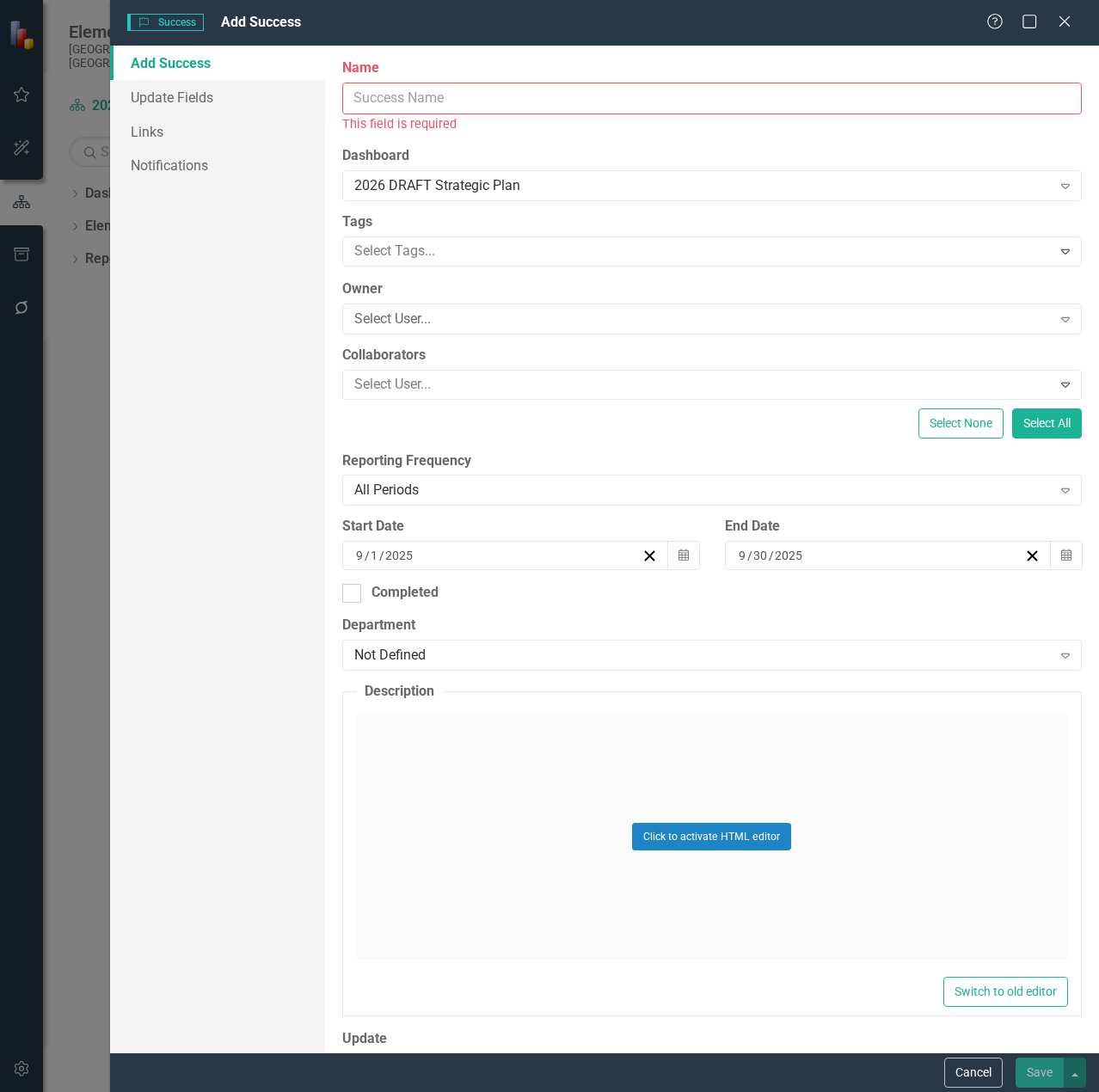
click at [459, 97] on input "Name" at bounding box center [711, 98] width 740 height 32
paste input "Incentive Rebate Program – Demonstration BMPs"
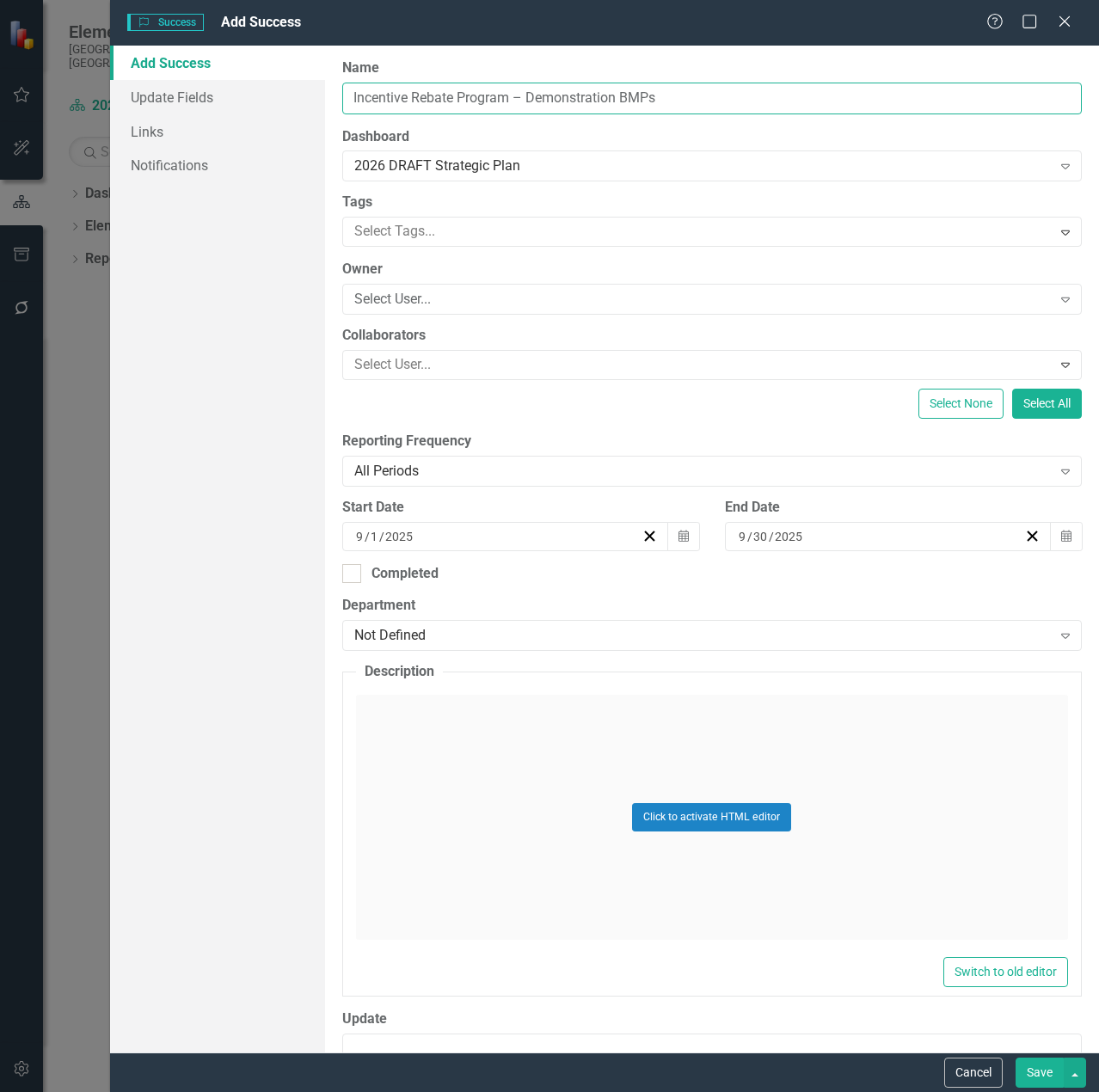
type input "Incentive Rebate Program – Demonstration BMPs"
click at [487, 853] on div "Click to activate HTML editor" at bounding box center [711, 816] width 712 height 245
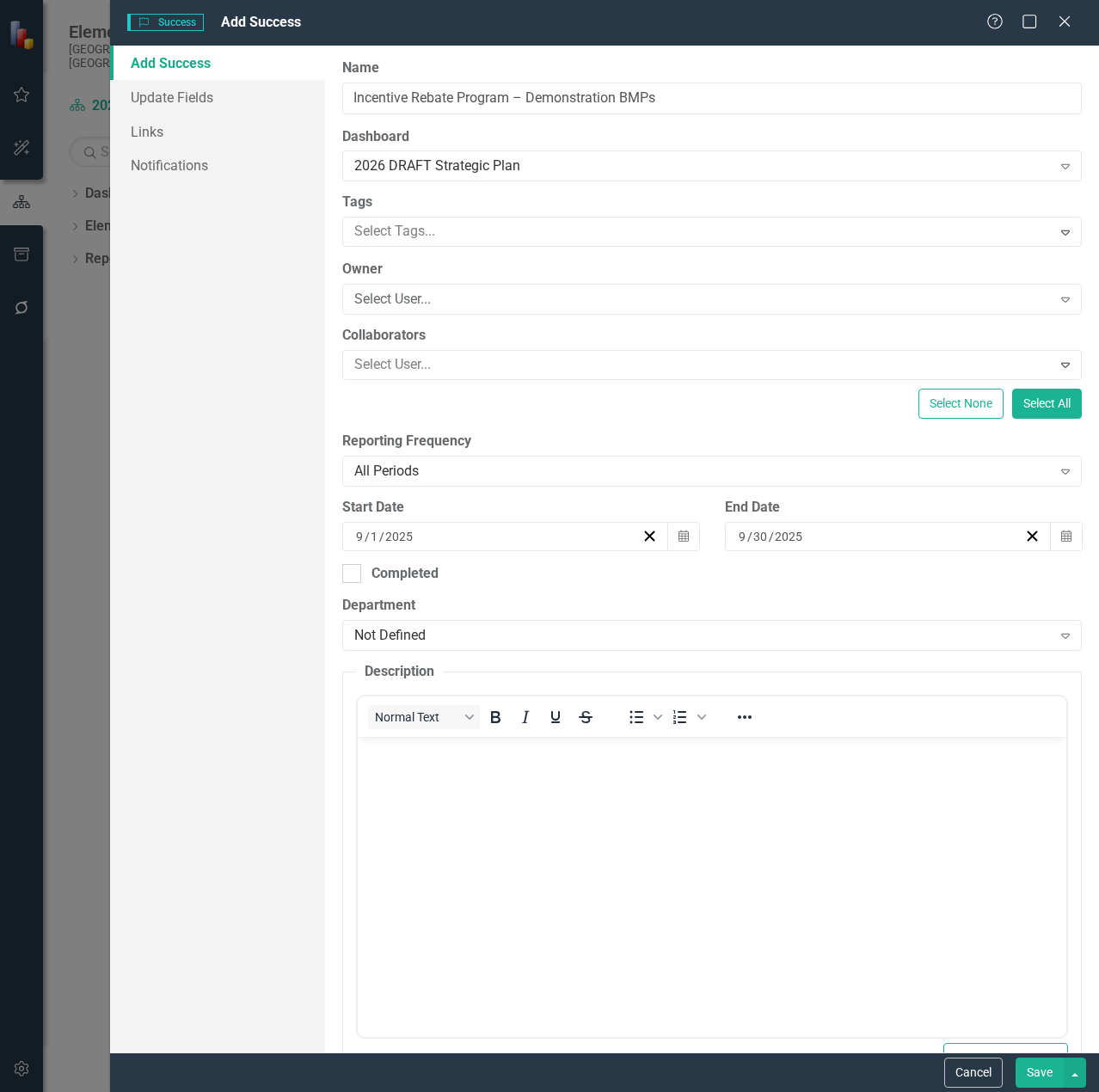
click at [483, 778] on body "Rich Text Area. Press ALT-0 for help." at bounding box center [710, 866] width 708 height 258
click at [511, 637] on div "Not Defined" at bounding box center [703, 635] width 697 height 20
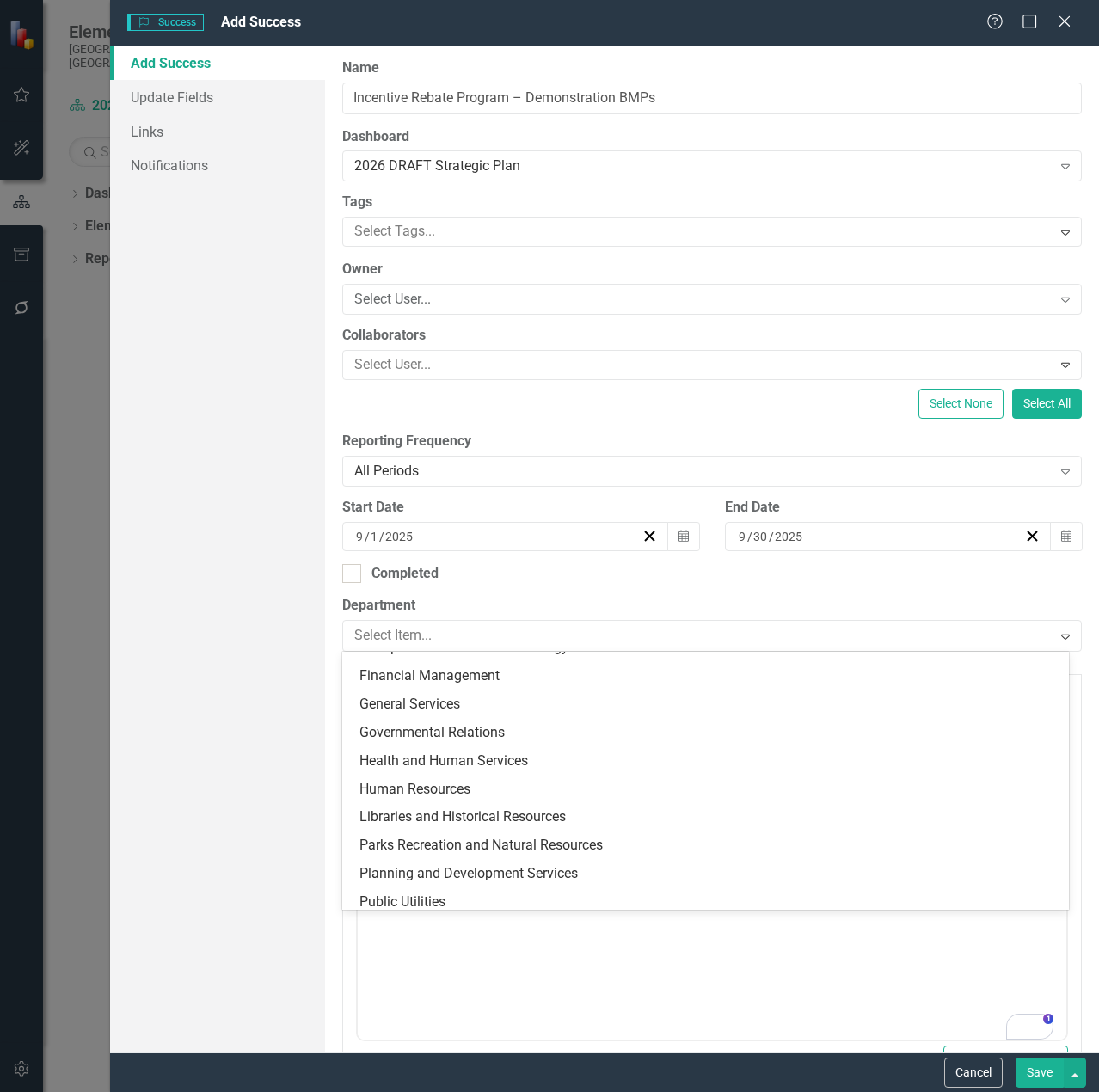
scroll to position [335, 0]
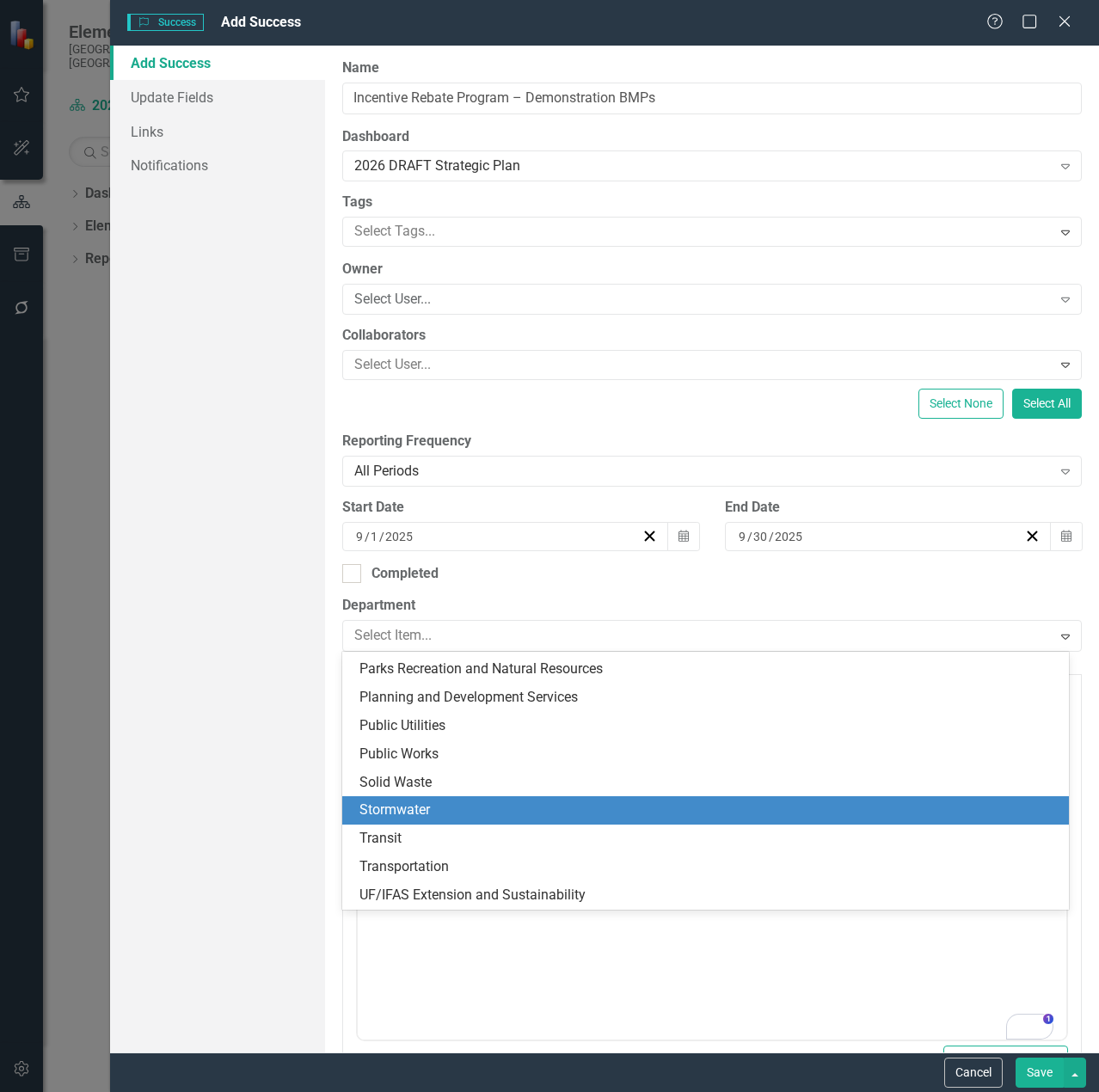
click at [509, 811] on div "Stormwater" at bounding box center [709, 810] width 699 height 20
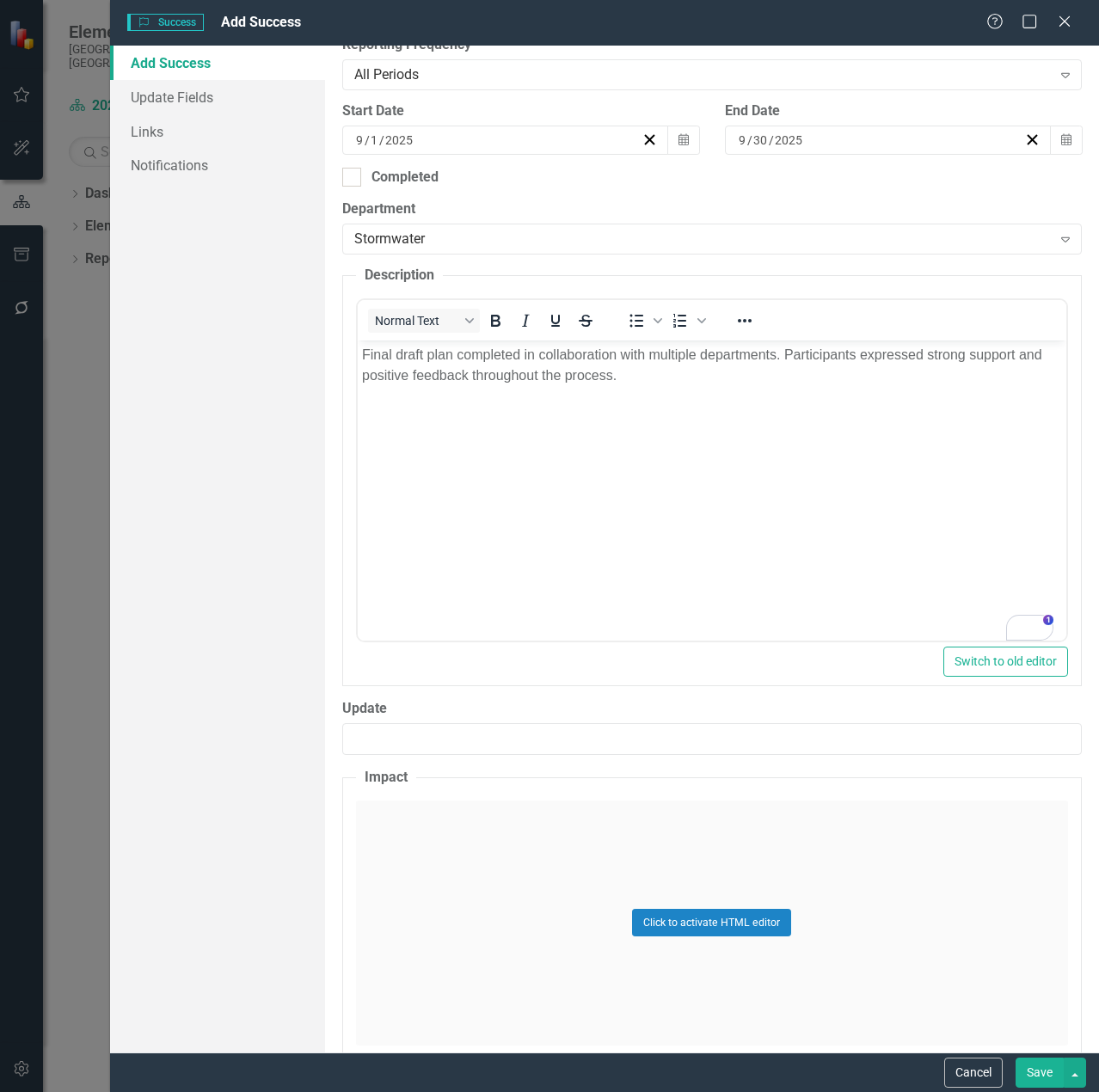
scroll to position [429, 0]
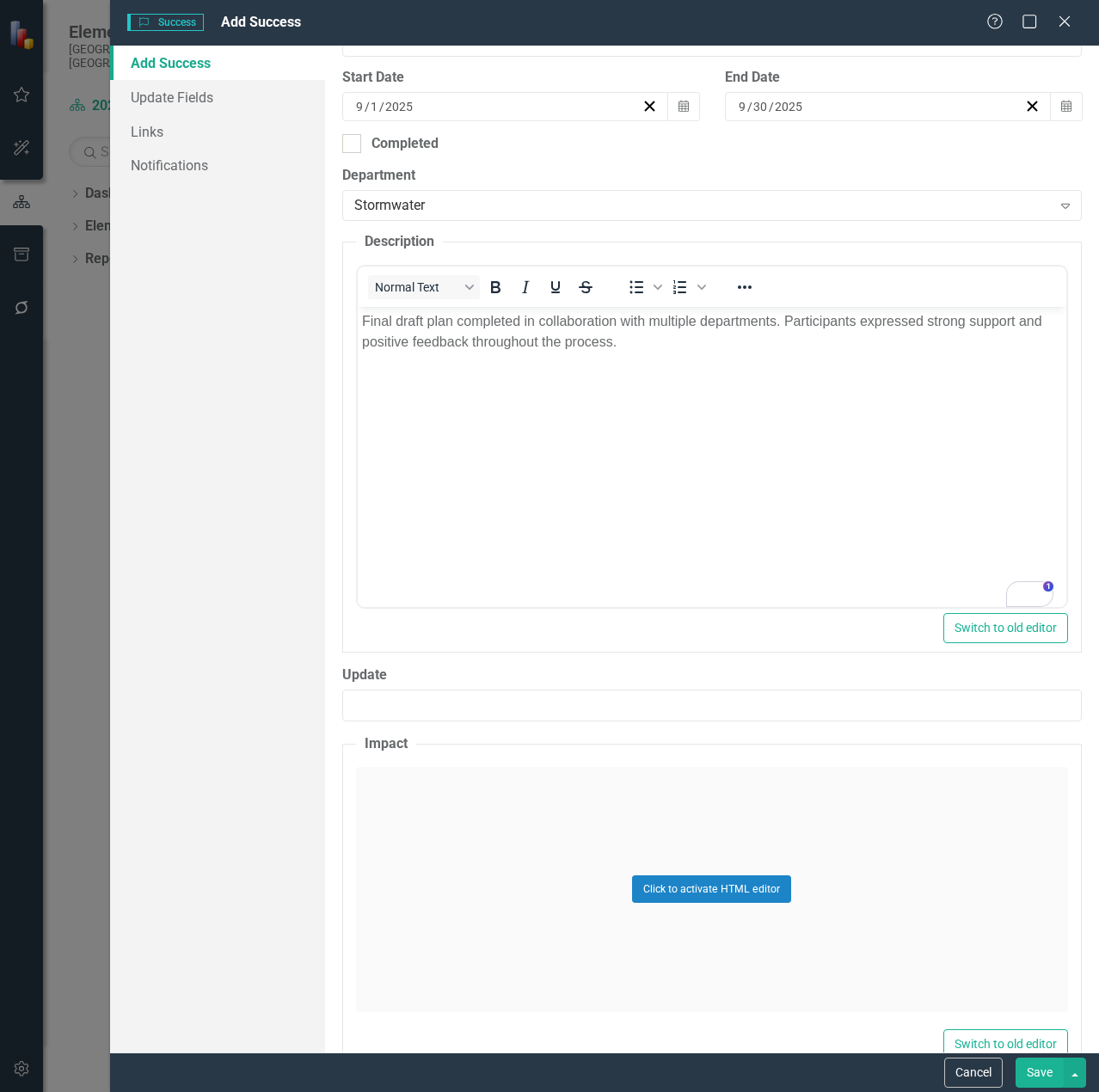
click at [457, 847] on div "Click to activate HTML editor" at bounding box center [711, 889] width 712 height 245
click at [523, 888] on body "Rich Text Area. Press ALT-0 for help." at bounding box center [710, 937] width 708 height 258
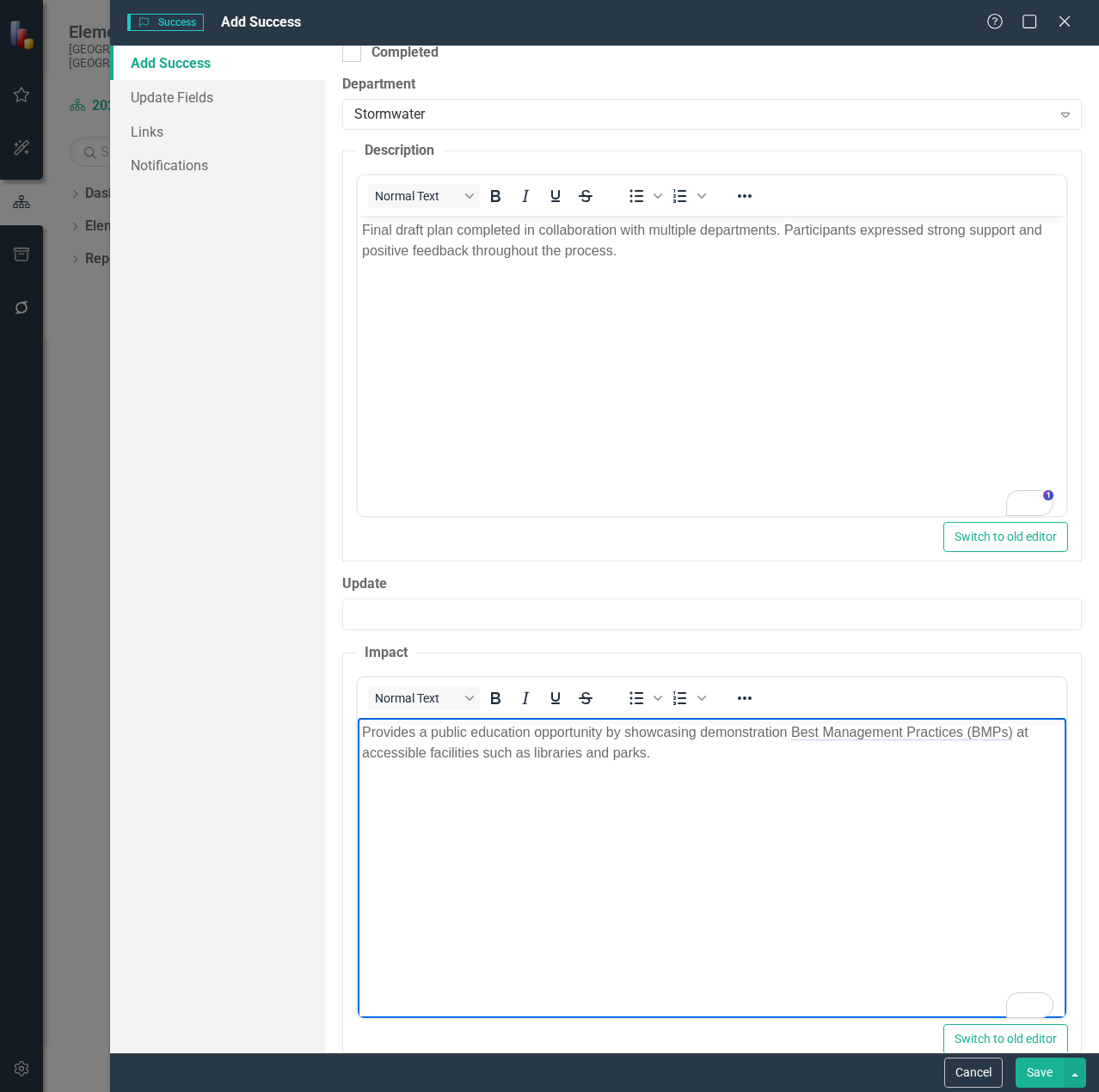
scroll to position [558, 0]
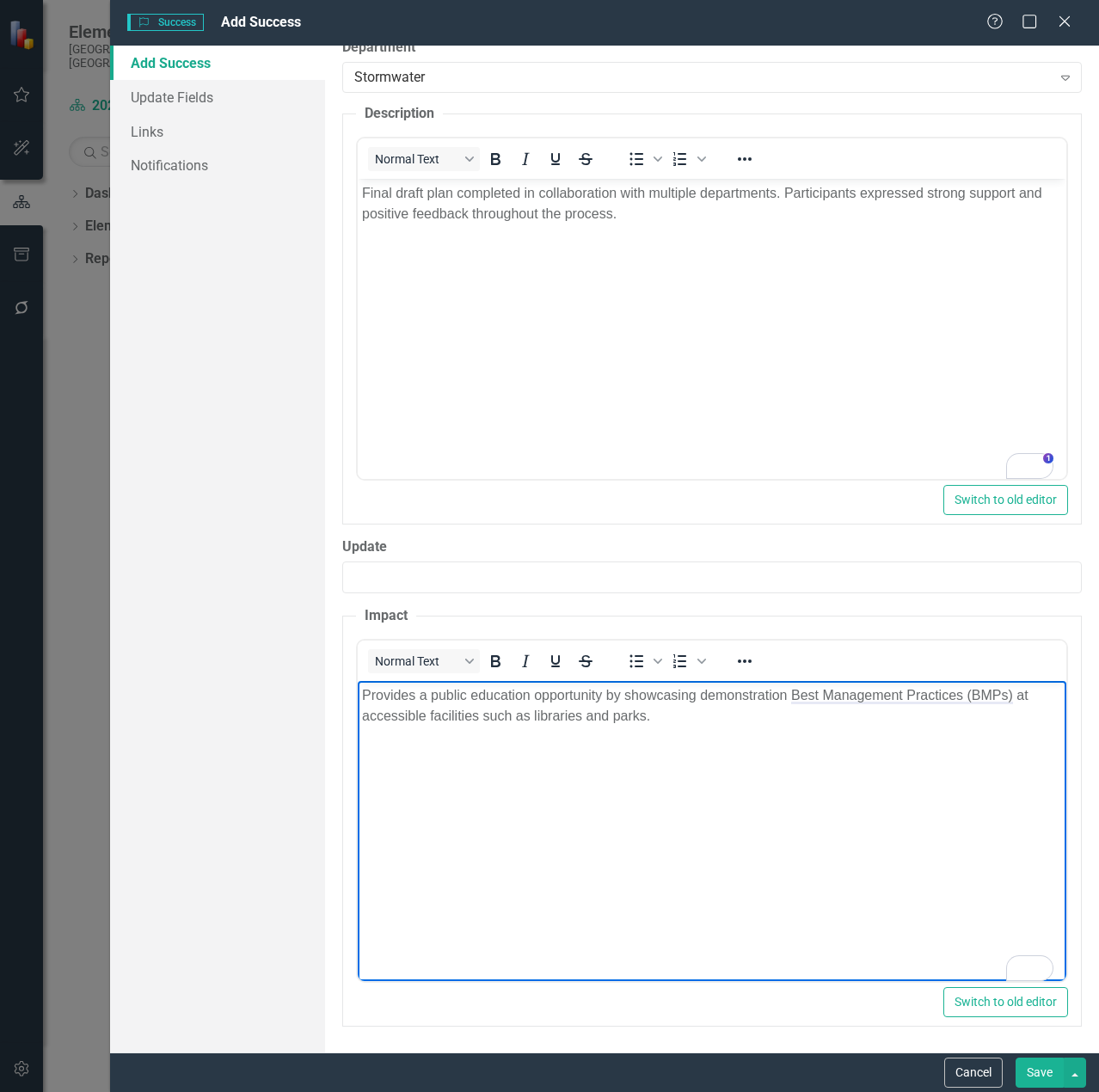
click at [1043, 1080] on button "Save" at bounding box center [1039, 1072] width 48 height 31
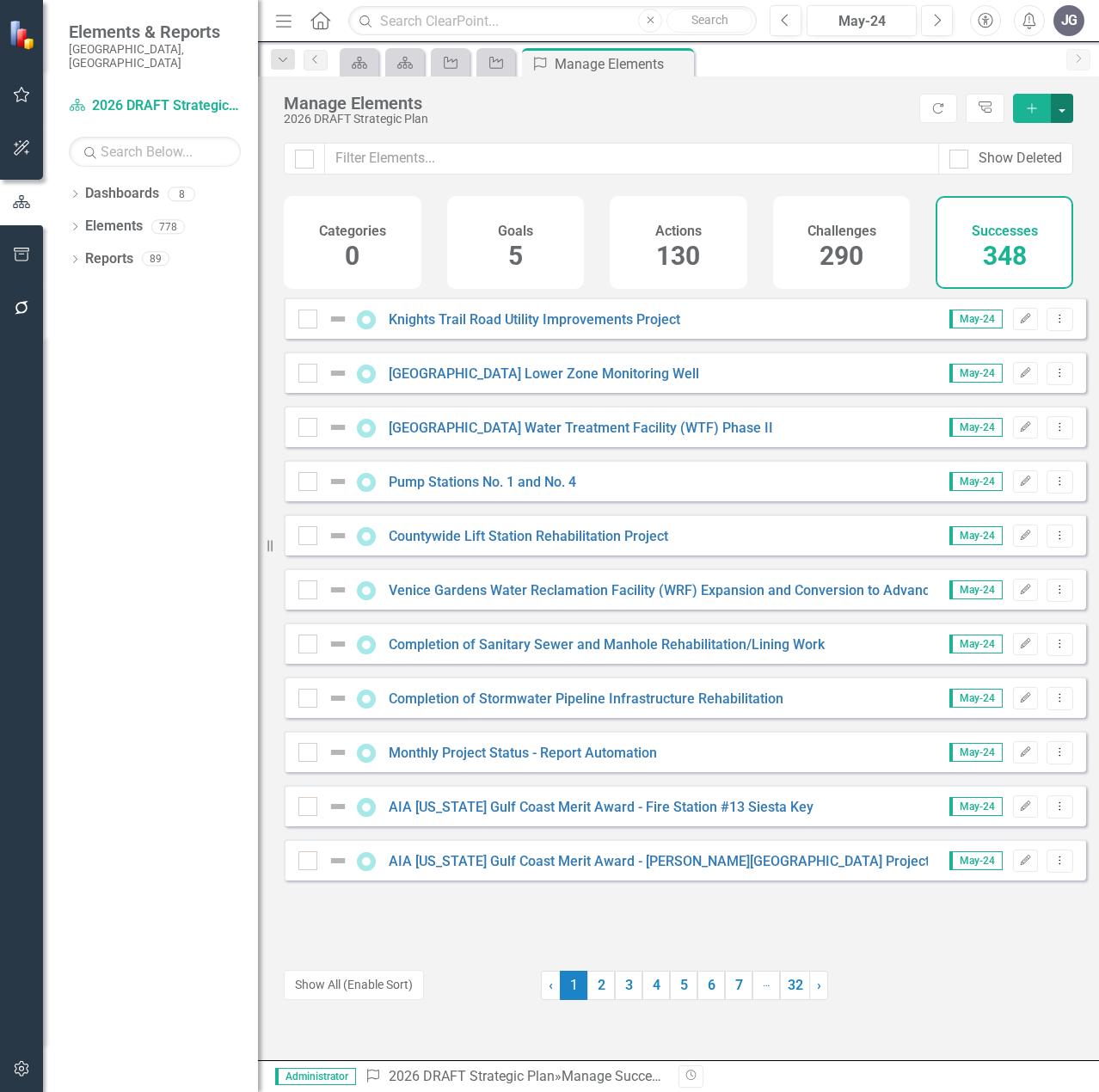
click at [1065, 109] on button "button" at bounding box center [1062, 108] width 23 height 30
click at [1027, 107] on icon "Add" at bounding box center [1032, 108] width 16 height 12
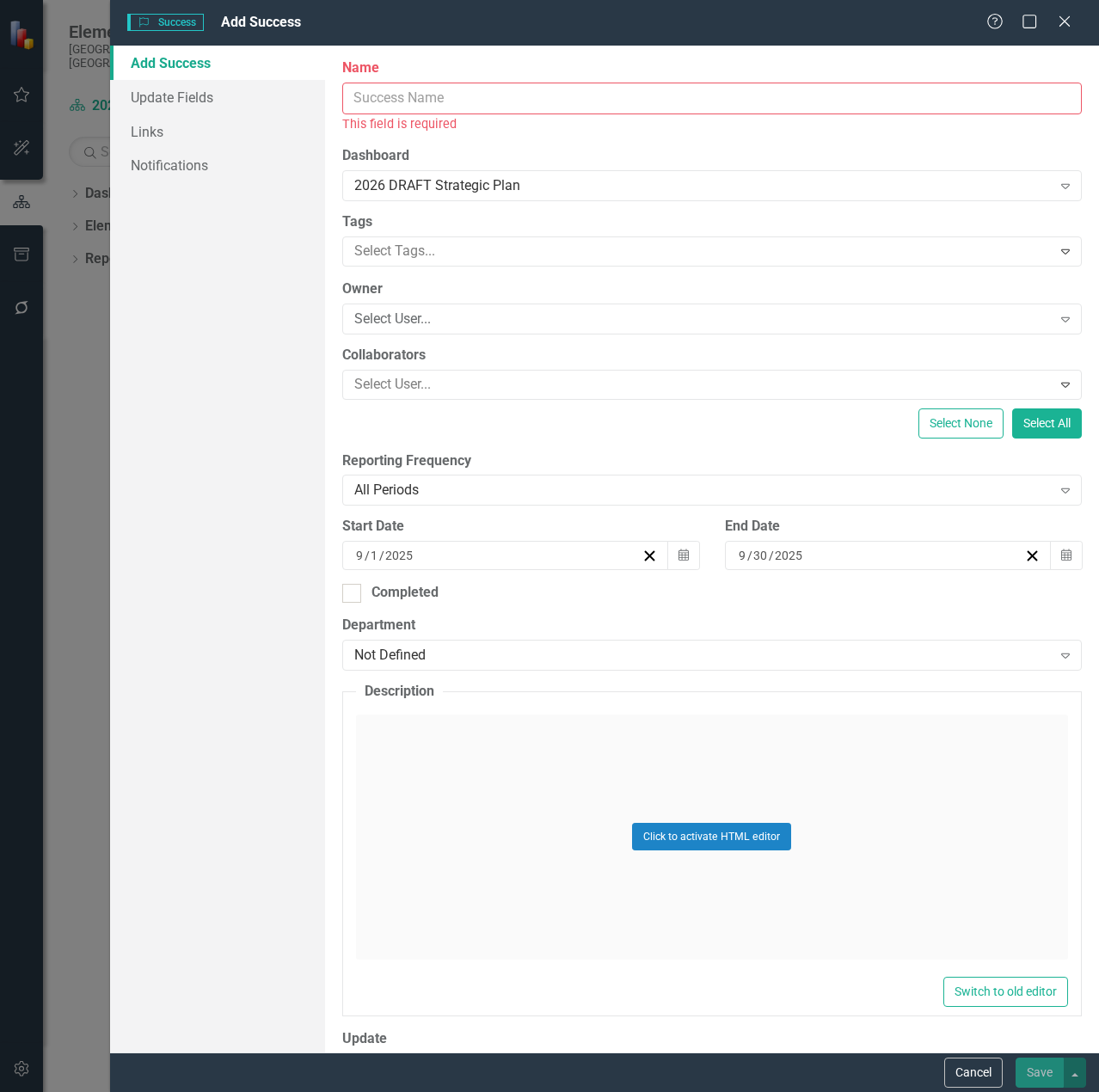
click at [421, 98] on input "Name" at bounding box center [711, 98] width 740 height 32
paste input "Billing & Assessments (B&A) Group Achievements"
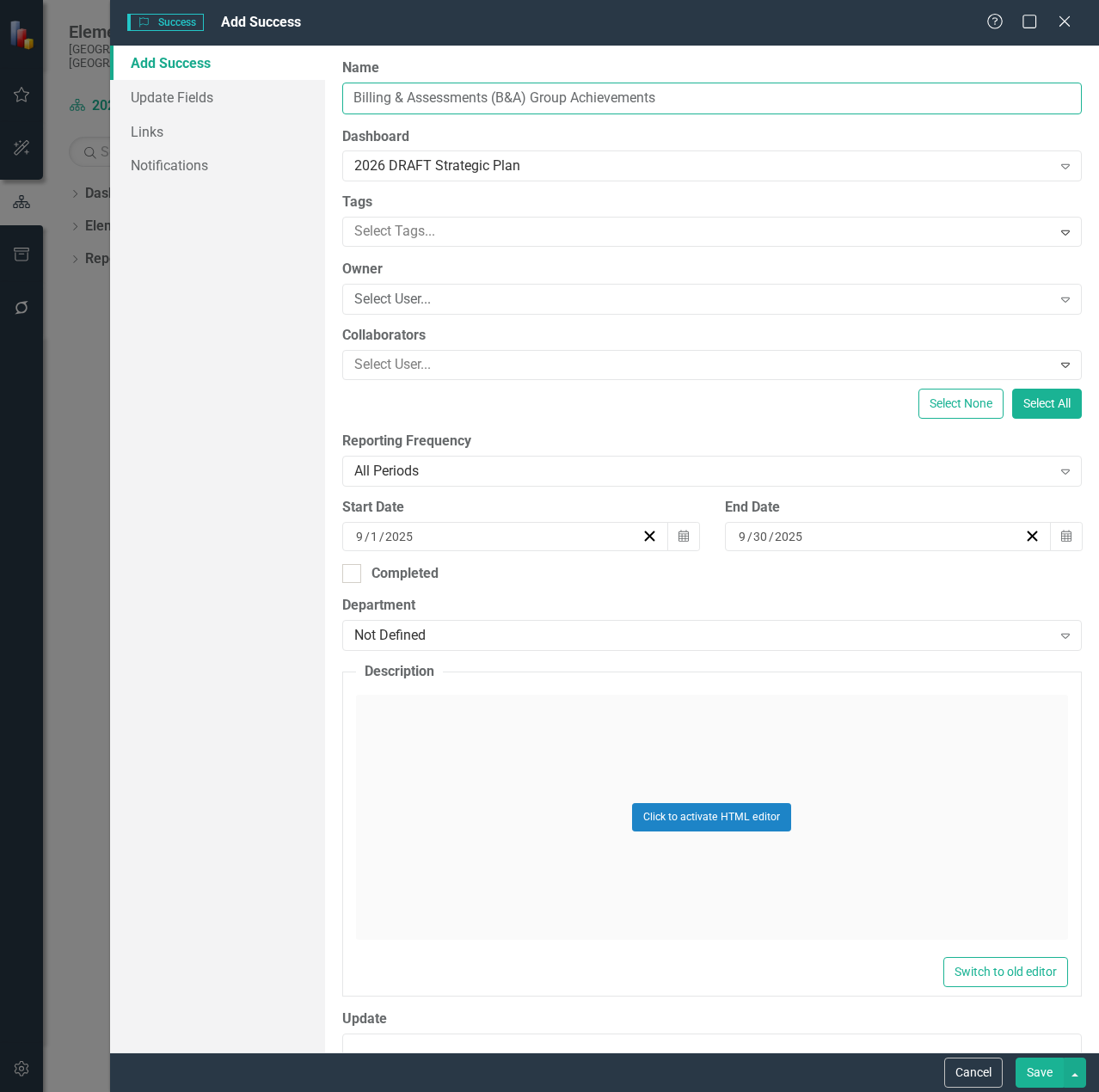
type input "Billing & Assessments (B&A) Group Achievements"
click at [503, 642] on div "Not Defined" at bounding box center [703, 635] width 697 height 20
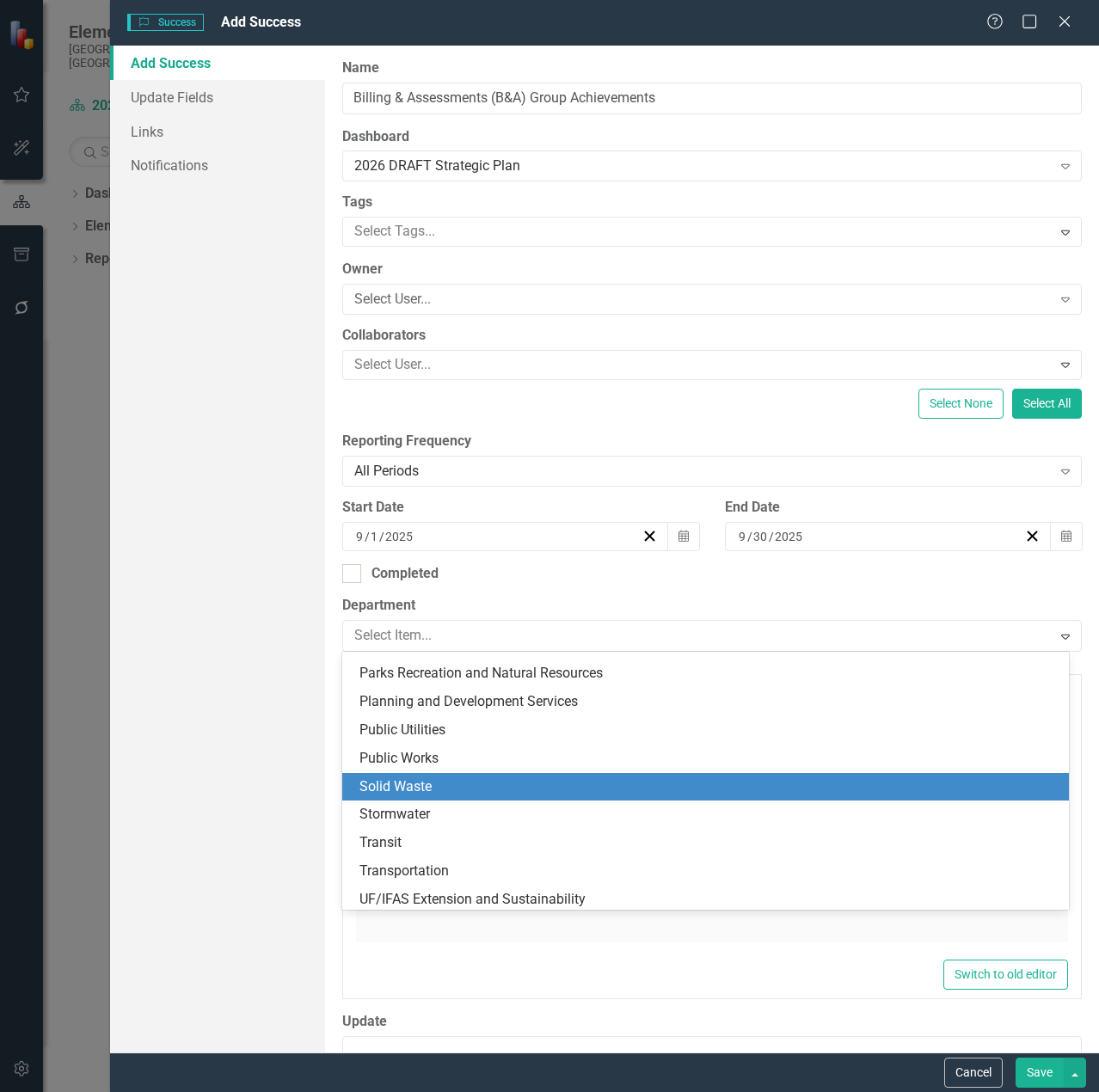
scroll to position [335, 0]
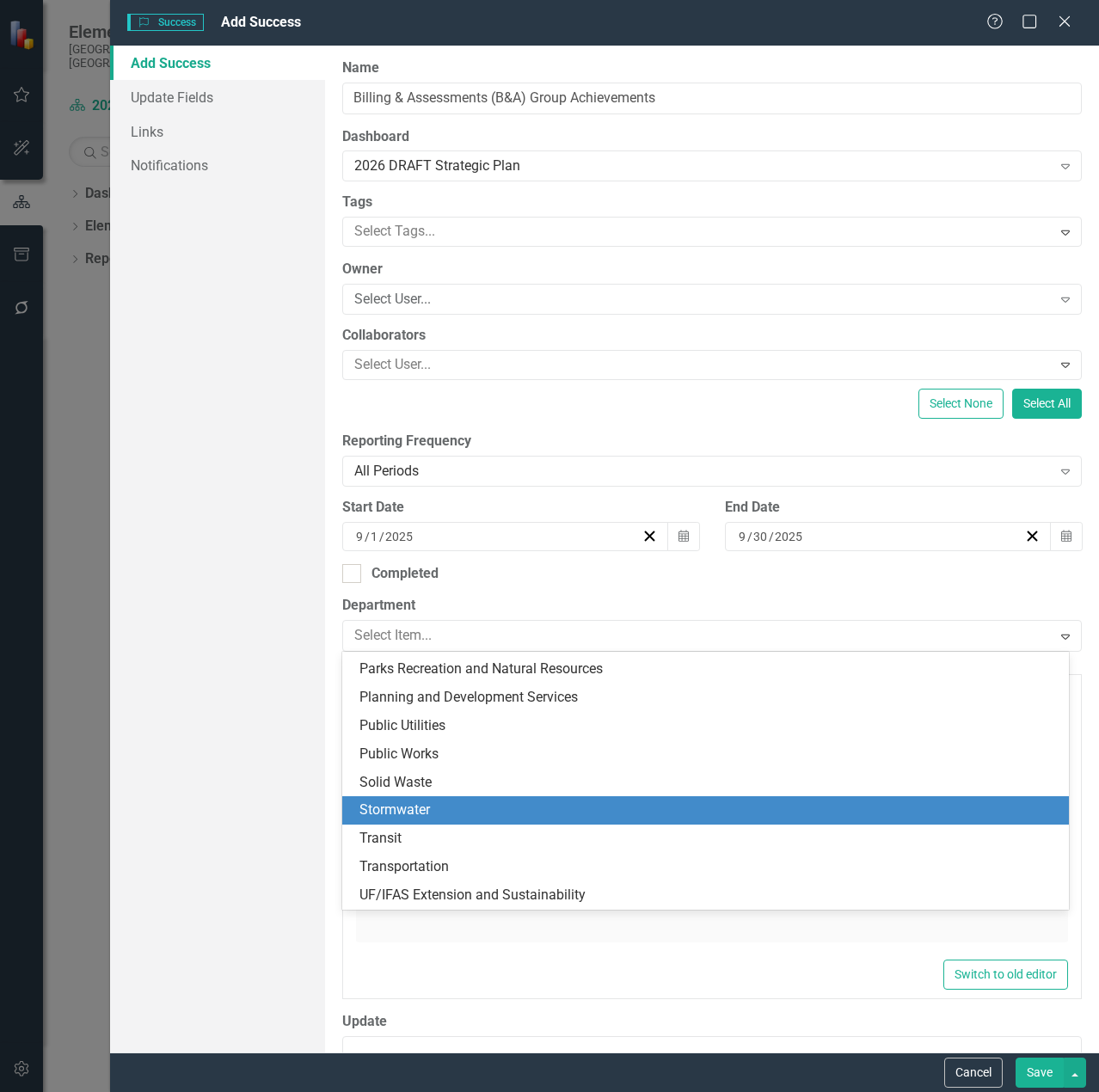
click at [506, 818] on div "Stormwater" at bounding box center [709, 810] width 699 height 20
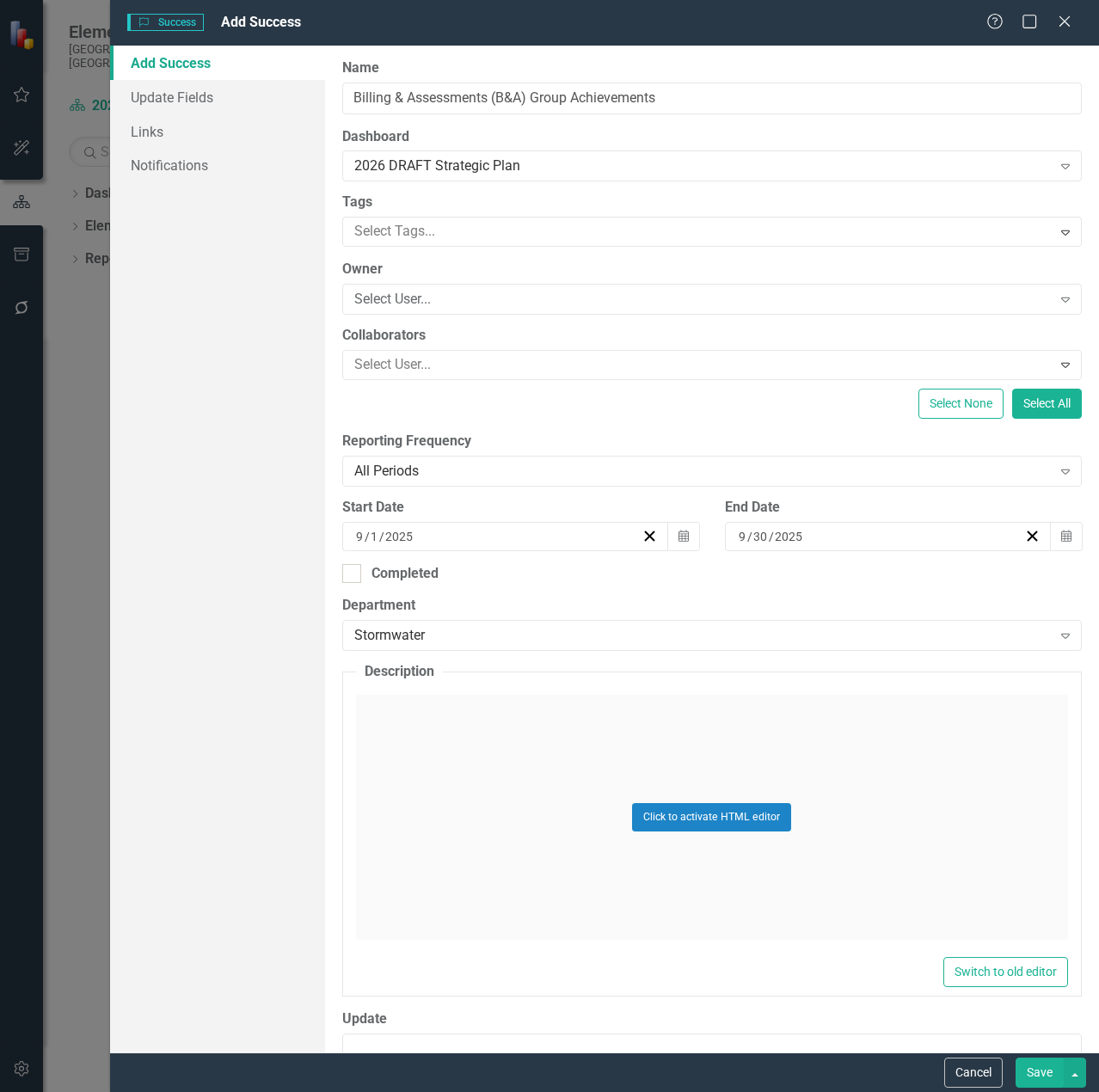
click at [506, 815] on div "Click to activate HTML editor" at bounding box center [711, 816] width 712 height 245
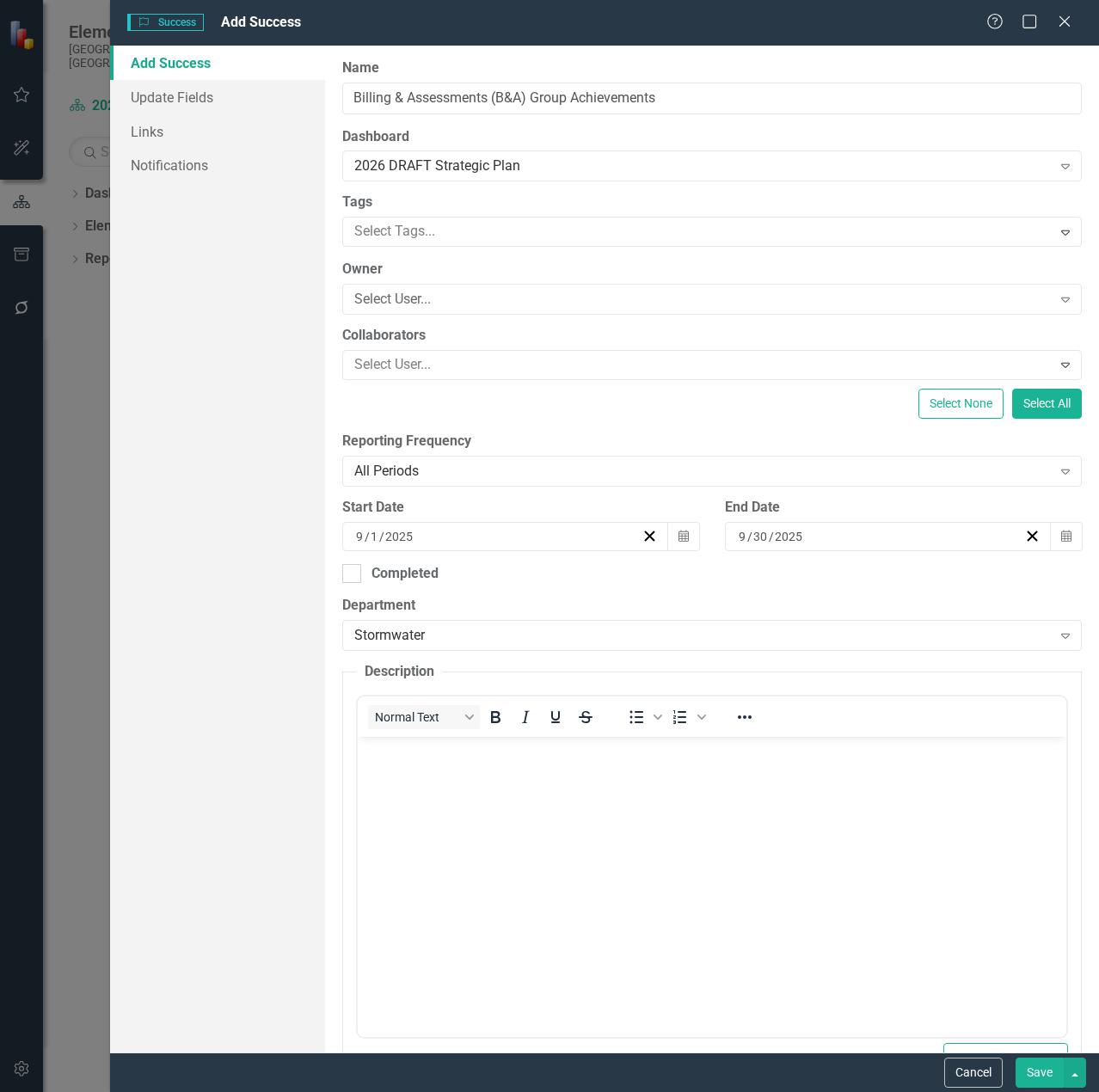
scroll to position [0, 0]
click at [509, 831] on body "Rich Text Area. Press ALT-0 for help." at bounding box center [710, 866] width 708 height 258
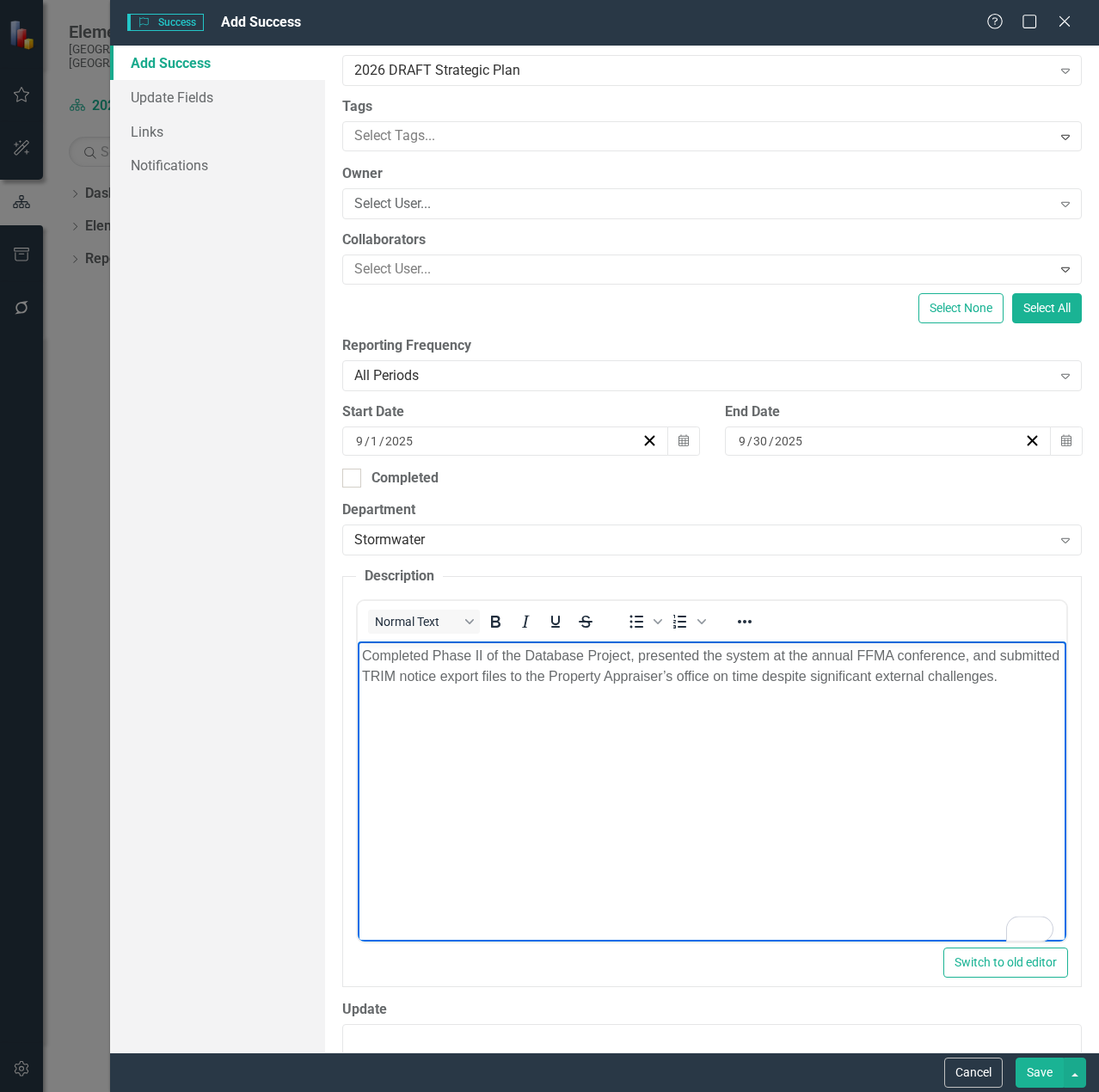
scroll to position [472, 0]
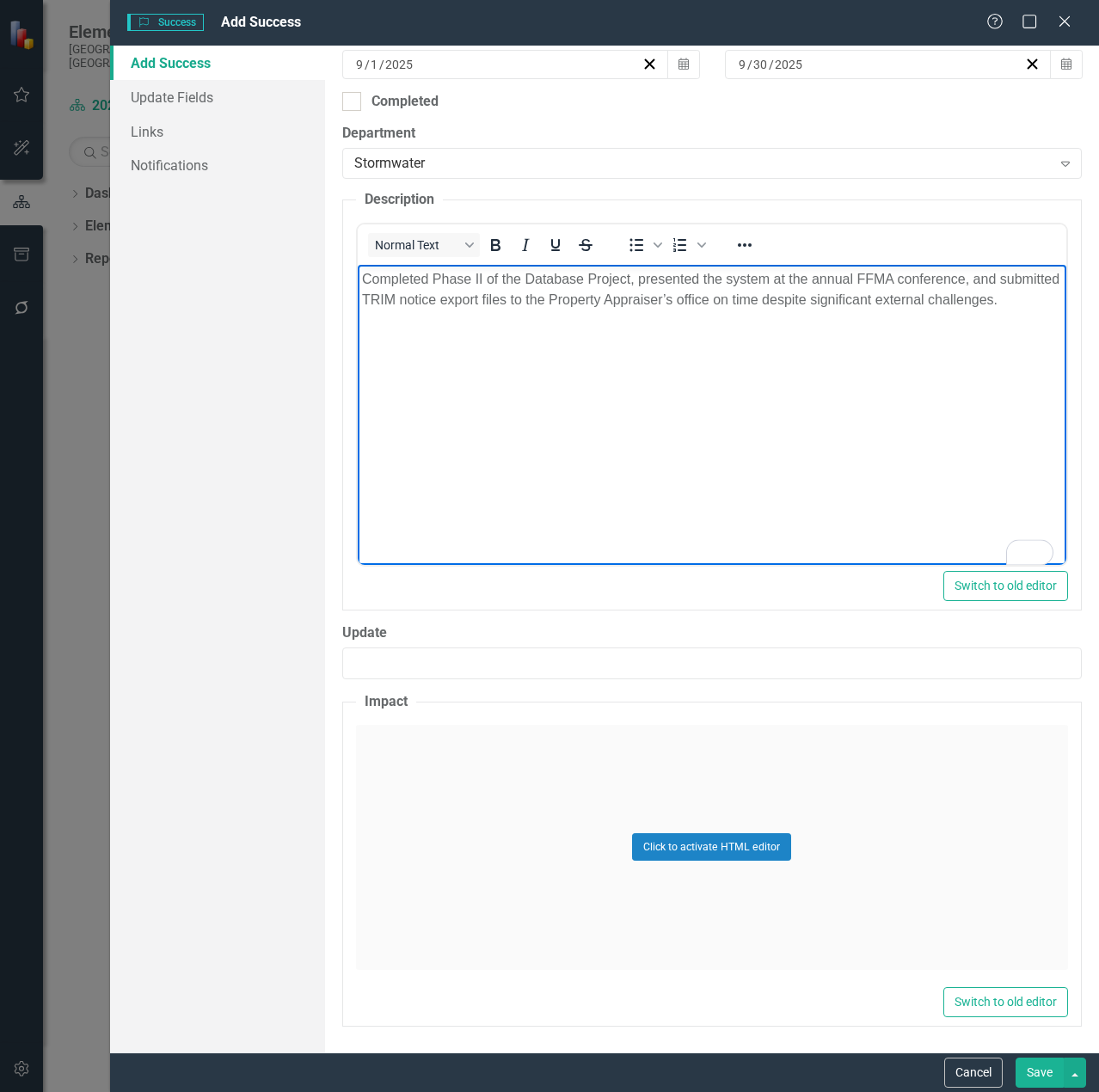
click at [521, 819] on div "Click to activate HTML editor" at bounding box center [711, 847] width 712 height 245
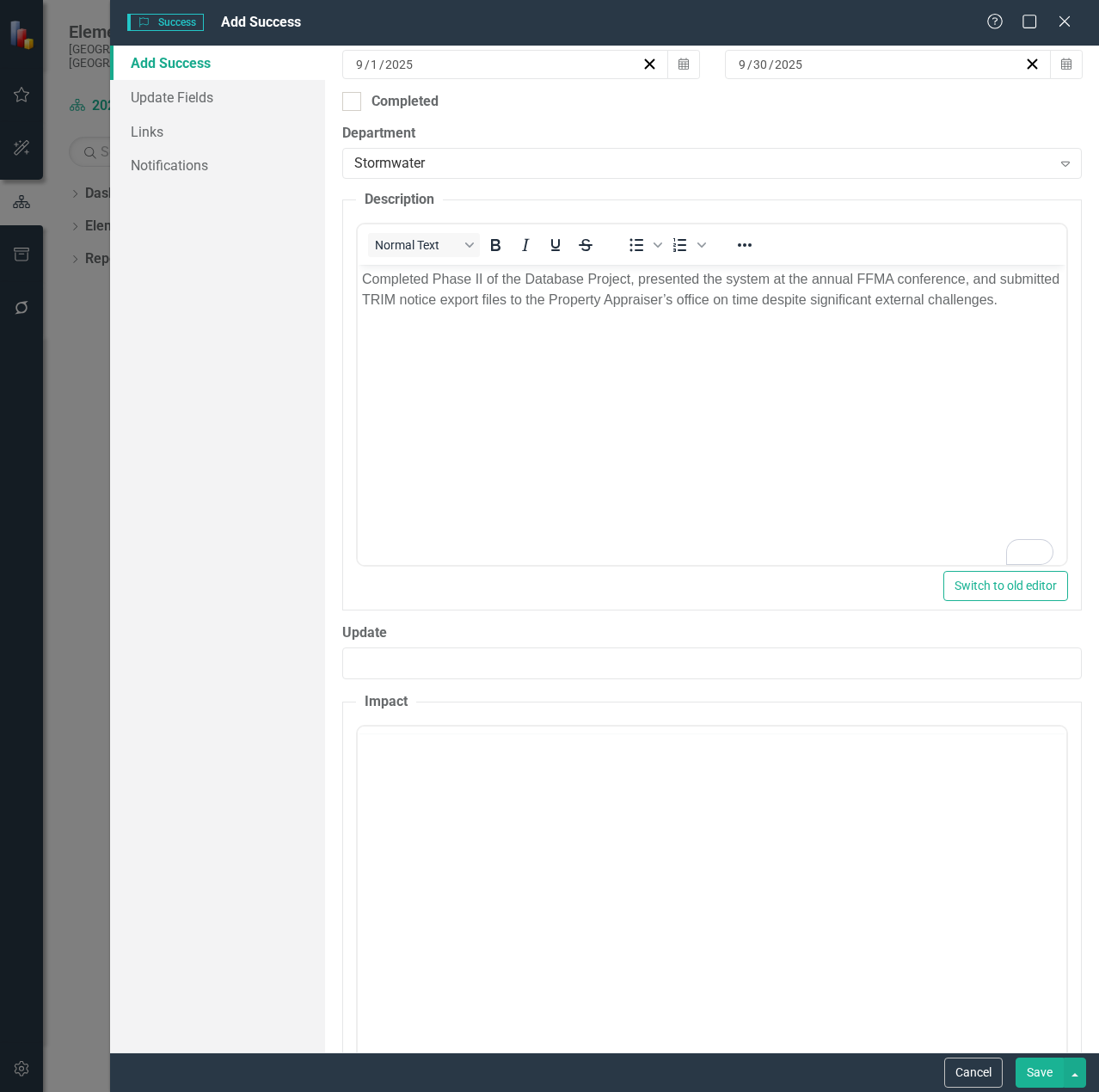
scroll to position [0, 0]
click at [506, 834] on body "Rich Text Area. Press ALT-0 for help." at bounding box center [710, 895] width 708 height 258
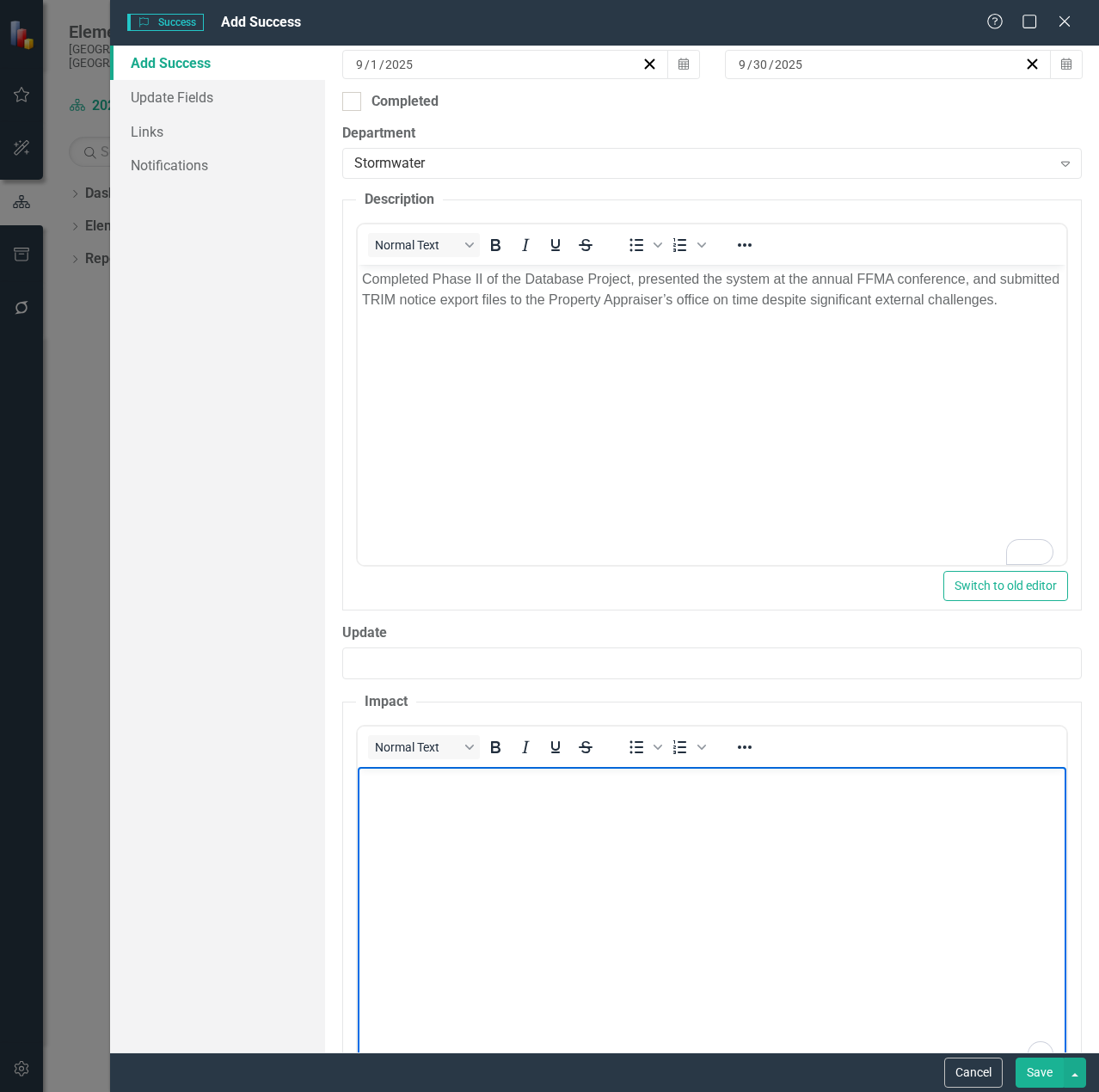
paste body "To enrich screen reader interactions, please activate Accessibility in Grammarl…"
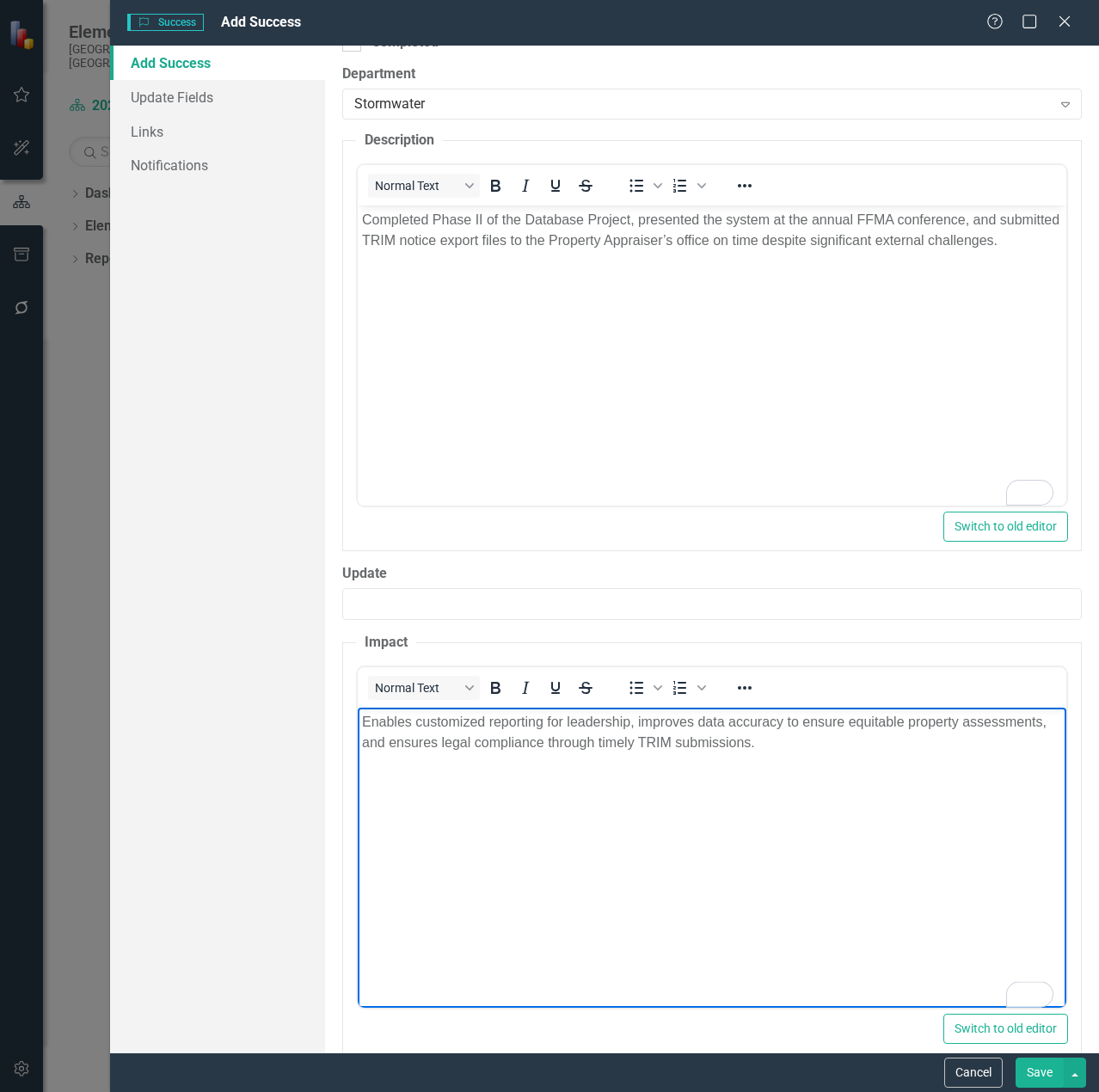
scroll to position [558, 0]
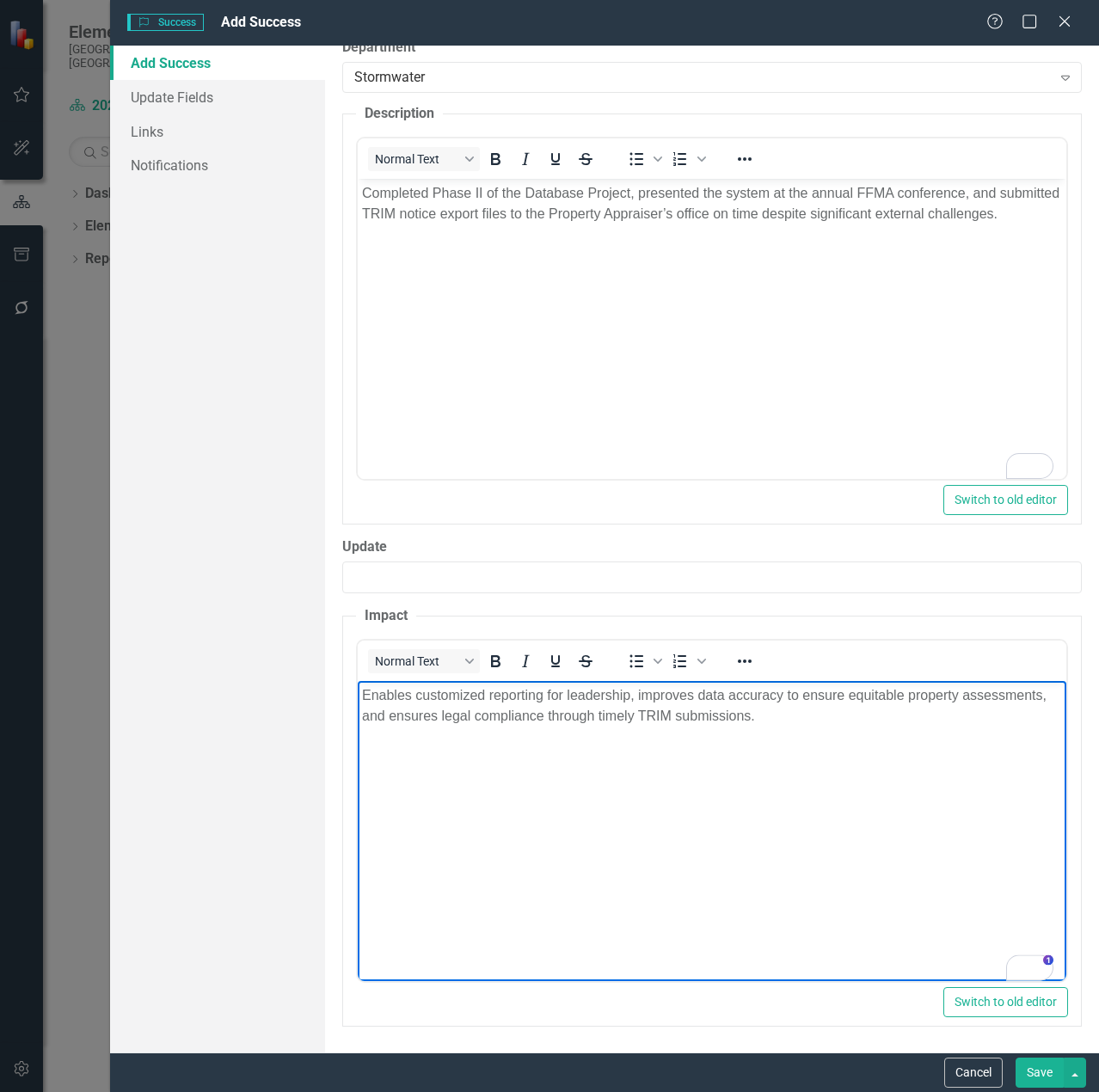
click at [1039, 1075] on button "Save" at bounding box center [1039, 1072] width 48 height 31
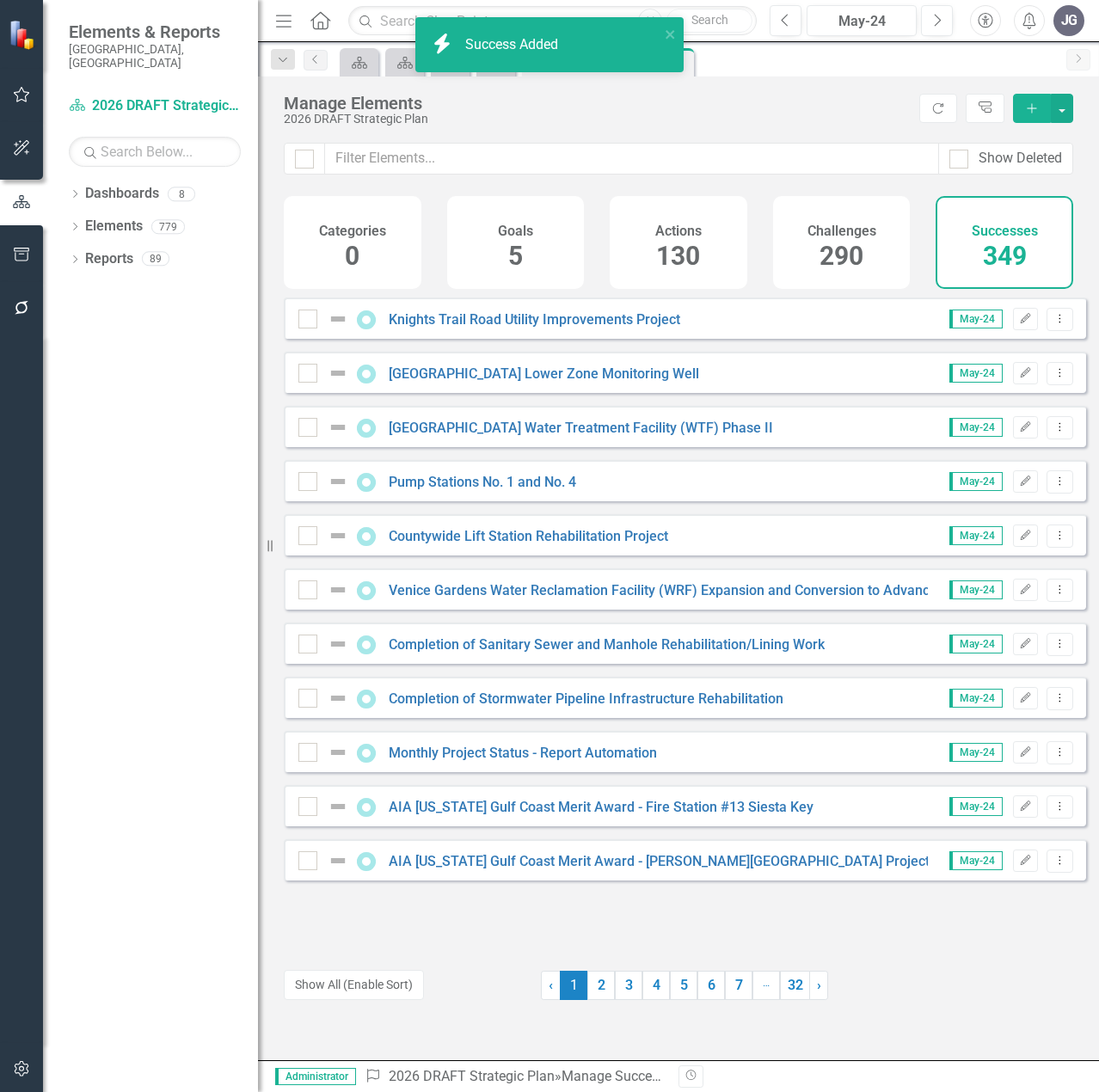
click at [1038, 109] on button "Add" at bounding box center [1031, 108] width 37 height 30
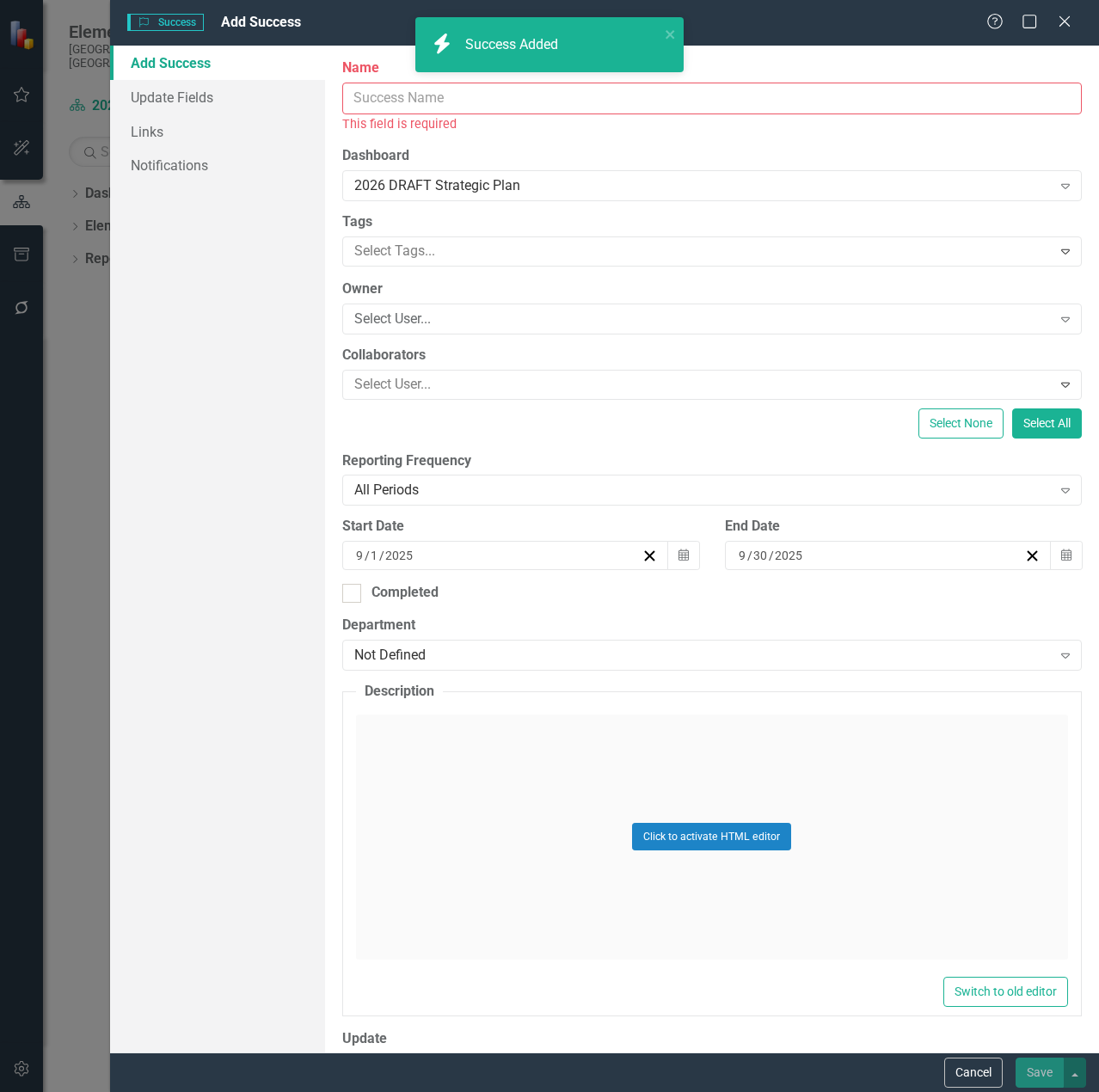
click at [628, 90] on input "Name" at bounding box center [711, 98] width 740 height 32
paste input "Regulatory Review Performance"
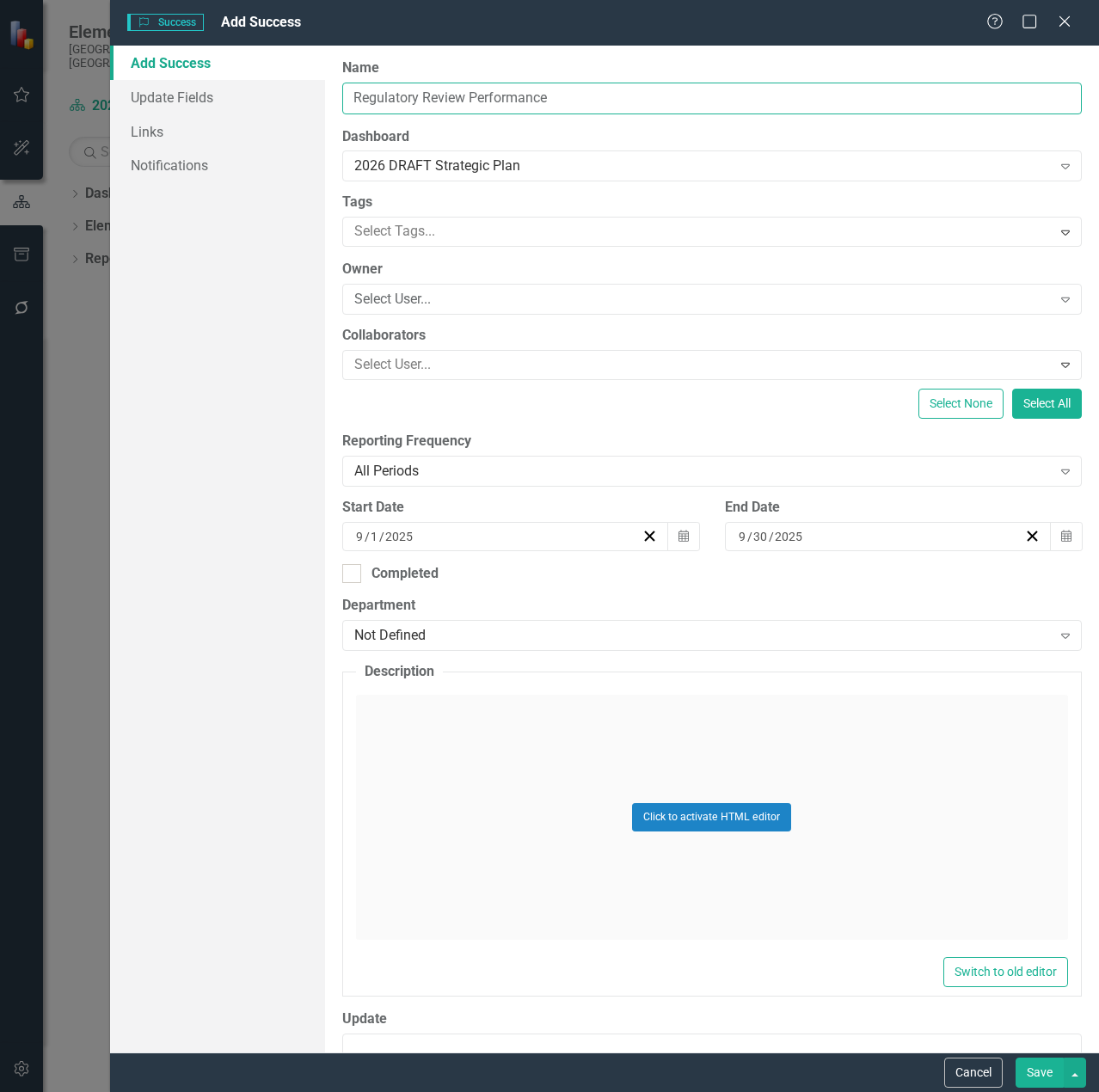
type input "Regulatory Review Performance"
click at [499, 797] on div "Click to activate HTML editor" at bounding box center [711, 816] width 712 height 245
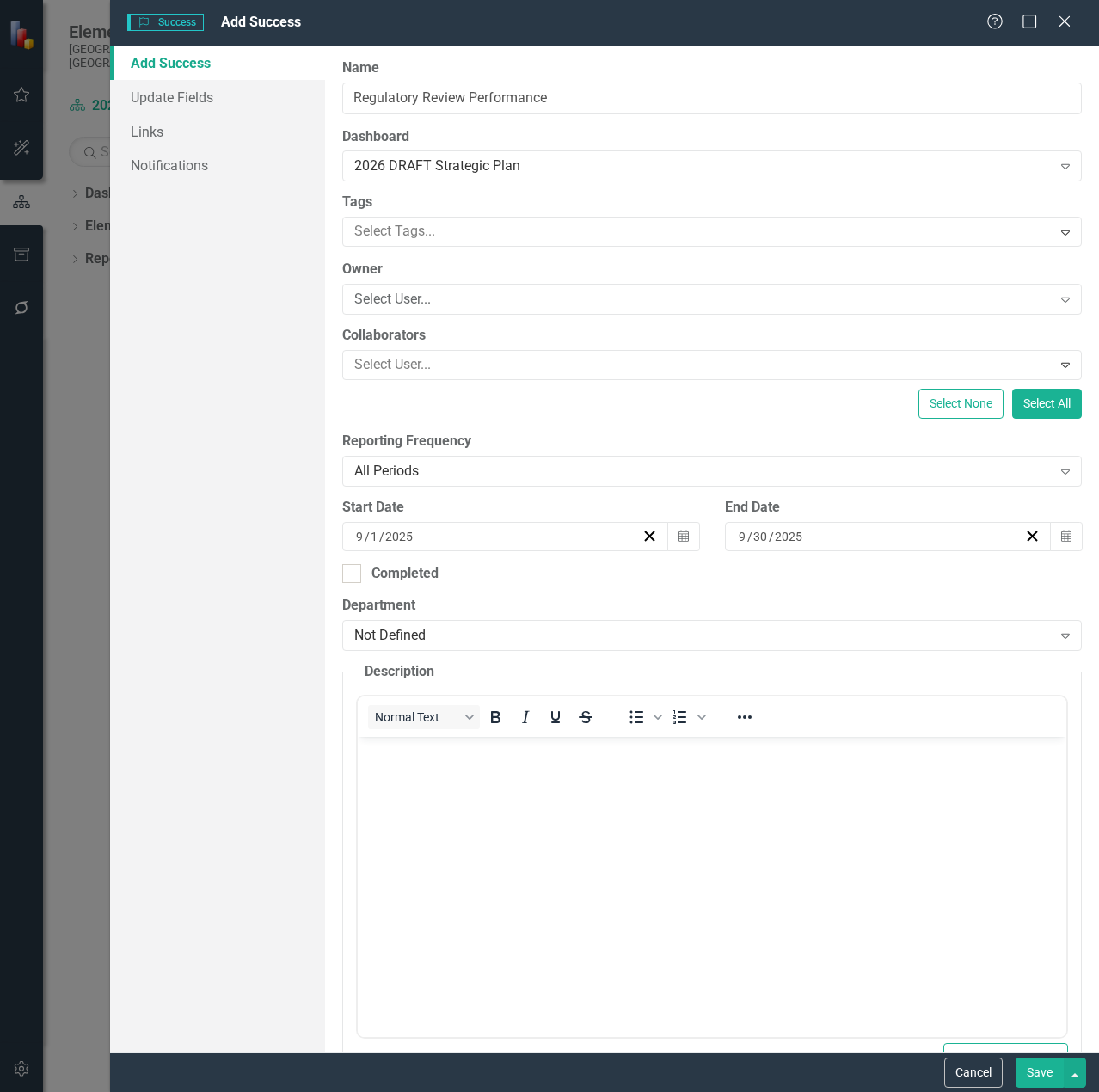
scroll to position [0, 0]
click at [531, 779] on body "Rich Text Area. Press ALT-0 for help." at bounding box center [710, 866] width 708 height 258
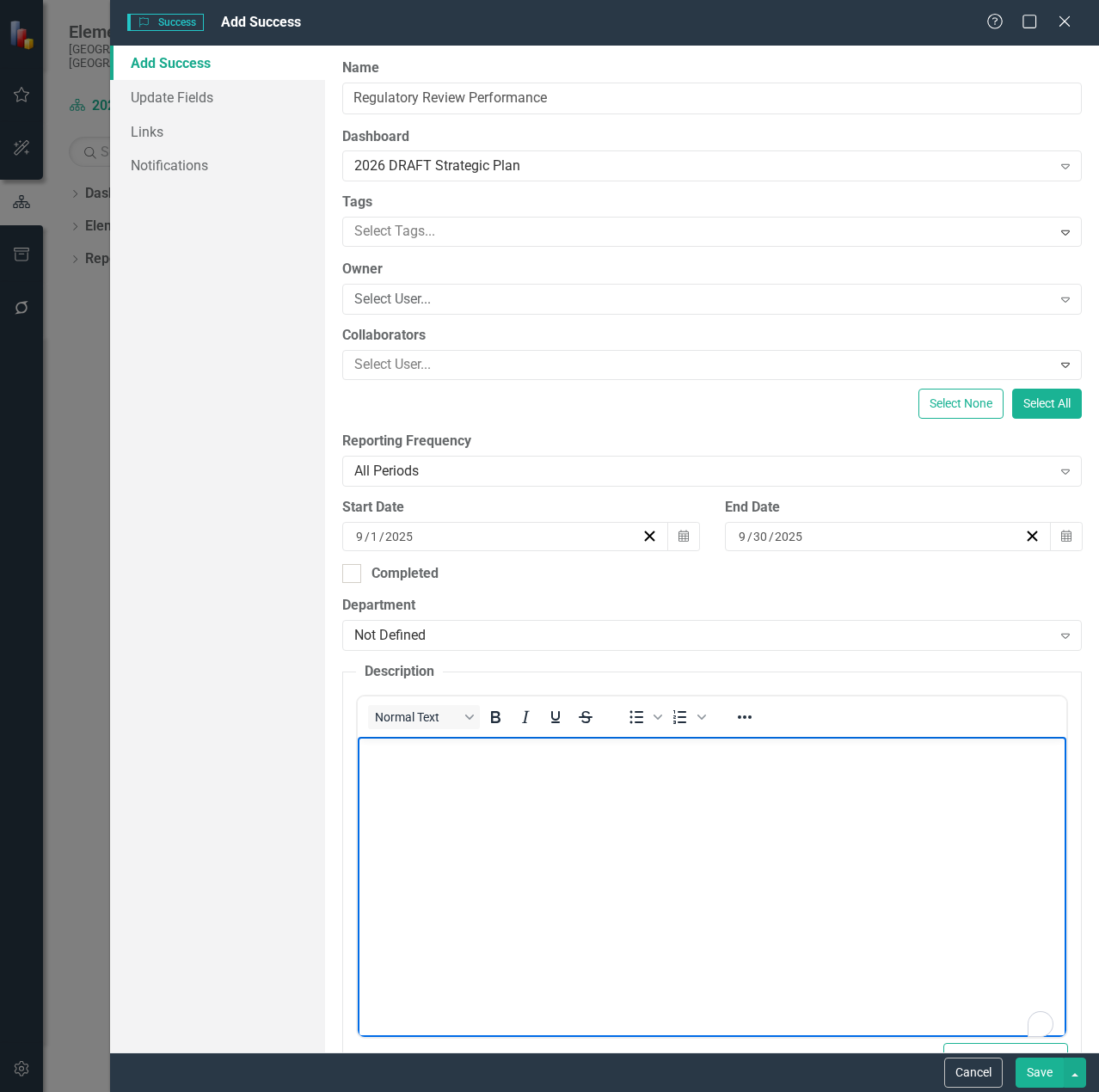
paste body "To enrich screen reader interactions, please activate Accessibility in Grammarl…"
